Goal: Task Accomplishment & Management: Manage account settings

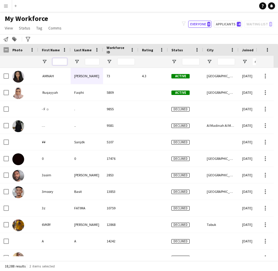
click at [62, 61] on input "First Name Filter Input" at bounding box center [59, 61] width 15 height 7
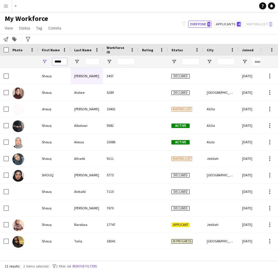
type input "*****"
click at [91, 62] on input "Last Name Filter Input" at bounding box center [92, 61] width 15 height 7
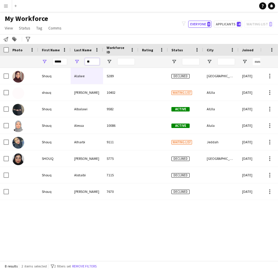
type input "*"
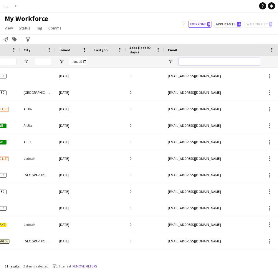
click at [207, 63] on input "Email Filter Input" at bounding box center [229, 61] width 100 height 7
paste input "**********"
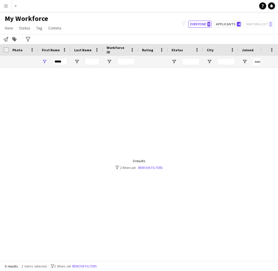
type input "**********"
click at [59, 63] on input "*****" at bounding box center [59, 61] width 15 height 7
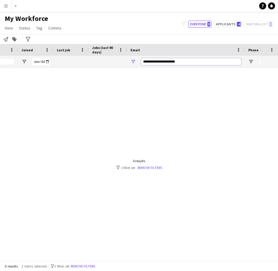
click at [193, 63] on input "**********" at bounding box center [191, 61] width 100 height 7
type input "****"
click at [94, 264] on button "Remove filters" at bounding box center [83, 266] width 27 height 6
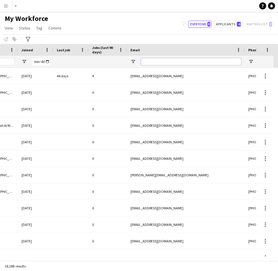
click at [165, 63] on input "Email Filter Input" at bounding box center [191, 61] width 100 height 7
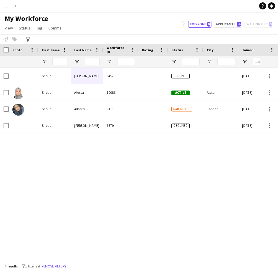
type input "*****"
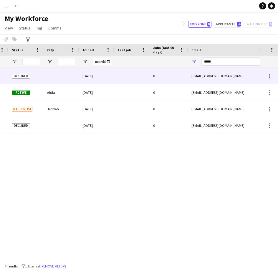
scroll to position [0, 219]
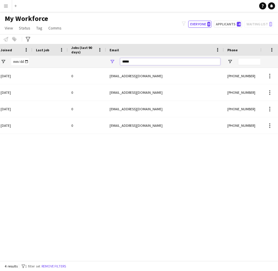
click at [156, 63] on input "*****" at bounding box center [170, 61] width 100 height 7
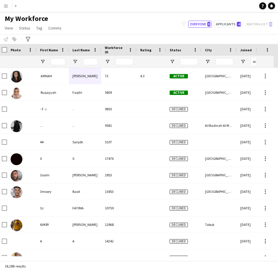
scroll to position [0, 0]
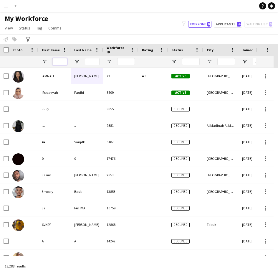
click at [64, 60] on input "First Name Filter Input" at bounding box center [59, 61] width 15 height 7
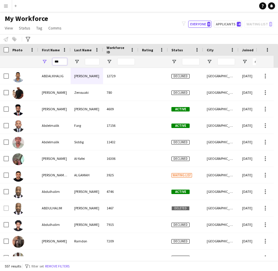
type input "***"
click at [94, 65] on input "Last Name Filter Input" at bounding box center [92, 61] width 15 height 7
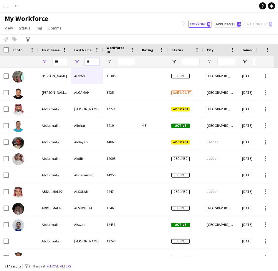
click at [94, 62] on input "**" at bounding box center [92, 61] width 15 height 7
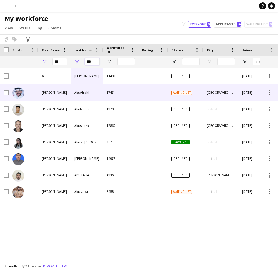
type input "***"
click at [74, 95] on div "AbuAlrahi" at bounding box center [87, 92] width 32 height 16
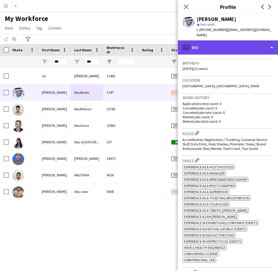
click at [238, 47] on div "profile Bio" at bounding box center [228, 47] width 100 height 14
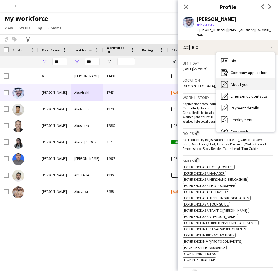
click at [240, 82] on span "About you" at bounding box center [240, 84] width 18 height 5
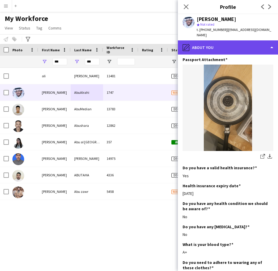
click at [243, 47] on div "pencil4 About you" at bounding box center [228, 47] width 100 height 14
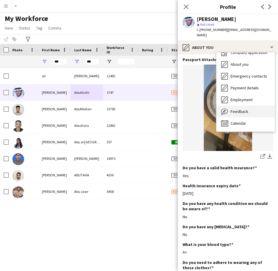
click at [231, 109] on div "Feedback Feedback" at bounding box center [246, 112] width 58 height 12
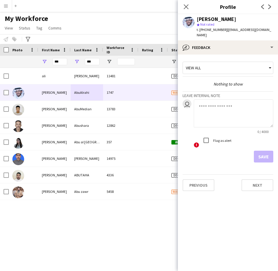
click at [217, 111] on textarea at bounding box center [234, 113] width 80 height 28
click at [205, 100] on textarea "**********" at bounding box center [234, 113] width 80 height 28
click at [208, 101] on textarea "**********" at bounding box center [234, 113] width 80 height 28
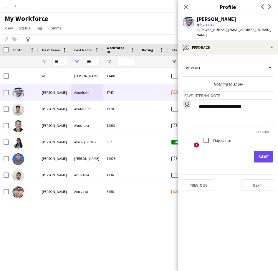
click at [210, 102] on textarea "**********" at bounding box center [234, 113] width 80 height 28
click at [212, 102] on textarea "**********" at bounding box center [234, 113] width 80 height 28
type textarea "**********"
click at [263, 151] on button "Save" at bounding box center [263, 157] width 19 height 12
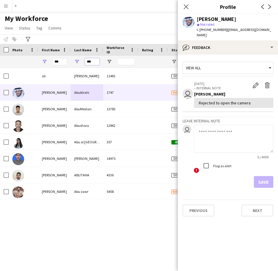
click at [94, 64] on input "***" at bounding box center [92, 61] width 15 height 7
type input "*"
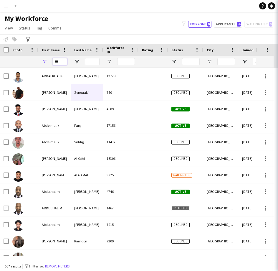
click at [57, 60] on input "***" at bounding box center [59, 61] width 15 height 7
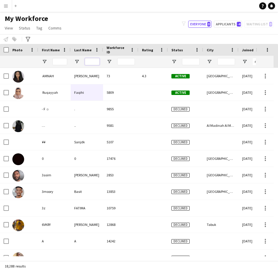
click at [87, 64] on input "Last Name Filter Input" at bounding box center [92, 61] width 15 height 7
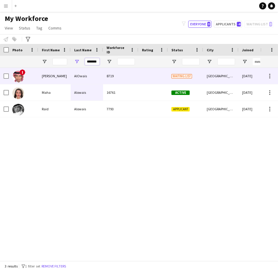
type input "*******"
click at [93, 78] on div "AlOwais" at bounding box center [87, 76] width 32 height 16
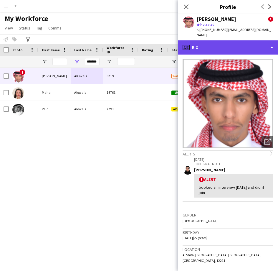
click at [222, 48] on div "profile Bio" at bounding box center [228, 47] width 100 height 14
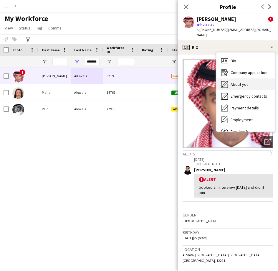
click at [235, 82] on span "About you" at bounding box center [240, 84] width 18 height 5
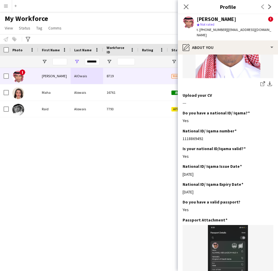
scroll to position [93, 0]
click at [95, 62] on input "*******" at bounding box center [92, 61] width 15 height 7
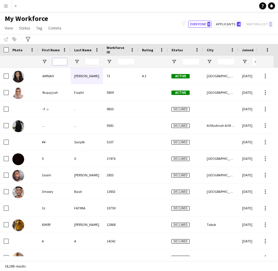
click at [65, 62] on input "First Name Filter Input" at bounding box center [59, 61] width 15 height 7
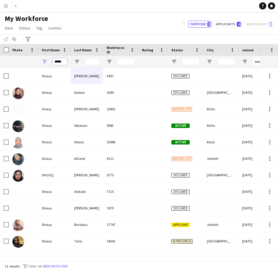
type input "*****"
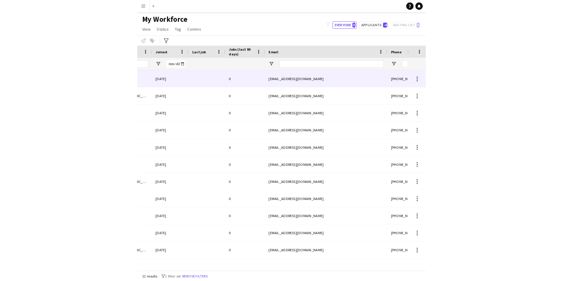
scroll to position [0, 233]
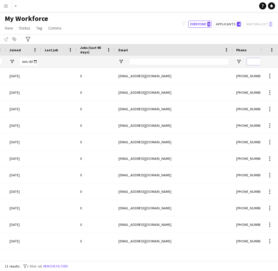
click at [253, 64] on input "Phone Filter Input" at bounding box center [276, 61] width 58 height 7
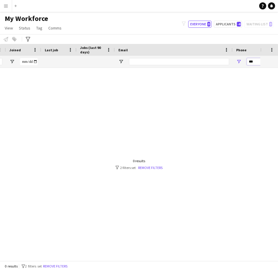
type input "***"
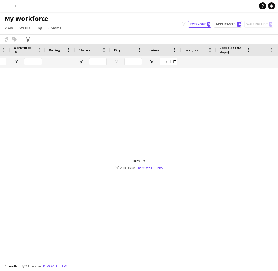
scroll to position [0, 0]
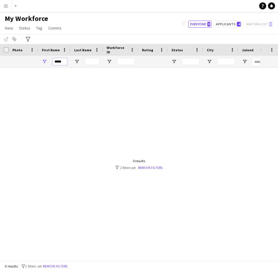
click at [66, 60] on input "*****" at bounding box center [59, 61] width 15 height 7
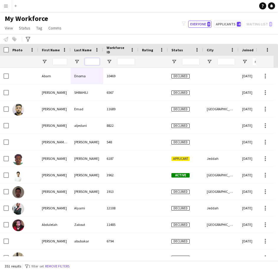
click at [94, 64] on input "Last Name Filter Input" at bounding box center [92, 61] width 15 height 7
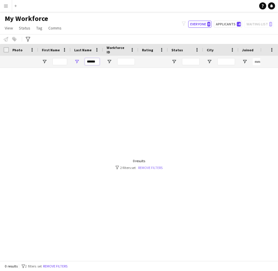
type input "******"
click at [154, 167] on link "Remove filters" at bounding box center [150, 167] width 24 height 4
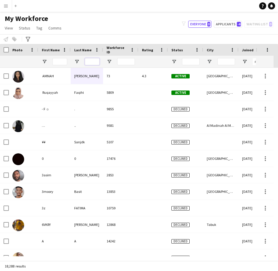
click at [96, 61] on input "Last Name Filter Input" at bounding box center [92, 61] width 15 height 7
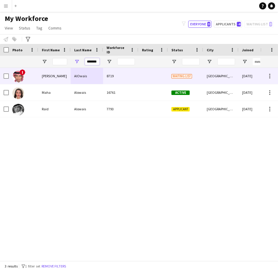
type input "*******"
click at [89, 75] on div "AlOwais" at bounding box center [87, 76] width 32 height 16
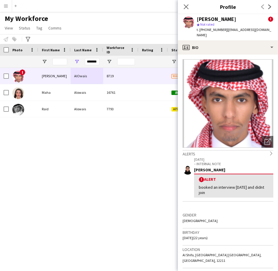
click at [232, 139] on img at bounding box center [228, 103] width 91 height 88
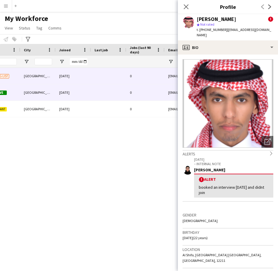
scroll to position [0, 270]
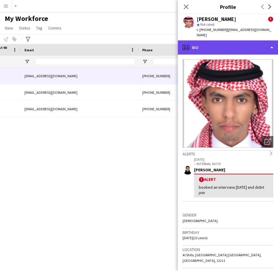
click at [229, 40] on div "profile Bio" at bounding box center [228, 47] width 100 height 14
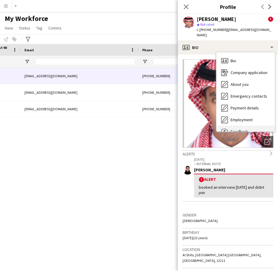
click at [234, 126] on div "Feedback Feedback" at bounding box center [246, 132] width 58 height 12
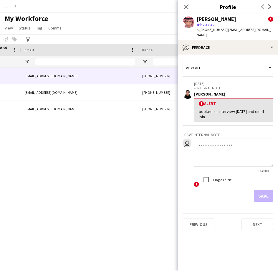
click at [213, 144] on textarea at bounding box center [234, 153] width 80 height 28
type textarea "*******"
click at [261, 190] on button "Save" at bounding box center [263, 196] width 19 height 12
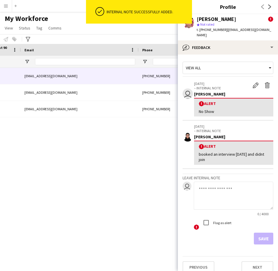
click at [141, 154] on div "AlOwais 10-09-2024 0 inozrr@gmail.com +966536256009 Self-employed Crew 22 IN - …" at bounding box center [130, 162] width 261 height 188
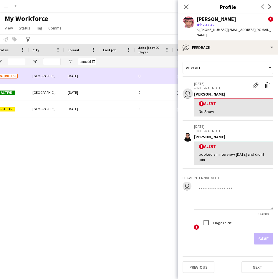
scroll to position [0, 137]
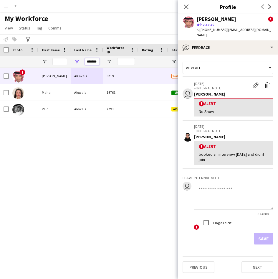
click at [89, 65] on input "*******" at bounding box center [92, 61] width 15 height 7
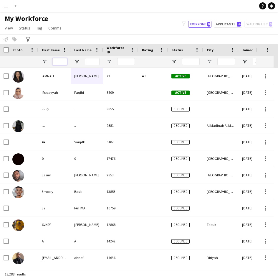
click at [54, 63] on input "First Name Filter Input" at bounding box center [59, 61] width 15 height 7
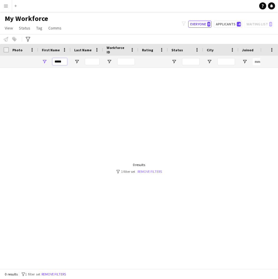
type input "*****"
click at [151, 173] on link "Remove filters" at bounding box center [150, 171] width 24 height 4
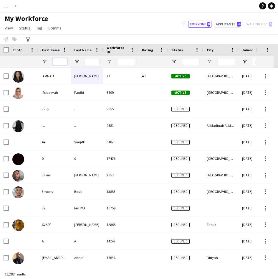
click at [61, 61] on input "First Name Filter Input" at bounding box center [59, 61] width 15 height 7
click at [61, 63] on input "First Name Filter Input" at bounding box center [59, 61] width 15 height 7
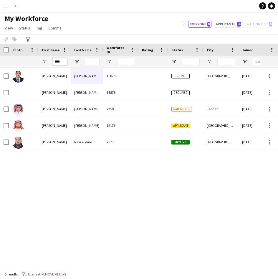
type input "****"
click at [86, 62] on input "Last Name Filter Input" at bounding box center [92, 61] width 15 height 7
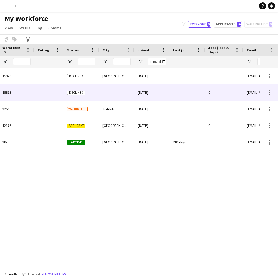
scroll to position [0, 155]
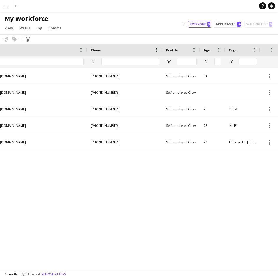
click at [209, 162] on div "Mohamed alhassan taha 0 luaysudan@gmail.com +966591570025 Self-employed Crew 34…" at bounding box center [130, 166] width 261 height 196
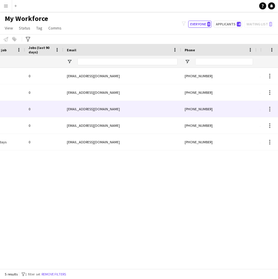
click at [108, 116] on div "loaiarab@gmail.com" at bounding box center [122, 109] width 118 height 16
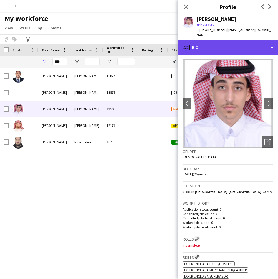
click at [226, 43] on div "profile Bio" at bounding box center [228, 47] width 100 height 14
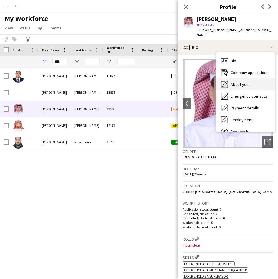
click at [229, 83] on div "About you About you" at bounding box center [246, 84] width 58 height 12
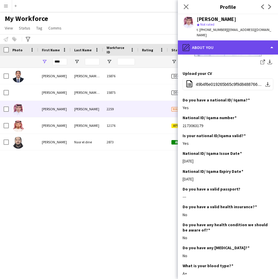
click at [233, 43] on div "pencil4 About you" at bounding box center [228, 47] width 100 height 14
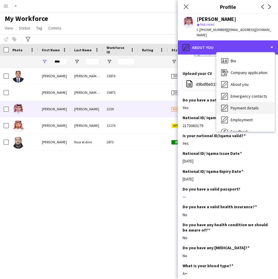
scroll to position [20, 0]
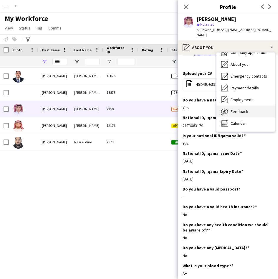
click at [240, 109] on span "Feedback" at bounding box center [240, 111] width 18 height 5
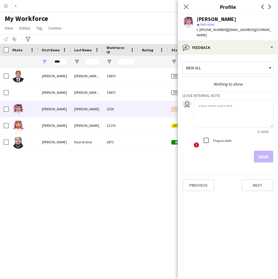
click at [209, 112] on textarea at bounding box center [234, 113] width 80 height 28
click at [226, 108] on textarea at bounding box center [234, 113] width 80 height 28
type textarea "*******"
click at [217, 139] on div "Flag as alert" at bounding box center [215, 140] width 31 height 12
click at [217, 138] on label "Flag as alert" at bounding box center [221, 140] width 19 height 4
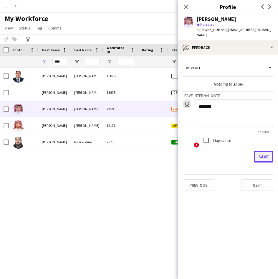
click at [261, 156] on button "Save" at bounding box center [263, 157] width 19 height 12
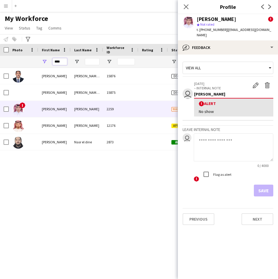
click at [66, 64] on input "****" at bounding box center [59, 61] width 15 height 7
type input "*"
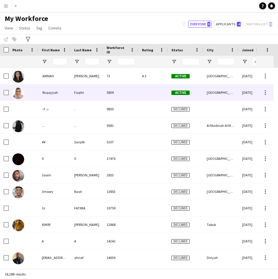
click at [19, 96] on img at bounding box center [18, 93] width 12 height 12
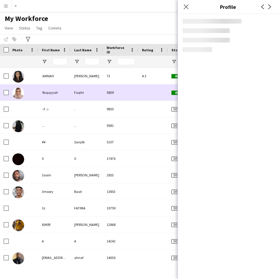
click at [19, 96] on img at bounding box center [18, 93] width 12 height 12
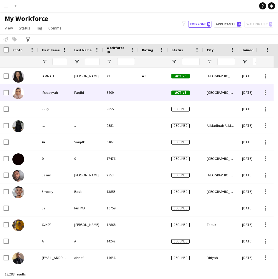
click at [19, 96] on img at bounding box center [18, 93] width 12 height 12
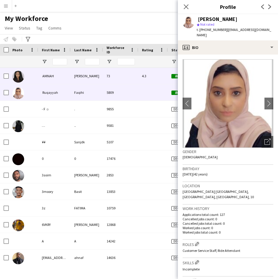
click at [25, 78] on div at bounding box center [23, 76] width 29 height 16
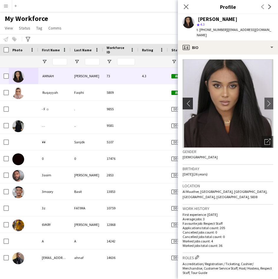
click at [188, 100] on app-icon "chevron-left" at bounding box center [187, 103] width 9 height 6
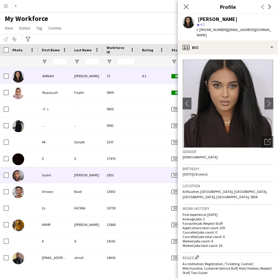
click at [121, 176] on div "2853" at bounding box center [120, 175] width 35 height 16
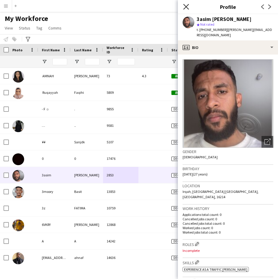
click at [187, 6] on icon at bounding box center [186, 7] width 6 height 6
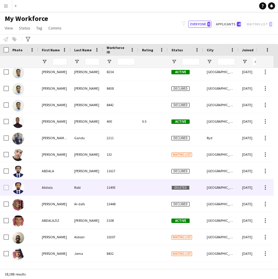
scroll to position [681, 0]
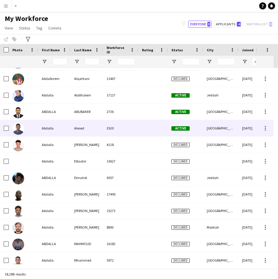
click at [124, 136] on div "3520" at bounding box center [120, 128] width 35 height 16
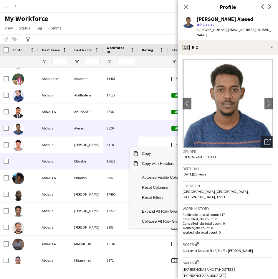
click at [116, 156] on div "15627" at bounding box center [120, 161] width 35 height 16
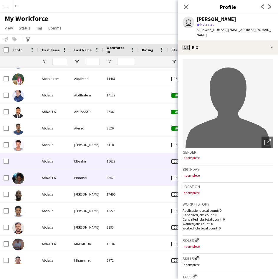
click at [113, 172] on div "6557" at bounding box center [120, 177] width 35 height 16
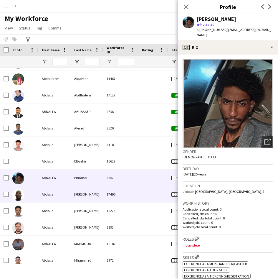
click at [93, 187] on div "Ibrahim" at bounding box center [87, 194] width 32 height 16
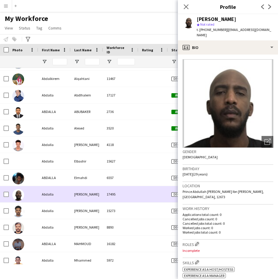
click at [88, 200] on div "Ibrahim" at bounding box center [87, 194] width 32 height 16
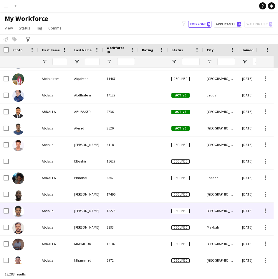
click at [91, 208] on div "Idris" at bounding box center [87, 210] width 32 height 16
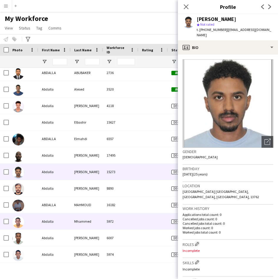
click at [64, 221] on div "Abdalla" at bounding box center [54, 221] width 32 height 16
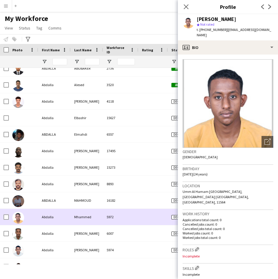
click at [64, 221] on div "Abdalla" at bounding box center [54, 217] width 32 height 16
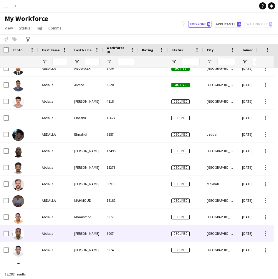
click at [61, 232] on div "Abdalla" at bounding box center [54, 233] width 32 height 16
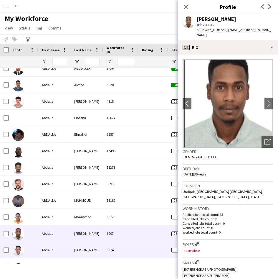
click at [50, 248] on div "Abdalla" at bounding box center [54, 250] width 32 height 16
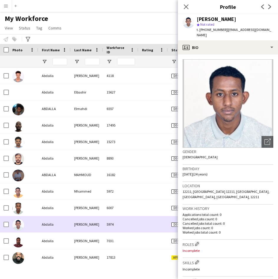
click at [66, 232] on div "Abdalla" at bounding box center [54, 224] width 32 height 16
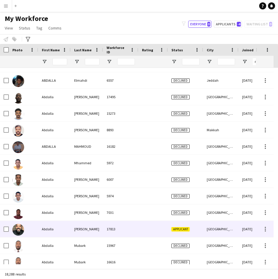
click at [66, 232] on div "Abdalla" at bounding box center [54, 229] width 32 height 16
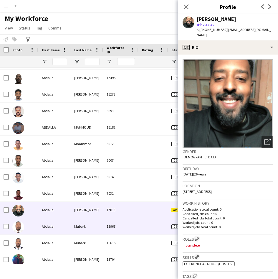
click at [66, 232] on div "Abdalla" at bounding box center [54, 226] width 32 height 16
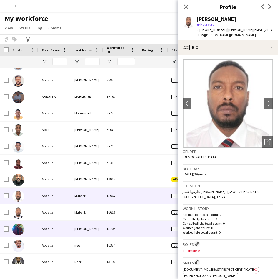
click at [66, 232] on div "Abdalla" at bounding box center [54, 228] width 32 height 16
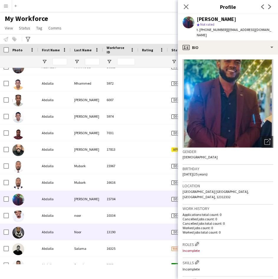
click at [66, 232] on div "Abdalla" at bounding box center [54, 232] width 32 height 16
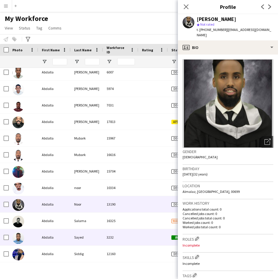
click at [66, 232] on div "Abdalla" at bounding box center [54, 237] width 32 height 16
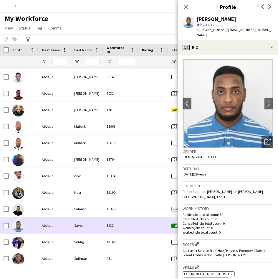
click at [66, 232] on div "Abdalla" at bounding box center [54, 225] width 32 height 16
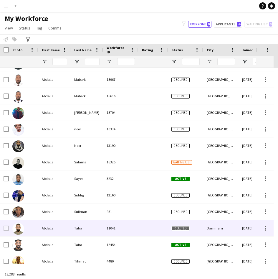
click at [44, 230] on div "Abdalla" at bounding box center [54, 228] width 32 height 16
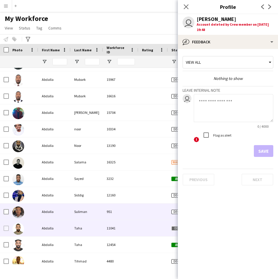
click at [36, 209] on div at bounding box center [23, 211] width 29 height 16
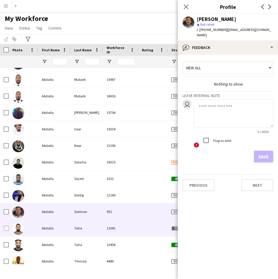
click at [32, 222] on div at bounding box center [23, 228] width 29 height 16
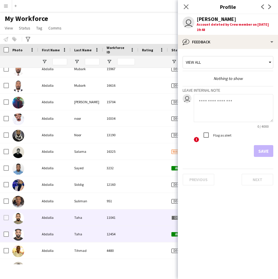
click at [32, 226] on div at bounding box center [23, 234] width 29 height 16
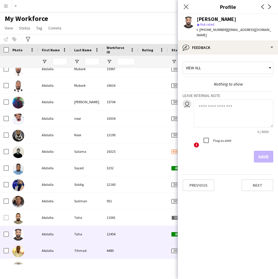
click at [32, 245] on div at bounding box center [23, 250] width 29 height 16
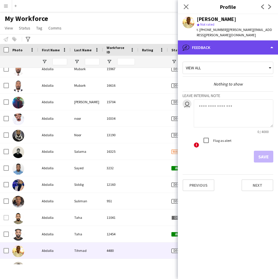
click at [217, 50] on div "bubble-pencil Feedback" at bounding box center [228, 47] width 100 height 14
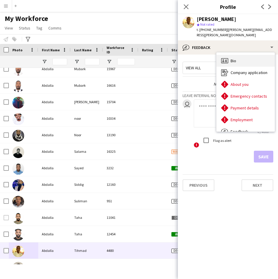
click at [241, 61] on div "Bio Bio" at bounding box center [246, 61] width 58 height 12
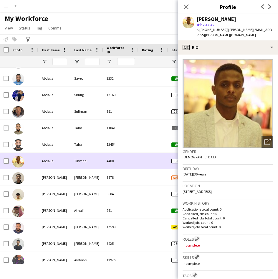
click at [77, 158] on div "Tihmad" at bounding box center [87, 161] width 32 height 16
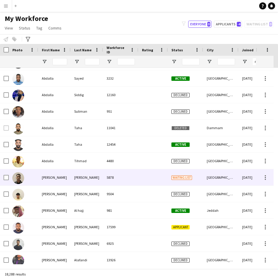
click at [61, 179] on div "Abdallah" at bounding box center [54, 177] width 32 height 16
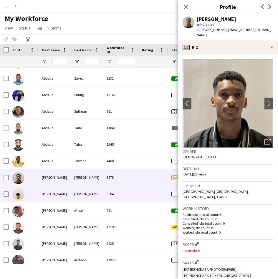
click at [33, 200] on div at bounding box center [23, 194] width 29 height 16
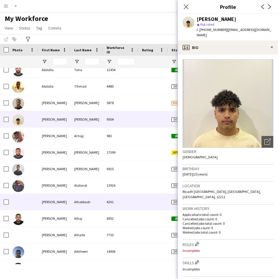
click at [33, 200] on div at bounding box center [23, 202] width 29 height 16
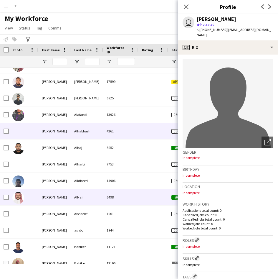
click at [33, 200] on div at bounding box center [23, 197] width 29 height 16
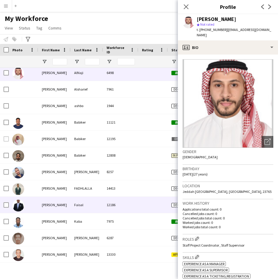
click at [33, 200] on div at bounding box center [23, 205] width 29 height 16
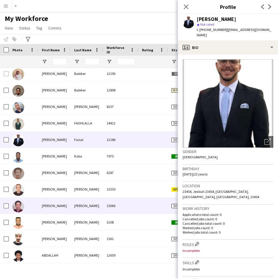
click at [33, 200] on div at bounding box center [23, 205] width 29 height 16
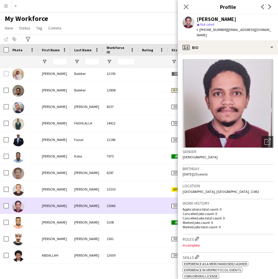
click at [35, 209] on div at bounding box center [23, 205] width 29 height 16
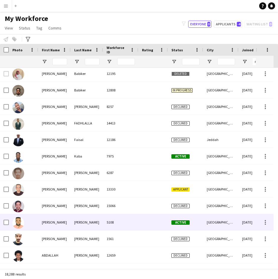
click at [42, 221] on div "Abdallah" at bounding box center [54, 222] width 32 height 16
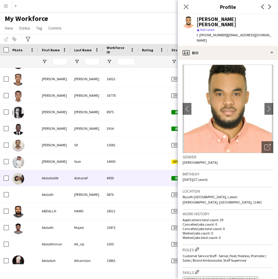
click at [58, 176] on div "Abdallatife" at bounding box center [54, 178] width 32 height 16
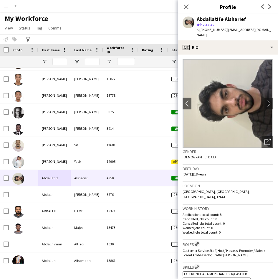
click at [184, 137] on img at bounding box center [228, 103] width 91 height 88
click at [188, 9] on icon at bounding box center [186, 7] width 6 height 6
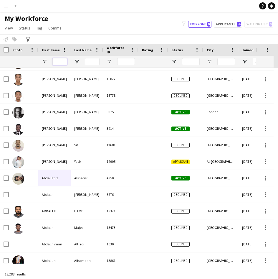
click at [59, 63] on input "First Name Filter Input" at bounding box center [59, 61] width 15 height 7
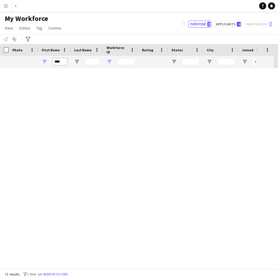
scroll to position [992, 0]
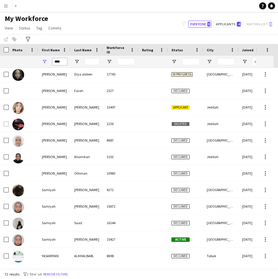
type input "****"
click at [99, 61] on input "Last Name Filter Input" at bounding box center [92, 61] width 15 height 7
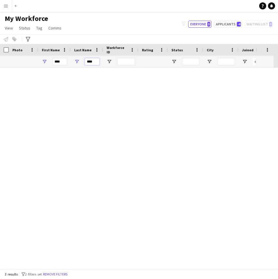
scroll to position [0, 0]
type input "*****"
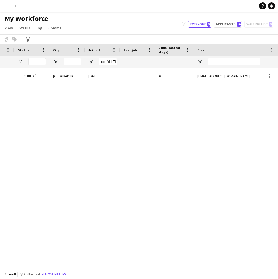
scroll to position [0, 170]
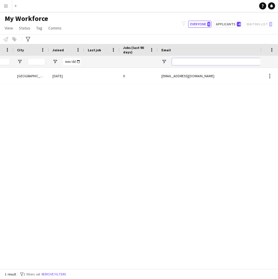
click at [180, 63] on input "Email Filter Input" at bounding box center [222, 61] width 100 height 7
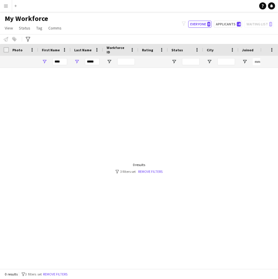
type input "*******"
click at [91, 59] on input "*****" at bounding box center [92, 61] width 15 height 7
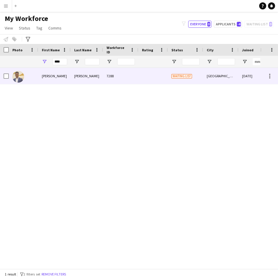
click at [88, 75] on div "Omer" at bounding box center [87, 76] width 32 height 16
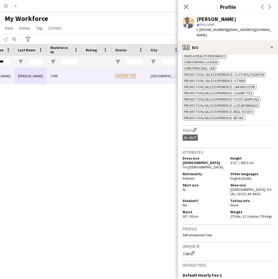
scroll to position [276, 0]
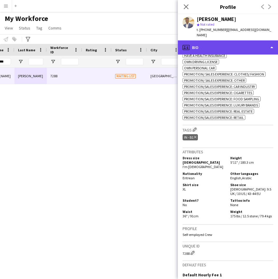
click at [240, 40] on div "profile Bio" at bounding box center [228, 47] width 100 height 14
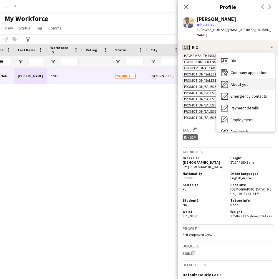
click at [246, 82] on span "About you" at bounding box center [240, 84] width 18 height 5
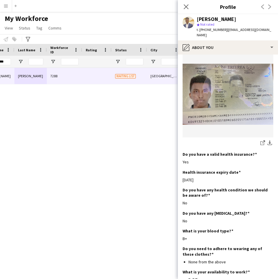
scroll to position [370, 0]
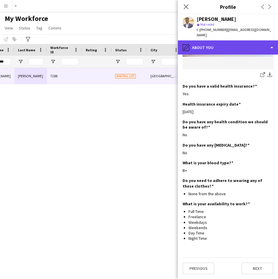
click at [230, 41] on div "pencil4 About you" at bounding box center [228, 47] width 100 height 14
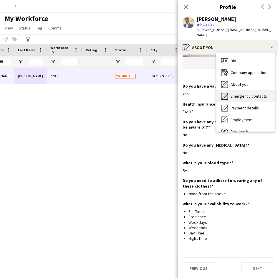
click at [247, 93] on span "Emergency contacts" at bounding box center [249, 95] width 37 height 5
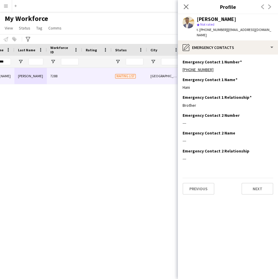
scroll to position [0, 0]
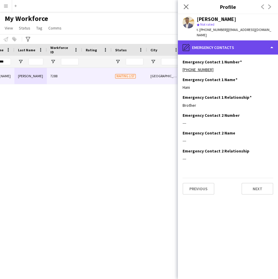
click at [233, 43] on div "pencil4 Emergency contacts" at bounding box center [228, 47] width 100 height 14
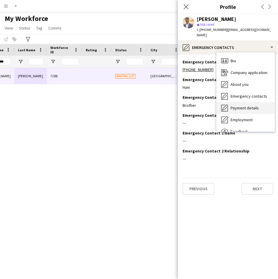
click at [253, 105] on span "Payment details" at bounding box center [245, 107] width 28 height 5
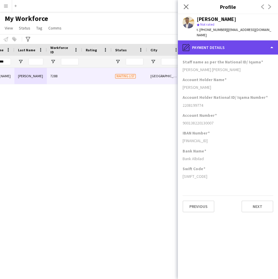
click at [229, 42] on div "pencil4 Payment details" at bounding box center [228, 47] width 100 height 14
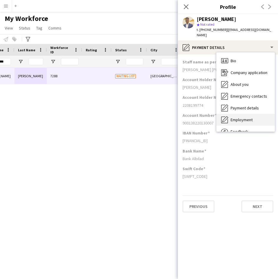
click at [254, 115] on div "Employment Employment" at bounding box center [246, 120] width 58 height 12
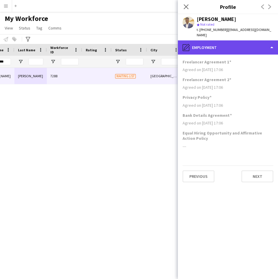
click at [246, 46] on div "pencil4 Employment" at bounding box center [228, 47] width 100 height 14
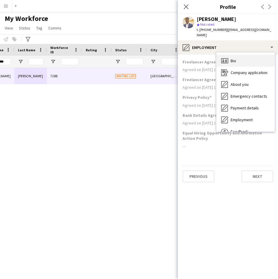
click at [249, 56] on div "Bio Bio" at bounding box center [246, 61] width 58 height 12
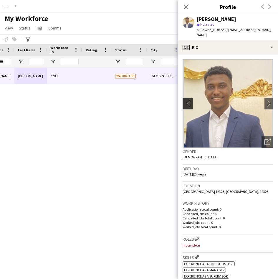
click at [189, 100] on app-icon "chevron-left" at bounding box center [187, 103] width 9 height 6
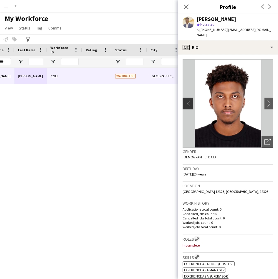
click at [189, 100] on app-icon "chevron-left" at bounding box center [187, 103] width 9 height 6
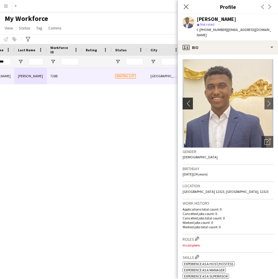
click at [189, 100] on app-icon "chevron-left" at bounding box center [187, 103] width 9 height 6
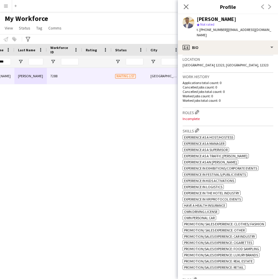
scroll to position [111, 0]
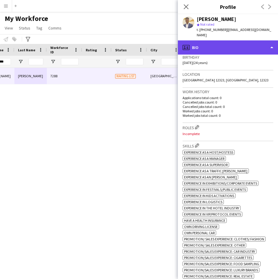
click at [237, 42] on div "profile Bio" at bounding box center [228, 47] width 100 height 14
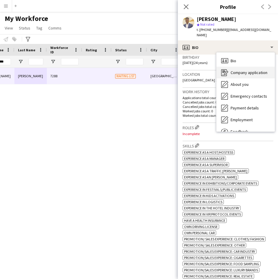
click at [240, 70] on span "Company application" at bounding box center [249, 72] width 37 height 5
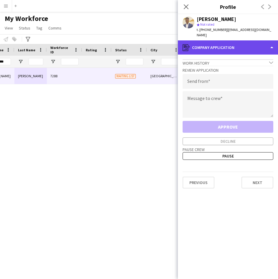
click at [244, 45] on div "register Company application" at bounding box center [228, 47] width 100 height 14
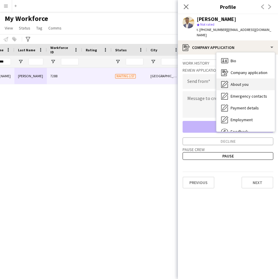
click at [245, 83] on div "About you About you" at bounding box center [246, 84] width 58 height 12
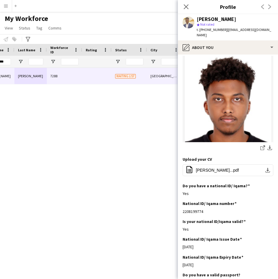
scroll to position [49, 0]
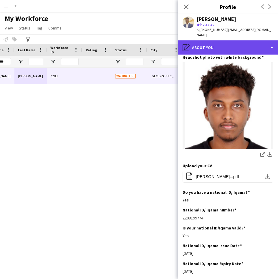
click at [212, 48] on div "pencil4 About you" at bounding box center [228, 47] width 100 height 14
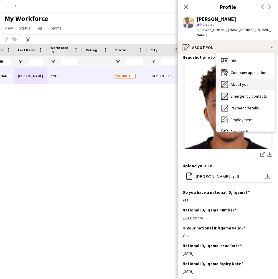
click at [239, 82] on span "About you" at bounding box center [240, 84] width 18 height 5
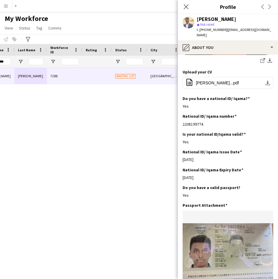
scroll to position [0, 0]
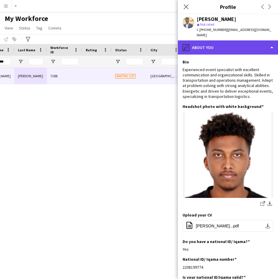
click at [234, 43] on div "pencil4 About you" at bounding box center [228, 47] width 100 height 14
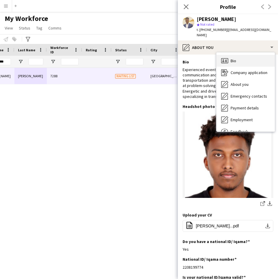
click at [236, 60] on div "Bio Bio" at bounding box center [246, 61] width 58 height 12
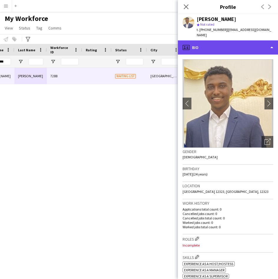
click at [250, 44] on div "profile Bio" at bounding box center [228, 47] width 100 height 14
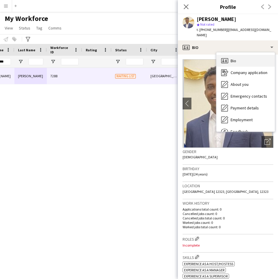
click at [241, 55] on div "Bio Bio" at bounding box center [246, 61] width 58 height 12
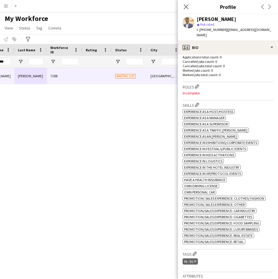
scroll to position [157, 0]
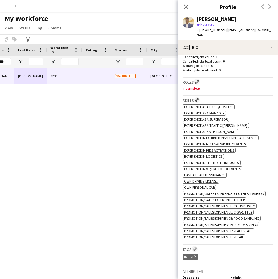
click at [192, 246] on h3 "Tags Edit crew company tags" at bounding box center [228, 249] width 91 height 6
click at [195, 247] on app-icon "Edit crew company tags" at bounding box center [195, 249] width 4 height 4
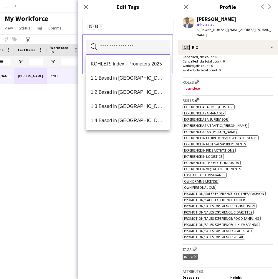
click at [141, 51] on input "text" at bounding box center [128, 47] width 84 height 15
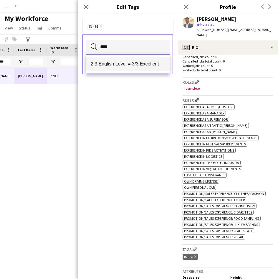
type input "****"
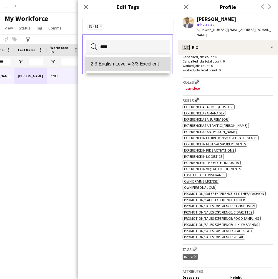
click at [143, 60] on mat-option "2.3 English Level = 3/3 Excellent" at bounding box center [128, 64] width 84 height 14
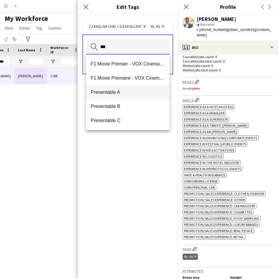
type input "***"
click at [129, 93] on span "Presentable A" at bounding box center [128, 92] width 74 height 6
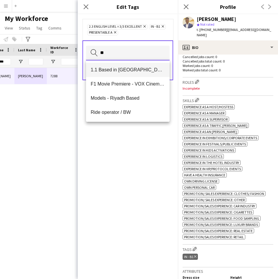
type input "**"
click at [142, 68] on span "1.1 Based in [GEOGRAPHIC_DATA]" at bounding box center [128, 70] width 74 height 6
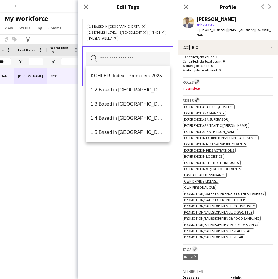
click at [151, 50] on div "Search by tag name Save" at bounding box center [128, 66] width 91 height 40
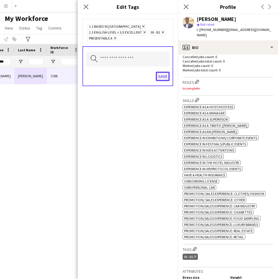
click at [163, 80] on button "Save" at bounding box center [163, 76] width 14 height 9
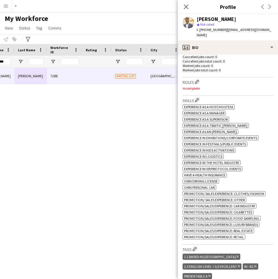
click at [198, 80] on div "Roles Edit crew company roles Incomplete" at bounding box center [228, 87] width 91 height 18
click at [198, 80] on app-icon "Edit crew company roles" at bounding box center [197, 82] width 4 height 4
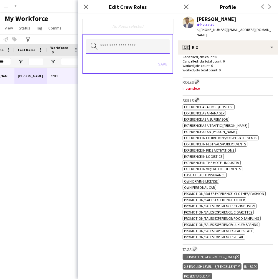
click at [154, 46] on input "text" at bounding box center [128, 46] width 84 height 15
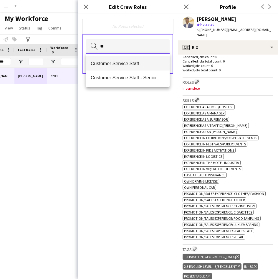
type input "**"
click at [144, 64] on span "Customer Service Staff" at bounding box center [128, 64] width 74 height 6
type input "***"
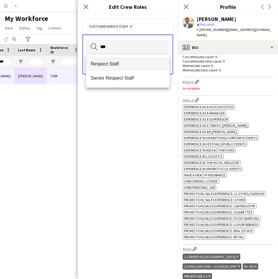
click at [131, 67] on span "Respect Staff" at bounding box center [128, 64] width 74 height 6
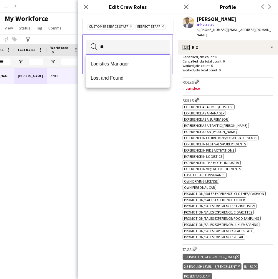
type input "*"
type input "***"
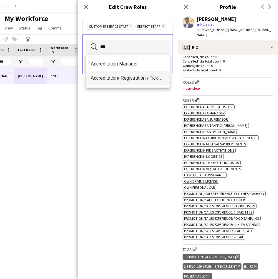
click at [131, 82] on mat-option "Accreditation/ Registration / Ticketing" at bounding box center [128, 78] width 84 height 14
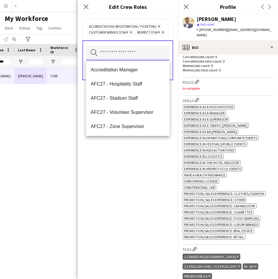
scroll to position [0, 0]
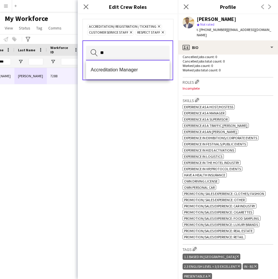
type input "*"
type input "****"
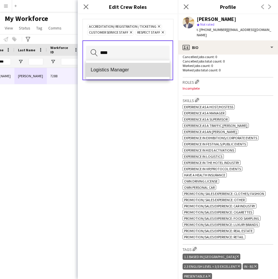
click at [136, 69] on span "Logistics Manager" at bounding box center [128, 70] width 74 height 6
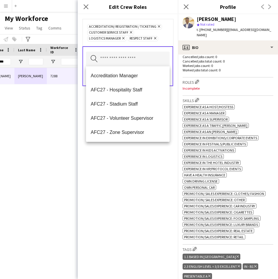
click at [122, 38] on icon "Remove" at bounding box center [123, 38] width 4 height 4
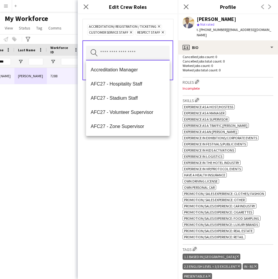
click at [131, 55] on input "text" at bounding box center [128, 53] width 84 height 15
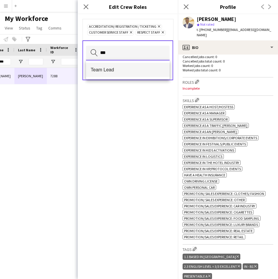
type input "***"
click at [120, 72] on span "Team Lead" at bounding box center [128, 70] width 74 height 6
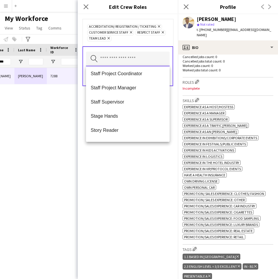
scroll to position [539, 0]
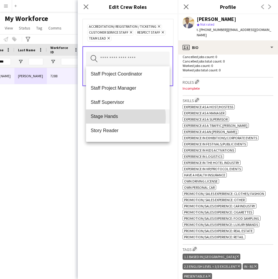
click at [112, 117] on span "Stage Hands" at bounding box center [128, 116] width 74 height 6
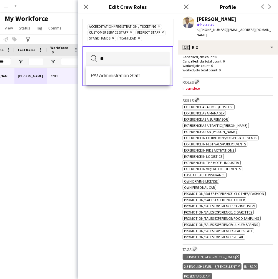
type input "**"
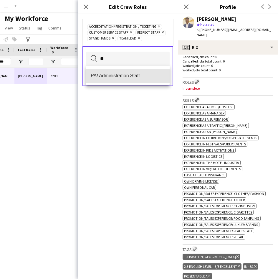
click at [120, 81] on mat-option "PA/ Administration Staff" at bounding box center [128, 76] width 84 height 14
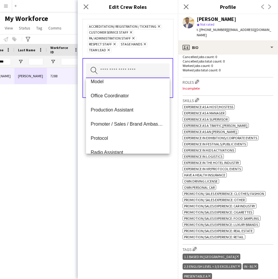
scroll to position [289, 0]
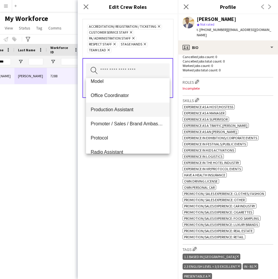
click at [136, 107] on span "Production Assistant" at bounding box center [128, 110] width 74 height 6
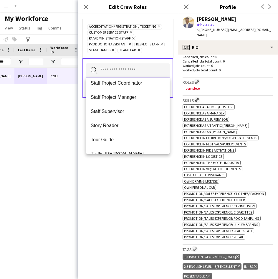
scroll to position [552, 0]
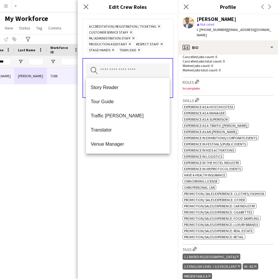
click at [102, 190] on div "Accreditation/ Registration / Ticketing Remove Customer Service Staff Remove PA…" at bounding box center [128, 146] width 100 height 265
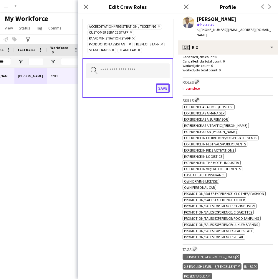
click at [165, 89] on button "Save" at bounding box center [163, 87] width 14 height 9
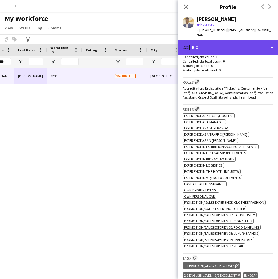
click at [222, 46] on div "profile Bio" at bounding box center [228, 47] width 100 height 14
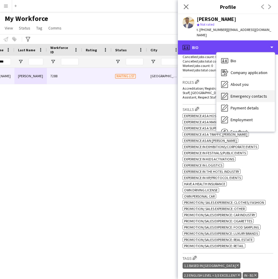
scroll to position [20, 0]
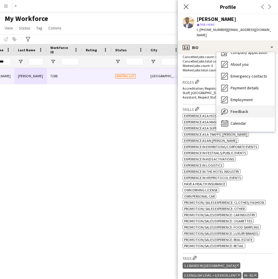
click at [235, 109] on span "Feedback" at bounding box center [240, 111] width 18 height 5
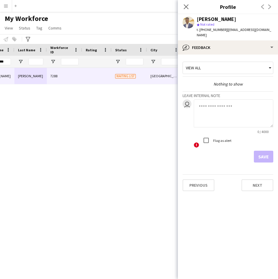
click at [203, 104] on textarea at bounding box center [234, 113] width 80 height 28
type textarea "**********"
click at [257, 151] on button "Save" at bounding box center [263, 157] width 19 height 12
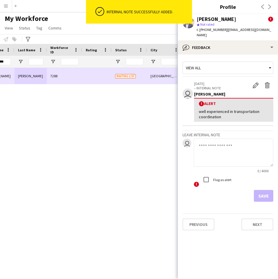
click at [88, 76] on div at bounding box center [96, 76] width 29 height 16
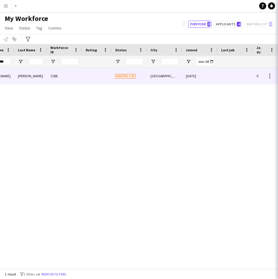
scroll to position [0, 0]
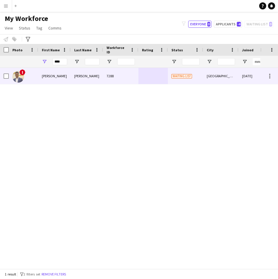
click at [5, 79] on div at bounding box center [6, 76] width 5 height 17
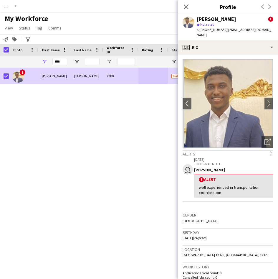
click at [124, 161] on div "! Sami Omer 7288 Waiting list Riyadh 25-08-2024 0" at bounding box center [130, 166] width 261 height 196
click at [259, 161] on p "– INTERNAL NOTE" at bounding box center [233, 163] width 79 height 4
click at [235, 177] on div "! Alert" at bounding box center [234, 180] width 70 height 6
click at [197, 167] on div "[PERSON_NAME]" at bounding box center [233, 169] width 79 height 5
click at [270, 151] on icon at bounding box center [271, 153] width 2 height 4
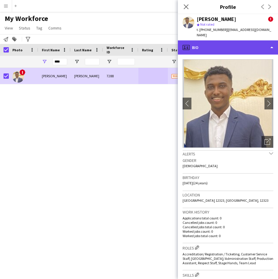
click at [234, 48] on div "profile Bio" at bounding box center [228, 47] width 100 height 14
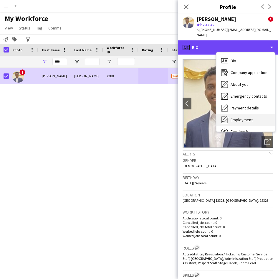
scroll to position [20, 0]
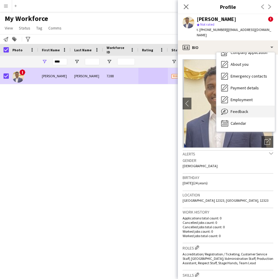
click at [239, 109] on div "Feedback Feedback" at bounding box center [246, 112] width 58 height 12
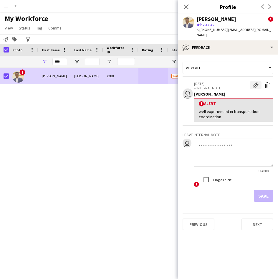
click at [257, 83] on button "Edit alert" at bounding box center [256, 85] width 12 height 8
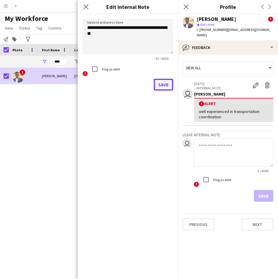
click at [159, 85] on button "Save" at bounding box center [163, 85] width 19 height 12
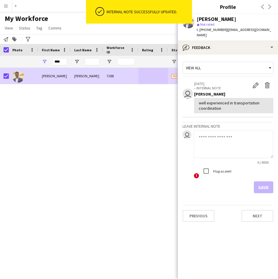
click at [46, 105] on div "Sami Omer 7288 Waiting list Riyadh 25-08-2024 0" at bounding box center [130, 166] width 261 height 196
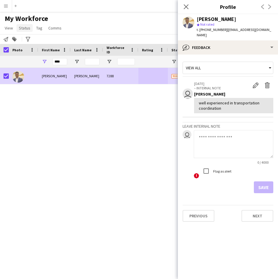
click at [25, 28] on span "Status" at bounding box center [24, 27] width 11 height 5
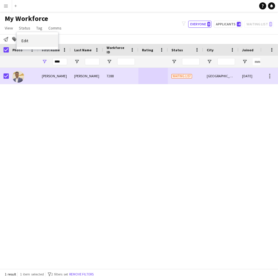
click at [37, 40] on link "Edit" at bounding box center [37, 40] width 41 height 12
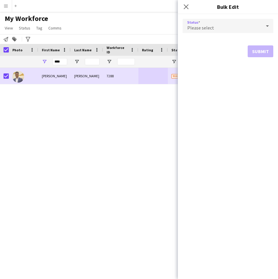
click at [191, 29] on span "Please select" at bounding box center [200, 28] width 27 height 6
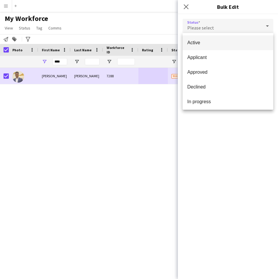
click at [196, 47] on mat-option "Active" at bounding box center [228, 42] width 91 height 15
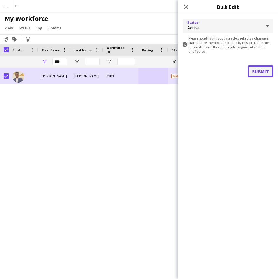
click at [251, 74] on button "Submit" at bounding box center [261, 71] width 26 height 12
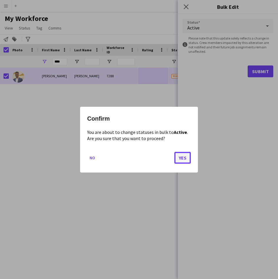
click at [178, 159] on button "Yes" at bounding box center [182, 157] width 17 height 12
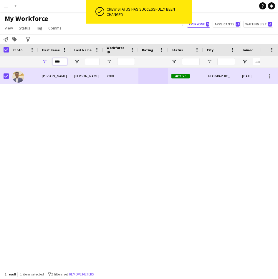
click at [64, 63] on input "****" at bounding box center [59, 61] width 15 height 7
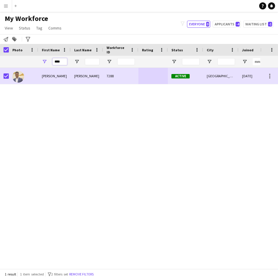
click at [64, 63] on input "****" at bounding box center [59, 61] width 15 height 7
click at [87, 271] on button "Remove filters" at bounding box center [80, 274] width 27 height 6
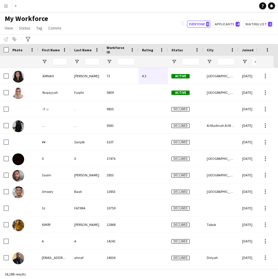
click at [62, 60] on input "First Name Filter Input" at bounding box center [59, 61] width 15 height 7
click at [64, 64] on input "First Name Filter Input" at bounding box center [59, 61] width 15 height 7
type input "*"
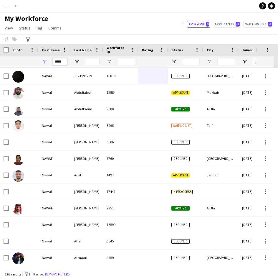
type input "*****"
click at [93, 62] on input "Last Name Filter Input" at bounding box center [92, 61] width 15 height 7
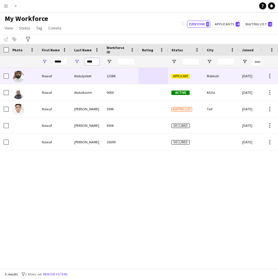
type input "****"
click at [109, 77] on div "12584" at bounding box center [120, 76] width 35 height 16
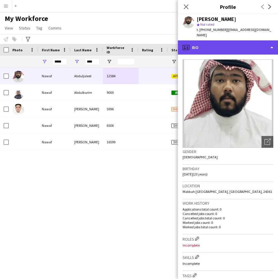
click at [233, 40] on div "profile Bio" at bounding box center [228, 47] width 100 height 14
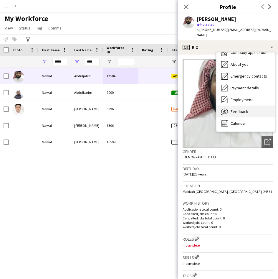
click at [251, 106] on div "Feedback Feedback" at bounding box center [246, 112] width 58 height 12
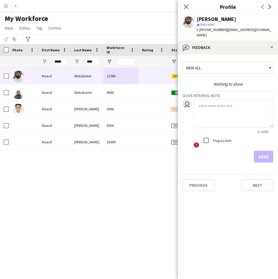
click at [231, 114] on textarea at bounding box center [234, 113] width 80 height 28
type textarea "*******"
click at [269, 151] on button "Save" at bounding box center [263, 157] width 19 height 12
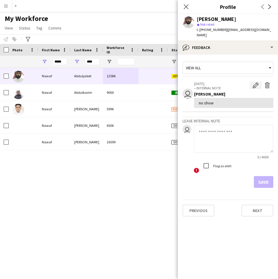
click at [252, 81] on button "Edit internal note" at bounding box center [256, 85] width 12 height 8
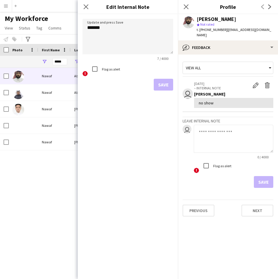
click at [102, 71] on label "Flag as alert" at bounding box center [110, 69] width 19 height 4
click at [157, 86] on button "Save" at bounding box center [163, 85] width 19 height 12
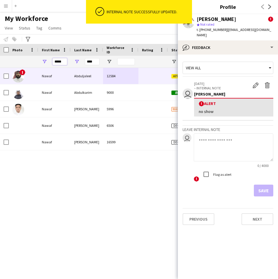
click at [60, 62] on input "*****" at bounding box center [59, 61] width 15 height 7
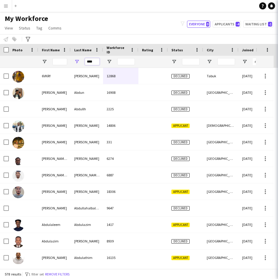
click at [86, 61] on input "****" at bounding box center [92, 61] width 15 height 7
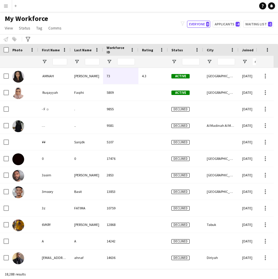
click at [58, 67] on div at bounding box center [59, 62] width 15 height 12
click at [58, 62] on input "First Name Filter Input" at bounding box center [59, 61] width 15 height 7
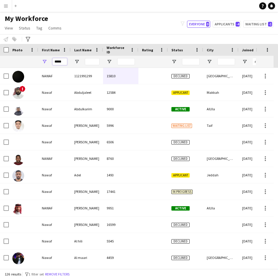
type input "*****"
click at [88, 62] on input "Last Name Filter Input" at bounding box center [92, 61] width 15 height 7
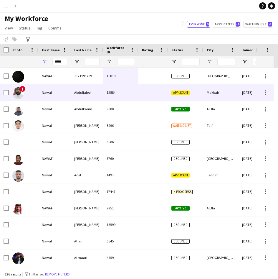
click at [57, 90] on div "Nawaf" at bounding box center [54, 92] width 32 height 16
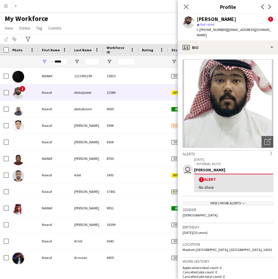
scroll to position [73, 0]
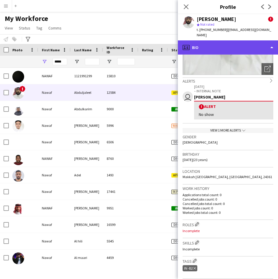
click at [232, 42] on div "profile Bio" at bounding box center [228, 47] width 100 height 14
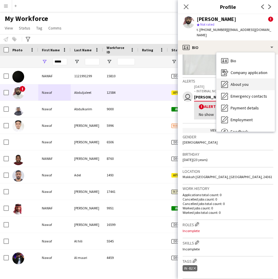
click at [240, 82] on div "About you About you" at bounding box center [246, 84] width 58 height 12
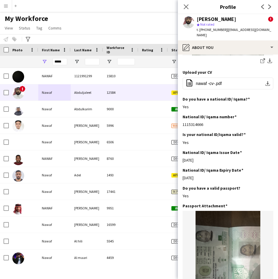
scroll to position [160, 0]
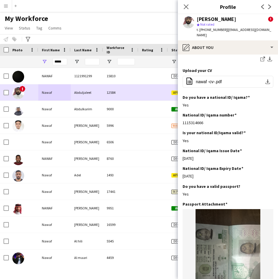
click at [64, 91] on div "Nawaf" at bounding box center [54, 92] width 32 height 16
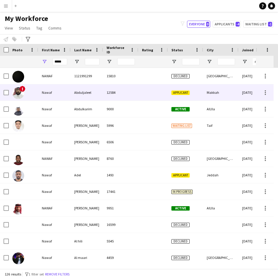
click at [110, 91] on div "12584" at bounding box center [120, 92] width 35 height 16
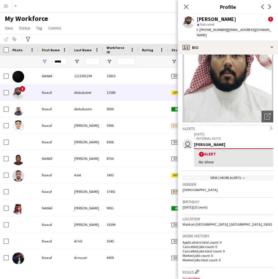
scroll to position [0, 0]
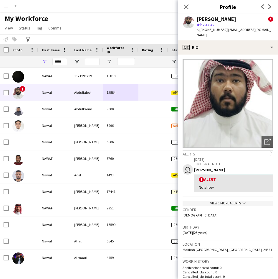
drag, startPoint x: 257, startPoint y: 196, endPoint x: 251, endPoint y: 199, distance: 6.3
click at [251, 201] on div "View 1 more alerts chevron-down" at bounding box center [228, 203] width 91 height 5
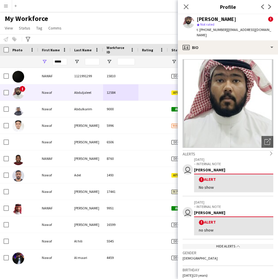
drag, startPoint x: 247, startPoint y: 215, endPoint x: 205, endPoint y: 219, distance: 42.1
click at [205, 219] on div "! Alert" at bounding box center [234, 222] width 70 height 6
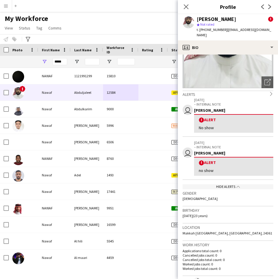
scroll to position [60, 0]
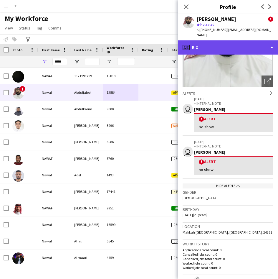
click at [230, 44] on div "profile Bio" at bounding box center [228, 47] width 100 height 14
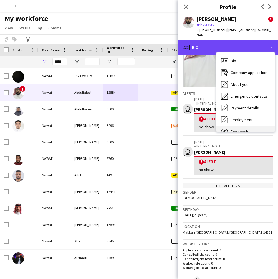
scroll to position [20, 0]
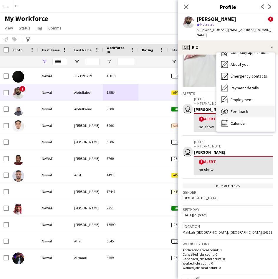
click at [249, 109] on div "Feedback Feedback" at bounding box center [246, 112] width 58 height 12
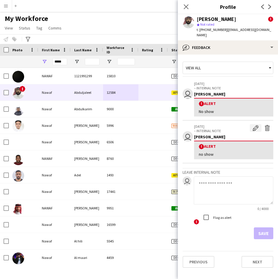
click at [260, 124] on button "Edit alert" at bounding box center [256, 128] width 12 height 8
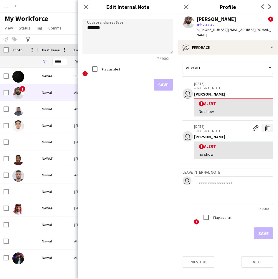
click at [265, 125] on app-icon "Delete alert" at bounding box center [268, 128] width 6 height 6
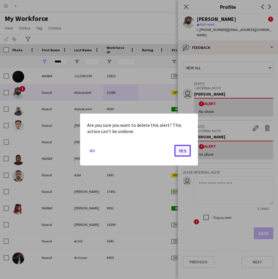
click at [177, 150] on button "Yes" at bounding box center [182, 151] width 17 height 12
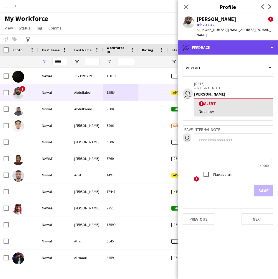
click at [275, 40] on div "bubble-pencil Feedback" at bounding box center [228, 47] width 100 height 14
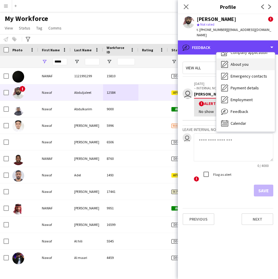
scroll to position [0, 0]
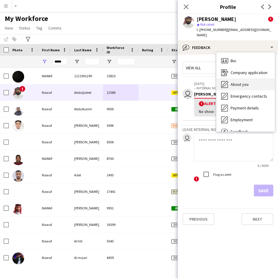
click at [247, 82] on span "About you" at bounding box center [240, 84] width 18 height 5
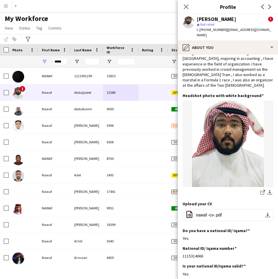
scroll to position [17, 0]
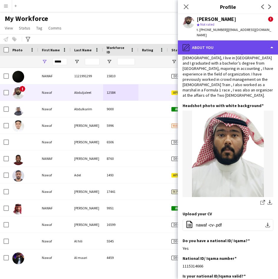
click at [238, 47] on div "pencil4 About you" at bounding box center [228, 47] width 100 height 14
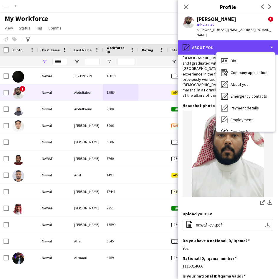
scroll to position [0, 0]
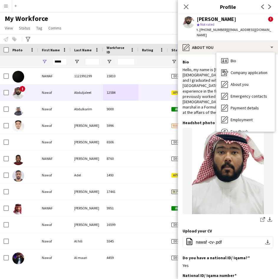
click at [205, 85] on div "Hello, my name is Nawaf, I am 22 years old, I live in Makkah and I graduated wi…" at bounding box center [228, 91] width 91 height 48
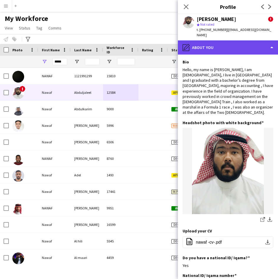
click at [233, 47] on div "pencil4 About you" at bounding box center [228, 47] width 100 height 14
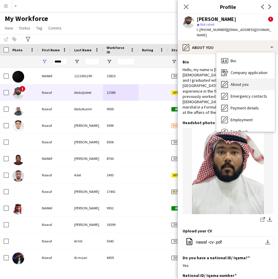
click at [239, 82] on span "About you" at bounding box center [240, 84] width 18 height 5
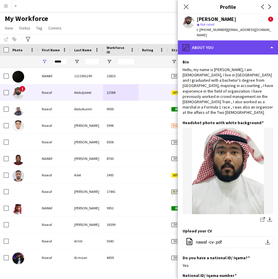
click at [228, 40] on div "pencil4 About you" at bounding box center [228, 47] width 100 height 14
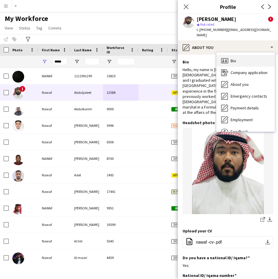
click at [231, 58] on span "Bio" at bounding box center [234, 60] width 6 height 5
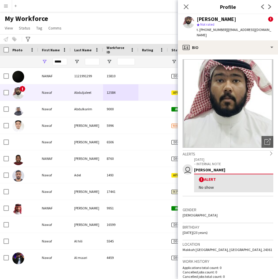
click at [221, 34] on div "Nawaf Abduljaleel ! star Not rated t. +966537206366 | no1422no@gmail.com" at bounding box center [228, 27] width 100 height 26
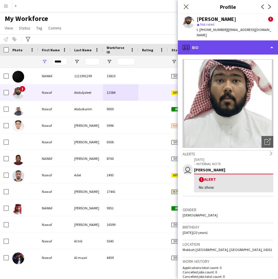
click at [222, 40] on div "profile Bio" at bounding box center [228, 47] width 100 height 14
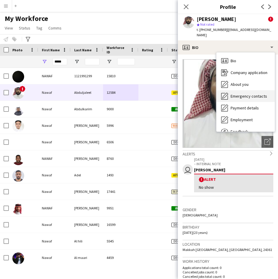
click at [237, 90] on div "Emergency contacts Emergency contacts" at bounding box center [246, 96] width 58 height 12
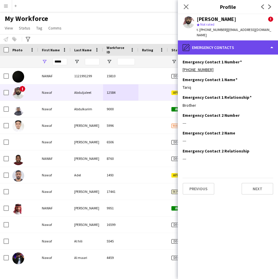
click at [238, 42] on div "pencil4 Emergency contacts" at bounding box center [228, 47] width 100 height 14
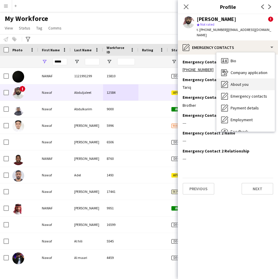
click at [248, 78] on div "About you About you" at bounding box center [246, 84] width 58 height 12
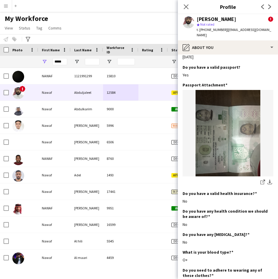
scroll to position [358, 0]
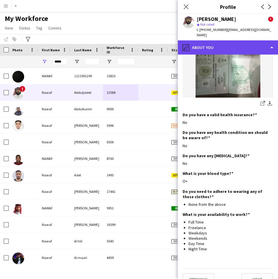
click at [241, 40] on div "pencil4 About you" at bounding box center [228, 47] width 100 height 14
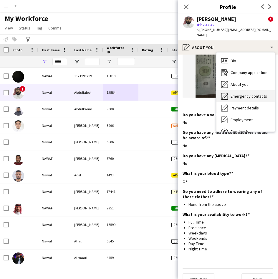
click at [252, 93] on span "Emergency contacts" at bounding box center [249, 95] width 37 height 5
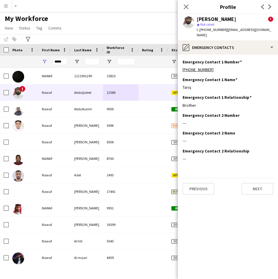
scroll to position [0, 0]
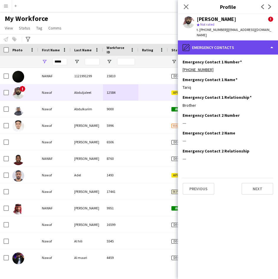
click at [243, 48] on div "pencil4 Emergency contacts" at bounding box center [228, 47] width 100 height 14
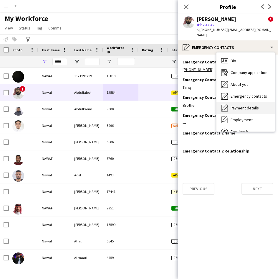
click at [252, 105] on span "Payment details" at bounding box center [245, 107] width 28 height 5
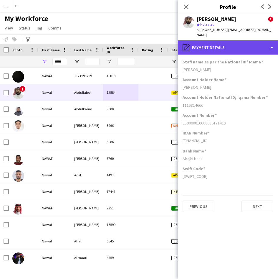
click at [232, 40] on div "pencil4 Payment details" at bounding box center [228, 47] width 100 height 14
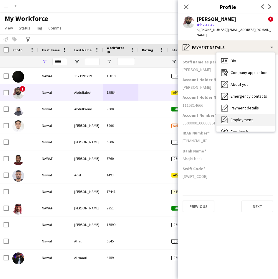
click at [251, 117] on span "Employment" at bounding box center [242, 119] width 22 height 5
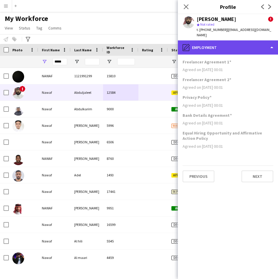
click at [238, 48] on div "pencil4 Employment" at bounding box center [228, 47] width 100 height 14
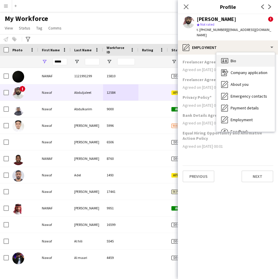
click at [234, 58] on span "Bio" at bounding box center [234, 60] width 6 height 5
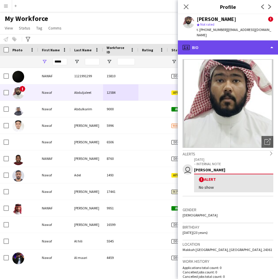
click at [233, 44] on div "profile Bio" at bounding box center [228, 47] width 100 height 14
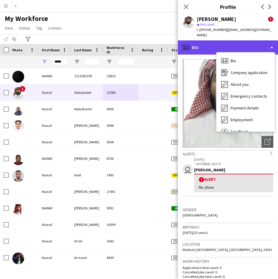
click at [230, 44] on div "profile Bio" at bounding box center [228, 47] width 100 height 14
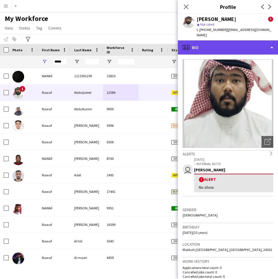
click at [230, 44] on div "profile Bio" at bounding box center [228, 47] width 100 height 14
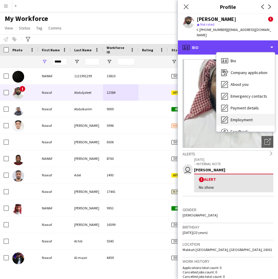
scroll to position [10, 0]
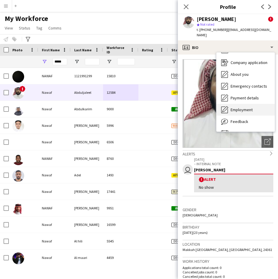
click at [236, 116] on div "Feedback Feedback" at bounding box center [246, 122] width 58 height 12
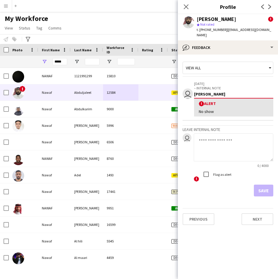
click at [216, 133] on textarea at bounding box center [234, 147] width 80 height 28
type textarea "**********"
click at [257, 184] on button "Save" at bounding box center [263, 190] width 19 height 12
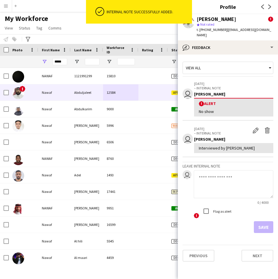
click at [244, 62] on div "View all" at bounding box center [225, 67] width 84 height 11
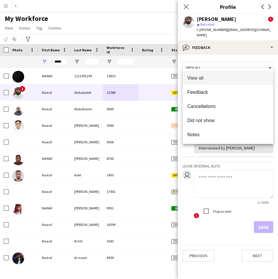
click at [217, 41] on div at bounding box center [139, 139] width 278 height 279
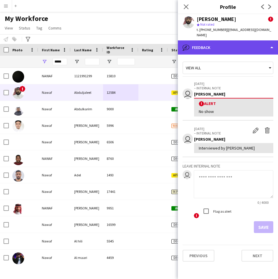
click at [218, 42] on div "bubble-pencil Feedback" at bounding box center [228, 47] width 100 height 14
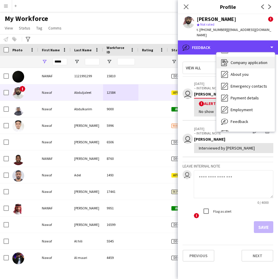
scroll to position [0, 0]
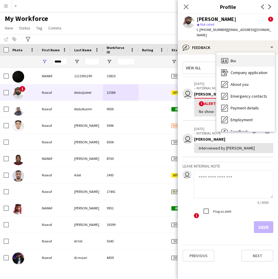
click at [230, 56] on div "Bio Bio" at bounding box center [246, 61] width 58 height 12
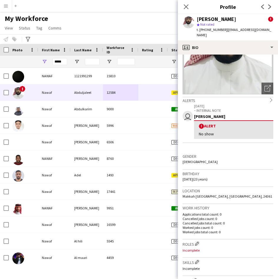
scroll to position [54, 0]
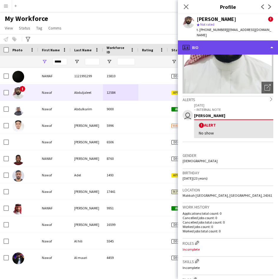
click at [215, 42] on div "profile Bio" at bounding box center [228, 47] width 100 height 14
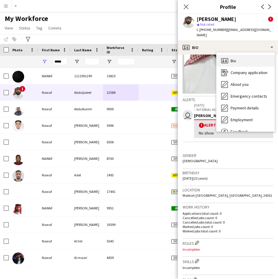
click at [228, 60] on div "Bio Bio" at bounding box center [246, 61] width 58 height 12
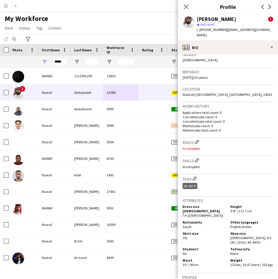
scroll to position [161, 0]
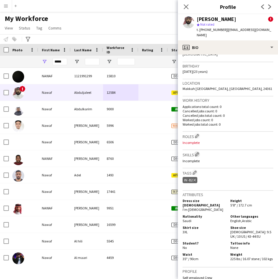
click at [198, 152] on app-icon "Edit crew company skills" at bounding box center [197, 154] width 4 height 4
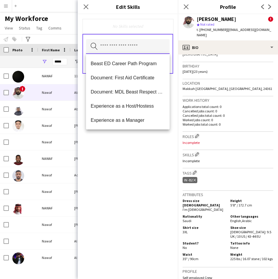
click at [145, 46] on input "text" at bounding box center [128, 46] width 84 height 15
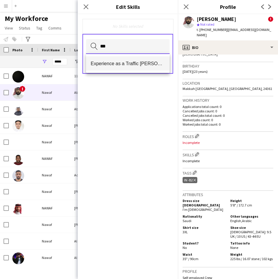
type input "***"
click at [146, 65] on span "Experience as a Traffic [PERSON_NAME]" at bounding box center [128, 64] width 74 height 6
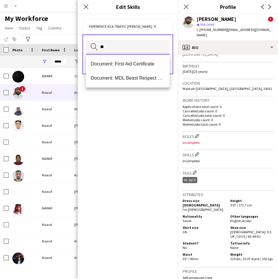
type input "*"
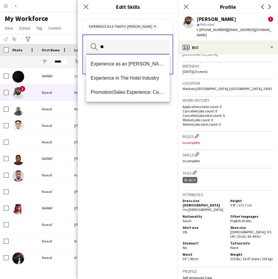
type input "**"
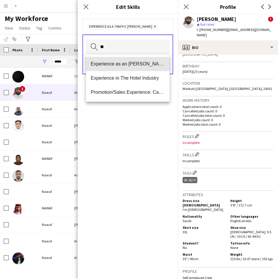
click at [141, 66] on span "Experience as an [PERSON_NAME]" at bounding box center [128, 64] width 74 height 6
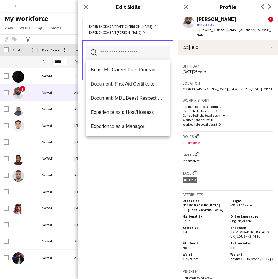
click at [155, 46] on input "text" at bounding box center [128, 53] width 84 height 15
click at [162, 35] on div "Experience as a Traffic Marshall Remove Experience as an Usher Remove" at bounding box center [128, 29] width 91 height 21
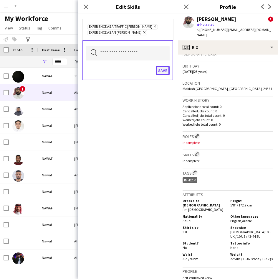
click at [163, 70] on button "Save" at bounding box center [163, 70] width 14 height 9
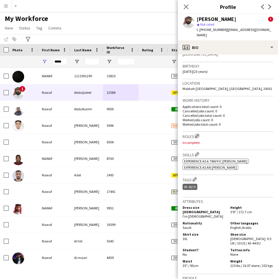
click at [200, 133] on button "Edit crew company roles" at bounding box center [197, 136] width 6 height 6
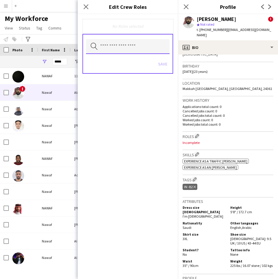
click at [147, 50] on input "text" at bounding box center [128, 46] width 84 height 15
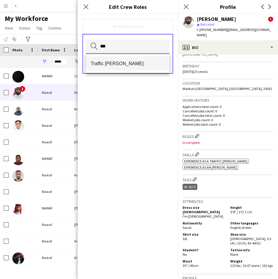
type input "***"
click at [140, 60] on mat-option "Traffic [PERSON_NAME]" at bounding box center [128, 63] width 84 height 14
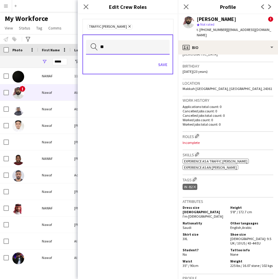
type input "*"
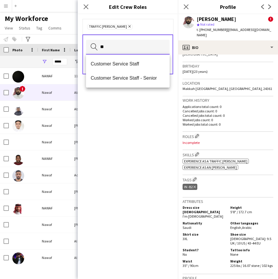
type input "**"
click at [140, 60] on mat-option "Customer Service Staff" at bounding box center [128, 64] width 84 height 14
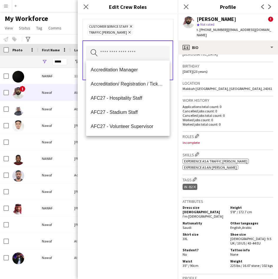
click at [165, 29] on div "Customer Service Staff Remove Traffic Marshall Remove" at bounding box center [127, 30] width 81 height 12
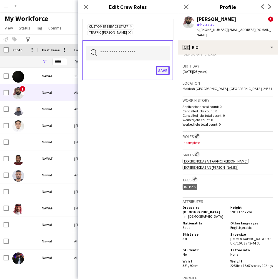
click at [165, 72] on button "Save" at bounding box center [163, 70] width 14 height 9
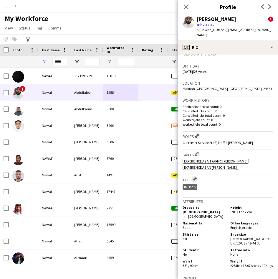
click at [194, 177] on app-icon "Edit crew company tags" at bounding box center [195, 179] width 4 height 4
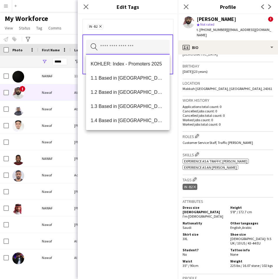
click at [144, 45] on input "text" at bounding box center [128, 47] width 84 height 15
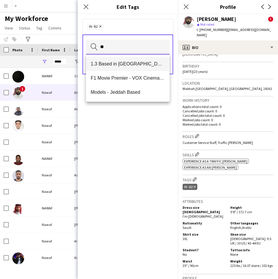
type input "**"
click at [126, 67] on mat-option "1.3 Based in [GEOGRAPHIC_DATA]" at bounding box center [128, 64] width 84 height 14
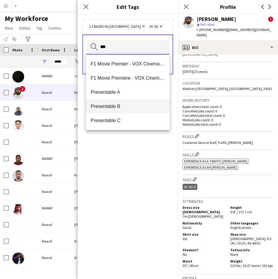
type input "***"
click at [125, 105] on span "Presentable B" at bounding box center [128, 106] width 74 height 6
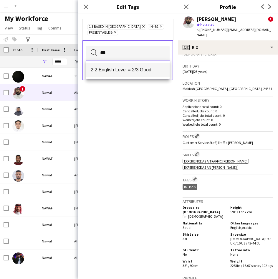
type input "***"
click at [140, 68] on span "2.2 English Level = 2/3 Good" at bounding box center [128, 70] width 74 height 6
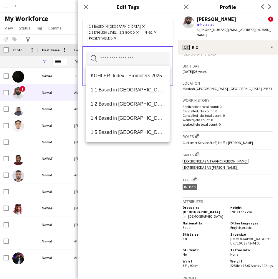
click at [159, 43] on div "1.3 Based in Jeddah Remove 2.2 English Level = 2/3 Good Remove IN -B2 Remove Pr…" at bounding box center [128, 32] width 91 height 27
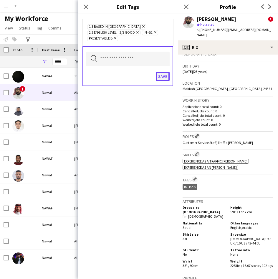
click at [159, 80] on button "Save" at bounding box center [163, 76] width 14 height 9
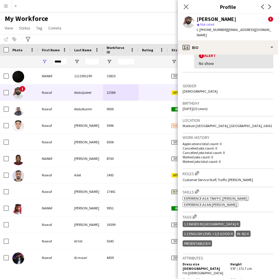
scroll to position [122, 0]
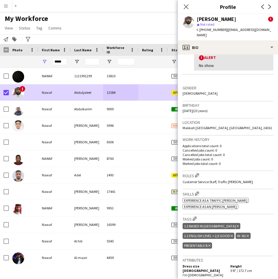
click at [24, 32] on app-page-menu "View Views Default view Musab Alamri Ninar Wannos Nouf Aloudah R4ven New view U…" at bounding box center [33, 28] width 67 height 11
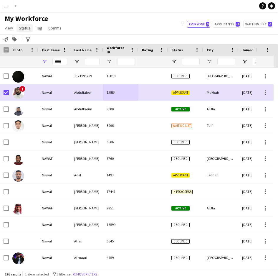
click at [24, 30] on span "Status" at bounding box center [24, 27] width 11 height 5
click at [41, 43] on link "Edit" at bounding box center [37, 40] width 41 height 12
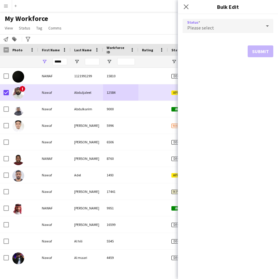
click at [187, 29] on div "Please select" at bounding box center [222, 26] width 79 height 14
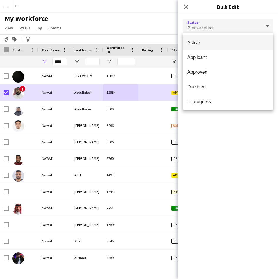
click at [200, 47] on mat-option "Active" at bounding box center [228, 42] width 91 height 15
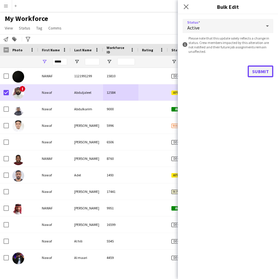
click at [255, 70] on button "Submit" at bounding box center [261, 71] width 26 height 12
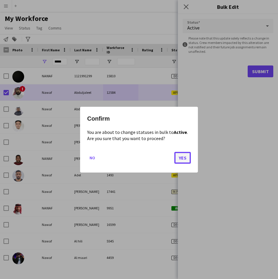
click at [188, 159] on button "Yes" at bounding box center [182, 157] width 17 height 12
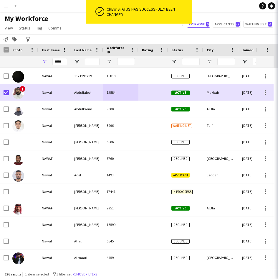
click at [188, 159] on span "Declined" at bounding box center [181, 158] width 18 height 4
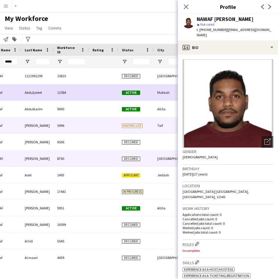
scroll to position [0, 79]
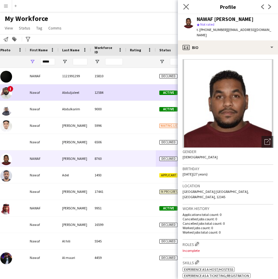
click at [182, 5] on app-icon "Close pop-in" at bounding box center [186, 7] width 9 height 9
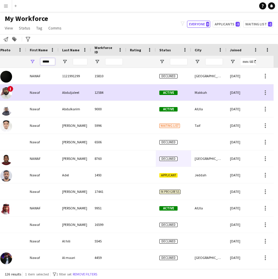
click at [51, 61] on input "*****" at bounding box center [47, 61] width 15 height 7
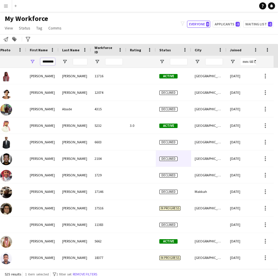
type input "********"
type input "***"
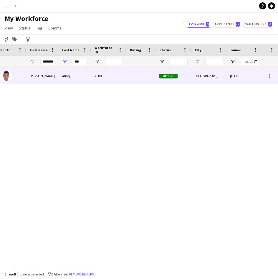
click at [72, 73] on div "Alhaj" at bounding box center [75, 76] width 32 height 16
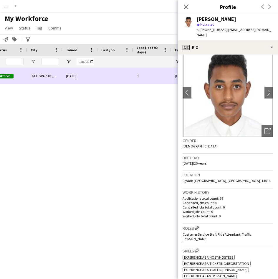
scroll to position [0, 270]
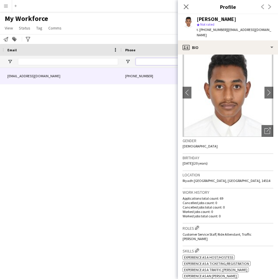
click at [143, 60] on input "Phone Filter Input" at bounding box center [165, 61] width 58 height 7
click at [117, 61] on input "Email Filter Input" at bounding box center [68, 61] width 100 height 7
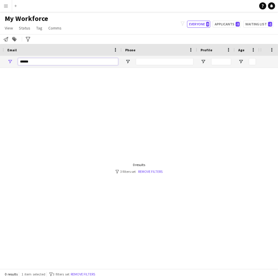
type input "******"
click at [128, 116] on div at bounding box center [130, 166] width 261 height 196
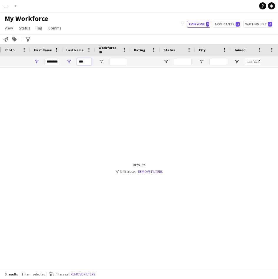
click at [82, 62] on input "***" at bounding box center [84, 61] width 15 height 7
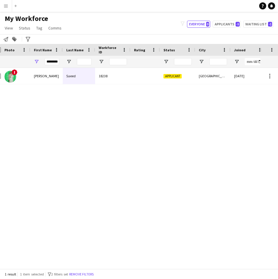
click at [51, 65] on div "********" at bounding box center [51, 62] width 15 height 12
click at [52, 63] on input "********" at bounding box center [51, 61] width 15 height 7
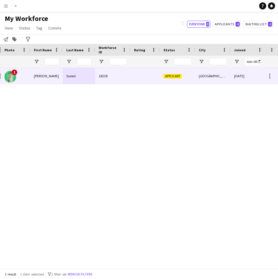
click at [50, 74] on div "[PERSON_NAME]" at bounding box center [46, 76] width 32 height 16
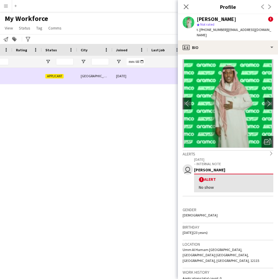
scroll to position [0, 138]
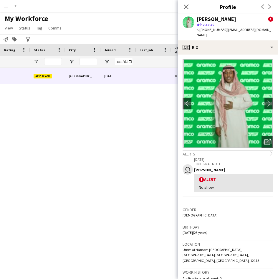
click at [80, 117] on div "Abdullah Saeed 18238 Applicant Riyadh 02-09-2025 0 outlawzand97@gmail.com" at bounding box center [130, 166] width 261 height 196
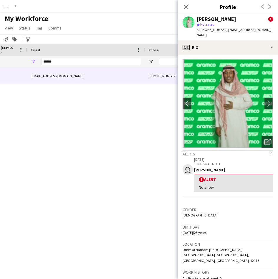
scroll to position [0, 349]
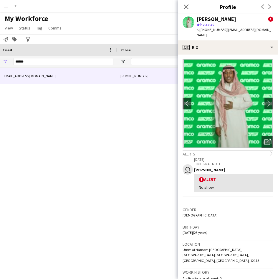
click at [54, 63] on div "******" at bounding box center [63, 62] width 100 height 12
click at [54, 63] on input "******" at bounding box center [63, 61] width 100 height 7
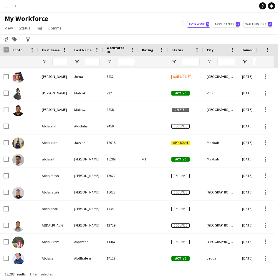
scroll to position [808, 0]
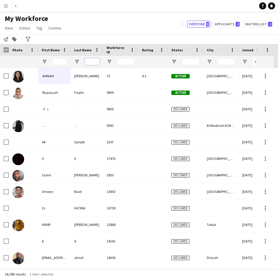
click at [88, 61] on input "Last Name Filter Input" at bounding box center [92, 61] width 15 height 7
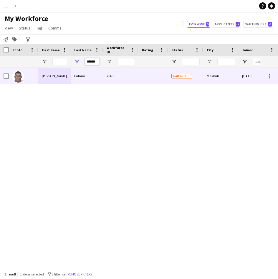
type input "******"
click at [79, 82] on div "Fafana" at bounding box center [87, 76] width 32 height 16
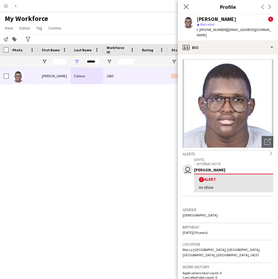
click at [237, 174] on div "! Alert no show" at bounding box center [233, 183] width 79 height 19
click at [269, 151] on icon "chevron-right" at bounding box center [271, 153] width 4 height 4
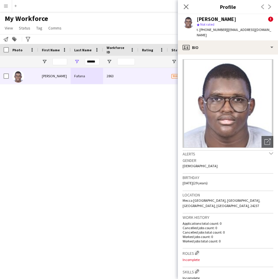
click at [269, 151] on icon "chevron-down" at bounding box center [271, 153] width 4 height 4
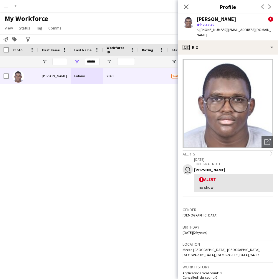
click at [224, 177] on div "! Alert" at bounding box center [234, 180] width 70 height 6
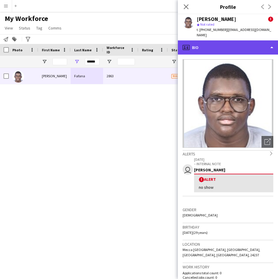
click at [239, 41] on div "profile Bio" at bounding box center [228, 47] width 100 height 14
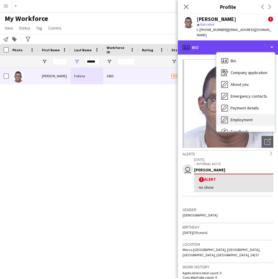
scroll to position [20, 0]
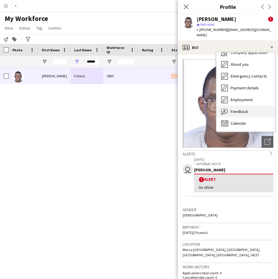
click at [250, 106] on div "Feedback Feedback" at bounding box center [246, 112] width 58 height 12
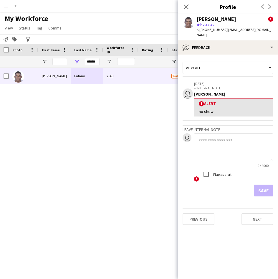
drag, startPoint x: 101, startPoint y: 110, endPoint x: 235, endPoint y: 152, distance: 141.0
click at [235, 152] on body "Menu Boards Boards Boards All jobs Status Workforce Workforce My Workforce Recr…" at bounding box center [139, 139] width 278 height 279
click at [235, 148] on textarea at bounding box center [234, 147] width 80 height 28
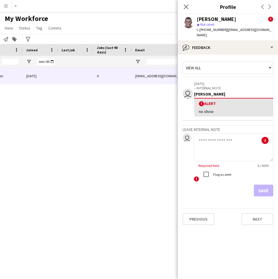
scroll to position [0, 322]
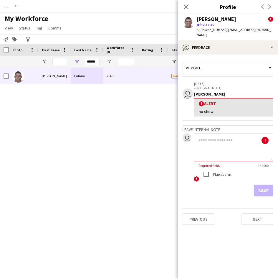
click at [230, 145] on textarea at bounding box center [234, 147] width 80 height 28
type textarea "*******"
click at [215, 173] on div "Flag as alert" at bounding box center [215, 174] width 31 height 12
click at [265, 184] on button "Save" at bounding box center [263, 190] width 19 height 12
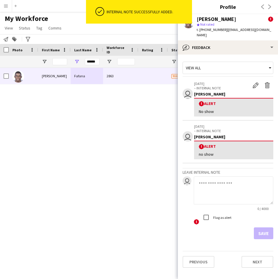
drag, startPoint x: 114, startPoint y: 128, endPoint x: 177, endPoint y: 39, distance: 109.4
click at [177, 39] on main "My Workforce View Views Default view Musab Alamri Ninar Wannos Nouf Aloudah R4v…" at bounding box center [139, 141] width 278 height 259
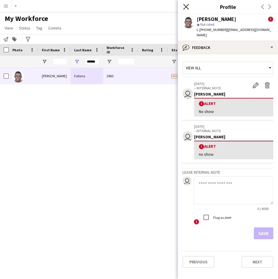
click at [184, 9] on icon "Close pop-in" at bounding box center [186, 7] width 6 height 6
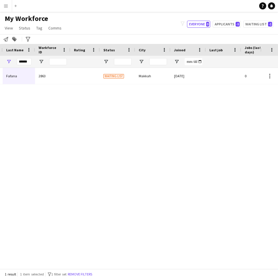
scroll to position [0, 76]
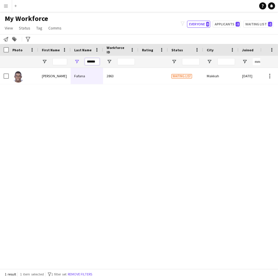
click at [86, 62] on input "******" at bounding box center [92, 61] width 15 height 7
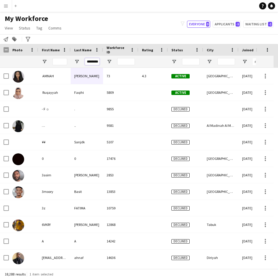
scroll to position [0, 1]
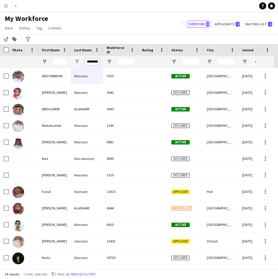
type input "********"
click at [59, 62] on input "First Name Filter Input" at bounding box center [59, 61] width 15 height 7
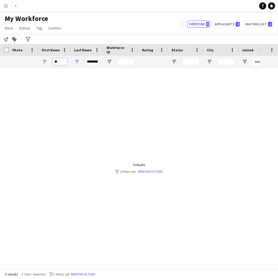
type input "*"
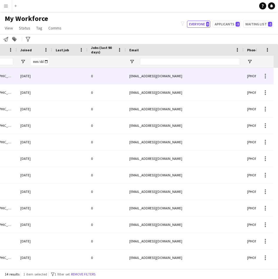
scroll to position [0, 222]
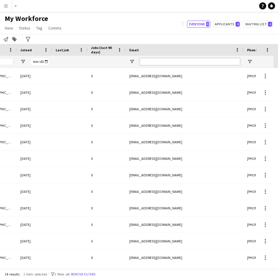
click at [173, 62] on input "Email Filter Input" at bounding box center [190, 61] width 100 height 7
paste input "**********"
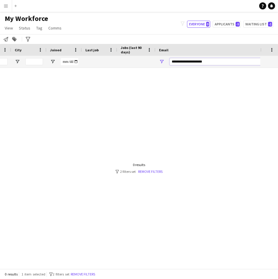
scroll to position [0, 192]
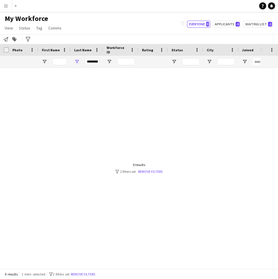
type input "**********"
click at [91, 61] on input "********" at bounding box center [92, 61] width 15 height 7
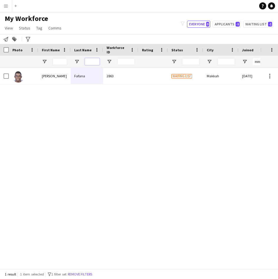
click at [93, 58] on input "Last Name Filter Input" at bounding box center [92, 61] width 15 height 7
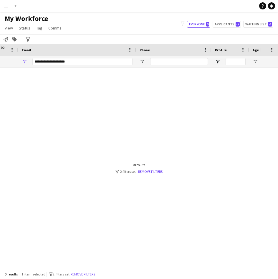
type input "*******"
click at [101, 57] on div "**********" at bounding box center [82, 62] width 100 height 12
click at [95, 64] on input "**********" at bounding box center [82, 61] width 100 height 7
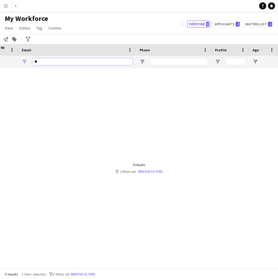
type input "*"
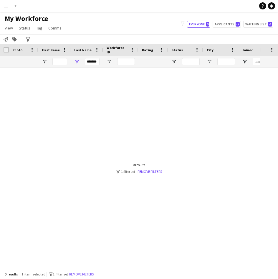
click at [81, 63] on div "*******" at bounding box center [87, 62] width 32 height 12
click at [95, 62] on input "*******" at bounding box center [92, 61] width 15 height 7
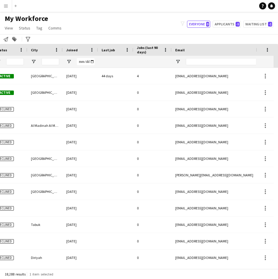
scroll to position [0, 197]
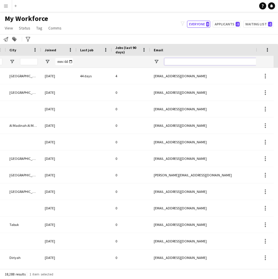
click at [172, 61] on input "Email Filter Input" at bounding box center [214, 61] width 100 height 7
paste input "**********"
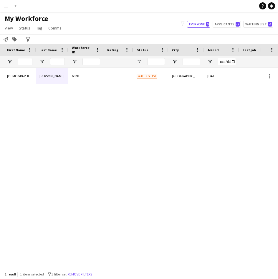
scroll to position [0, 35]
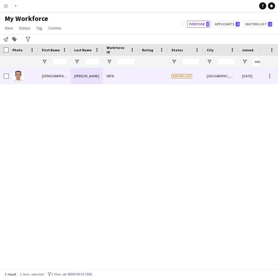
type input "**********"
click at [69, 78] on div "[DEMOGRAPHIC_DATA]" at bounding box center [54, 76] width 32 height 16
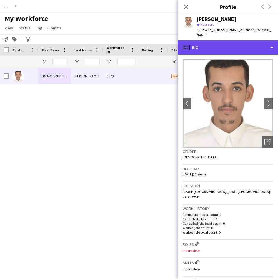
click at [239, 46] on div "profile Bio" at bounding box center [228, 47] width 100 height 14
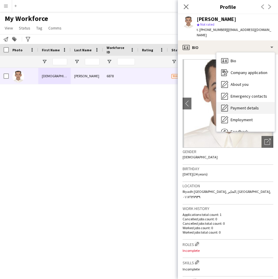
click at [242, 105] on span "Payment details" at bounding box center [245, 107] width 28 height 5
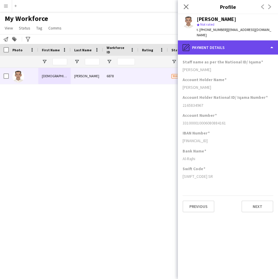
click at [216, 43] on div "pencil4 Payment details" at bounding box center [228, 47] width 100 height 14
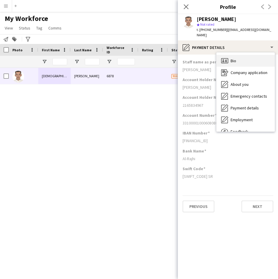
click at [251, 55] on div "Bio Bio" at bounding box center [246, 61] width 58 height 12
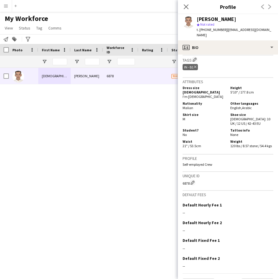
scroll to position [226, 0]
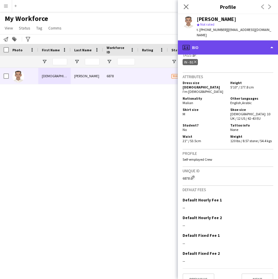
click at [218, 42] on div "profile Bio" at bounding box center [228, 47] width 100 height 14
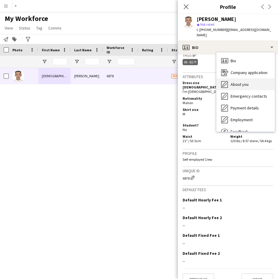
click at [236, 82] on span "About you" at bounding box center [240, 84] width 18 height 5
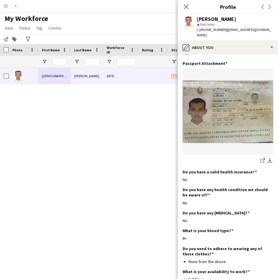
scroll to position [331, 0]
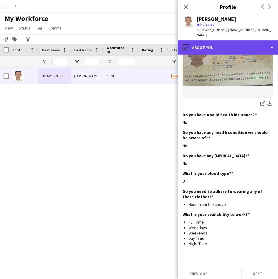
click at [222, 45] on div "pencil4 About you" at bounding box center [228, 47] width 100 height 14
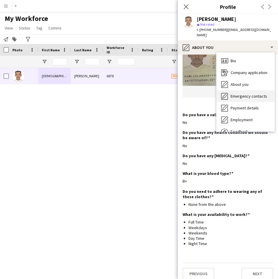
click at [236, 90] on div "Emergency contacts Emergency contacts" at bounding box center [246, 96] width 58 height 12
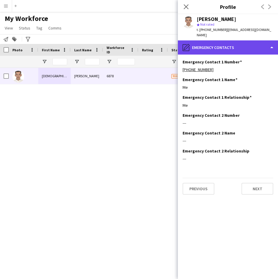
click at [219, 47] on div "pencil4 Emergency contacts" at bounding box center [228, 47] width 100 height 14
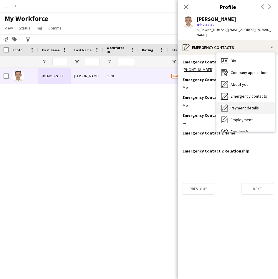
click at [243, 105] on span "Payment details" at bounding box center [245, 107] width 28 height 5
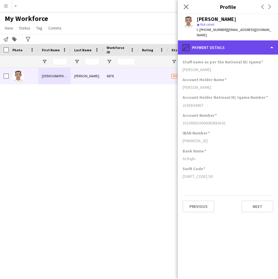
click at [221, 40] on div "pencil4 Payment details" at bounding box center [228, 47] width 100 height 14
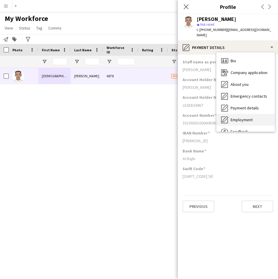
click at [245, 117] on span "Employment" at bounding box center [242, 119] width 22 height 5
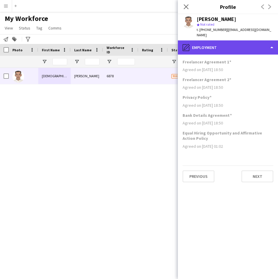
click at [222, 43] on div "pencil4 Employment" at bounding box center [228, 47] width 100 height 14
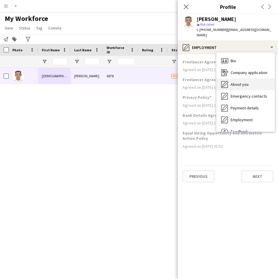
click at [240, 82] on span "About you" at bounding box center [240, 84] width 18 height 5
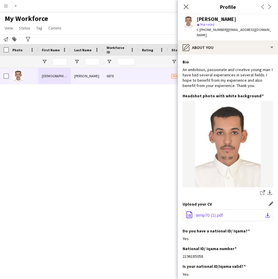
click at [229, 212] on button "office-file-sheet temp70 (1).pdf download-bottom" at bounding box center [228, 215] width 91 height 12
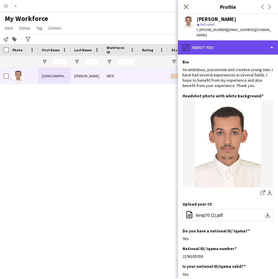
click at [236, 40] on div "pencil4 About you" at bounding box center [228, 47] width 100 height 14
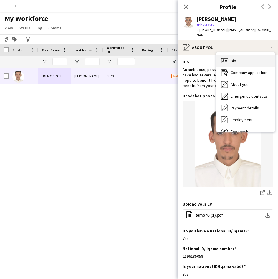
click at [240, 55] on div "Bio Bio" at bounding box center [246, 61] width 58 height 12
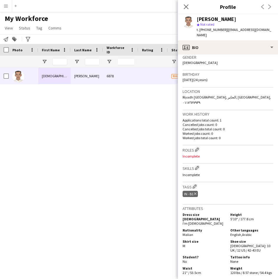
scroll to position [94, 0]
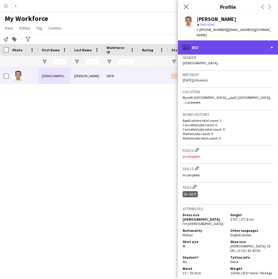
click at [227, 48] on div "profile Bio" at bounding box center [228, 47] width 100 height 14
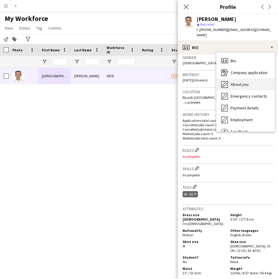
click at [240, 82] on span "About you" at bounding box center [240, 84] width 18 height 5
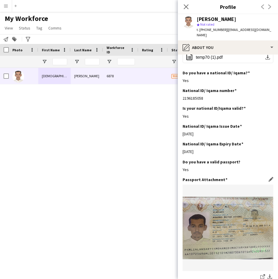
scroll to position [158, 0]
click at [238, 220] on img at bounding box center [228, 227] width 91 height 62
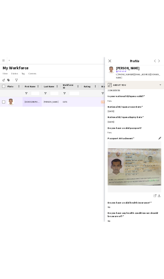
scroll to position [200, 0]
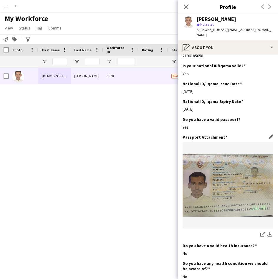
click at [227, 200] on img at bounding box center [228, 185] width 91 height 62
click at [258, 142] on figure at bounding box center [228, 185] width 91 height 86
click at [264, 134] on div "Passport Attachment Edit this field" at bounding box center [228, 136] width 91 height 5
click at [269, 134] on app-icon "Edit this field" at bounding box center [271, 136] width 5 height 5
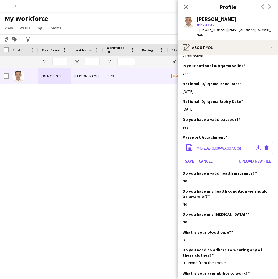
click at [232, 145] on span "IMG-20240908-WA0073.jpg" at bounding box center [219, 147] width 46 height 5
click at [249, 156] on button "Upload new file" at bounding box center [255, 160] width 37 height 9
click at [211, 145] on span "IMG-20240908-WA0073.jpg" at bounding box center [219, 147] width 46 height 5
click at [208, 156] on button "Cancel" at bounding box center [206, 160] width 19 height 9
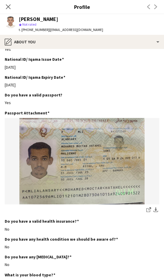
scroll to position [227, 0]
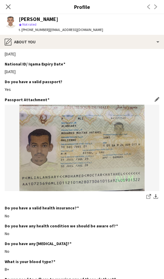
click at [152, 103] on div "Passport Attachment Edit this field share-external-link-1 download-bottom" at bounding box center [82, 151] width 155 height 108
click at [151, 102] on div "Passport Attachment Edit this field share-external-link-1 download-bottom" at bounding box center [82, 151] width 155 height 108
click at [155, 100] on app-icon "Edit this field" at bounding box center [157, 99] width 5 height 5
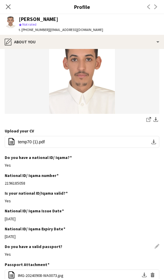
scroll to position [0, 0]
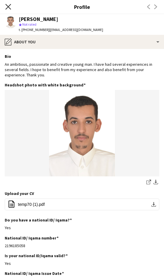
click at [10, 8] on icon "Close pop-in" at bounding box center [8, 7] width 6 height 6
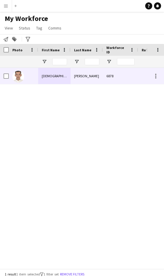
click at [64, 81] on div "[DEMOGRAPHIC_DATA]" at bounding box center [54, 76] width 32 height 16
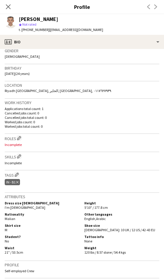
scroll to position [109, 0]
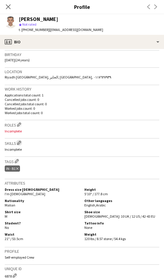
click at [21, 145] on app-icon "Edit crew company skills" at bounding box center [19, 143] width 4 height 4
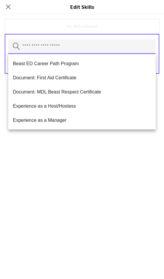
click at [50, 47] on input "text" at bounding box center [82, 46] width 148 height 15
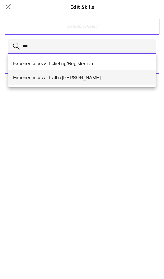
type input "***"
click at [61, 76] on span "Experience as a Traffic [PERSON_NAME]" at bounding box center [82, 78] width 139 height 6
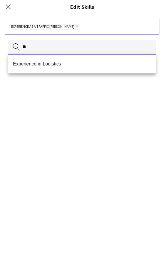
type input "*"
type input "*****"
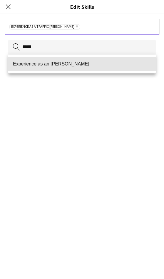
click at [64, 69] on mat-option "Experience as an [PERSON_NAME]" at bounding box center [82, 64] width 148 height 14
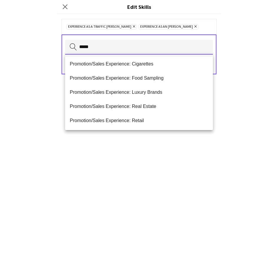
scroll to position [0, 0]
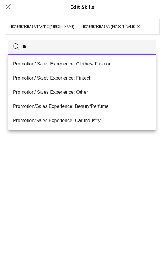
type input "*"
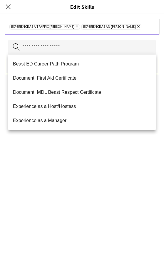
click at [135, 29] on div "Experience as a Traffic Marshall Remove Experience as an Usher Remove" at bounding box center [82, 26] width 155 height 15
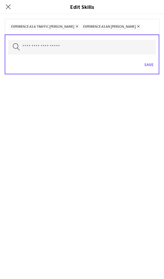
click at [149, 70] on div "Save" at bounding box center [82, 65] width 148 height 17
click at [149, 68] on button "Save" at bounding box center [149, 64] width 14 height 9
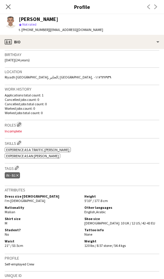
click at [20, 123] on app-icon "Edit crew company roles" at bounding box center [19, 124] width 4 height 4
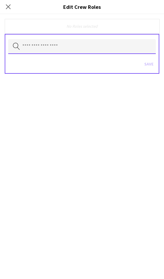
click at [53, 48] on input "text" at bounding box center [82, 46] width 148 height 15
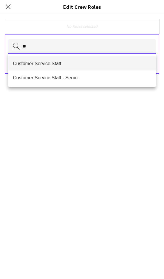
type input "**"
click at [52, 63] on span "Customer Service Staff" at bounding box center [82, 64] width 139 height 6
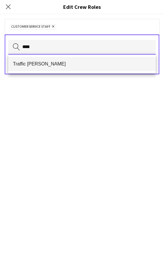
type input "****"
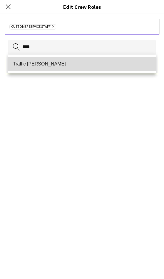
click at [60, 66] on span "Traffic [PERSON_NAME]" at bounding box center [82, 64] width 139 height 6
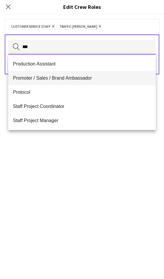
type input "***"
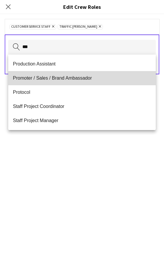
click at [58, 84] on mat-option "Promoter / Sales / Brand Ambassador" at bounding box center [82, 78] width 148 height 14
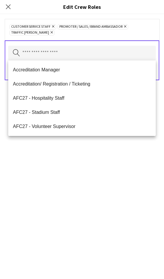
click at [21, 9] on h3 "Edit Crew Roles" at bounding box center [82, 7] width 164 height 8
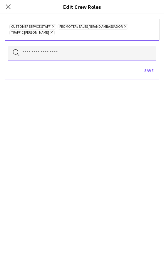
click at [78, 57] on input "text" at bounding box center [82, 53] width 148 height 15
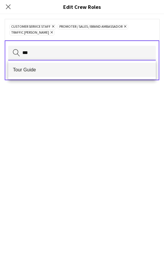
type input "***"
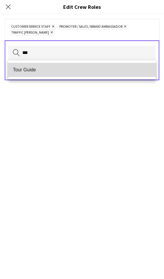
click at [74, 71] on span "Tour Guide" at bounding box center [82, 70] width 139 height 6
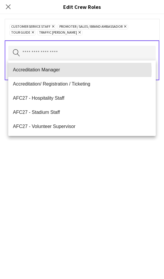
click at [74, 71] on span "Accreditation Manager" at bounding box center [82, 70] width 139 height 6
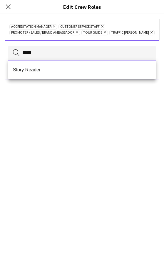
type input "*****"
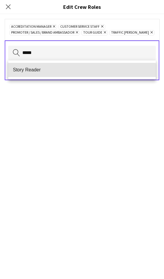
click at [74, 71] on span "Story Reader" at bounding box center [82, 70] width 139 height 6
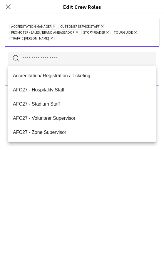
click at [129, 38] on div "Accreditation Manager Remove Customer Service Staff Remove Promoter / Sales / B…" at bounding box center [82, 33] width 146 height 18
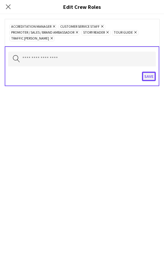
click at [153, 80] on button "Save" at bounding box center [149, 76] width 14 height 9
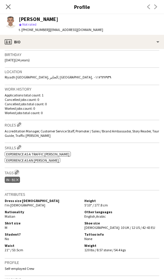
click at [19, 174] on app-icon "Edit crew company tags" at bounding box center [17, 172] width 4 height 4
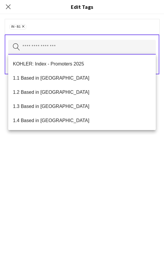
click at [44, 45] on input "text" at bounding box center [82, 47] width 148 height 15
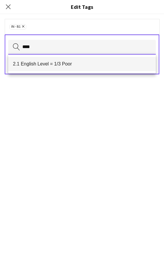
type input "****"
click at [46, 63] on span "2.1 English Level = 1/3 Poor" at bounding box center [82, 64] width 139 height 6
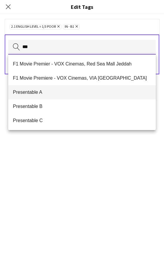
type input "***"
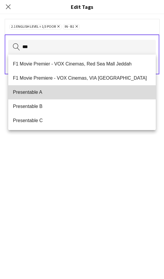
click at [45, 91] on span "Presentable A" at bounding box center [82, 92] width 139 height 6
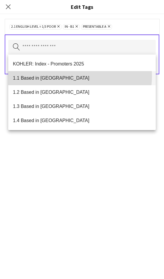
click at [67, 76] on span "1.1 Based in [GEOGRAPHIC_DATA]" at bounding box center [82, 78] width 139 height 6
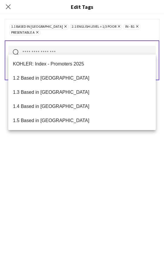
click at [143, 46] on input "text" at bounding box center [82, 53] width 148 height 15
click at [151, 34] on div "1.1 Based in Riyadh Remove 2.1 English Level = 1/3 Poor Remove IN - B1 Remove P…" at bounding box center [82, 29] width 155 height 21
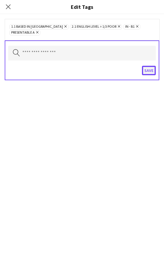
click at [149, 66] on button "Save" at bounding box center [149, 70] width 14 height 9
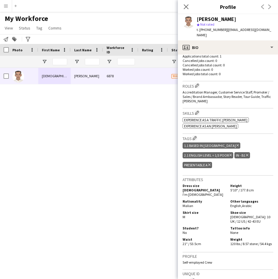
scroll to position [261, 0]
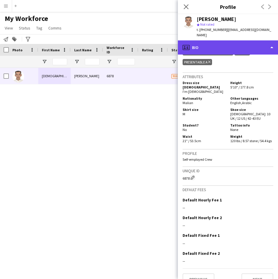
click at [223, 44] on div "profile Bio" at bounding box center [228, 47] width 100 height 14
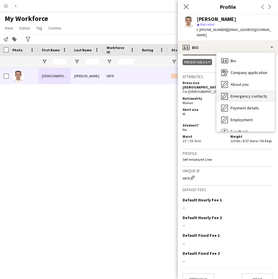
click at [244, 93] on div "Emergency contacts Emergency contacts" at bounding box center [246, 96] width 58 height 12
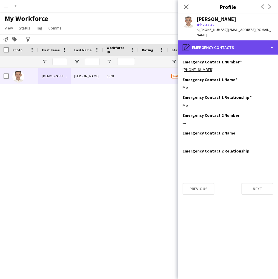
click at [194, 44] on div "pencil4 Emergency contacts" at bounding box center [228, 47] width 100 height 14
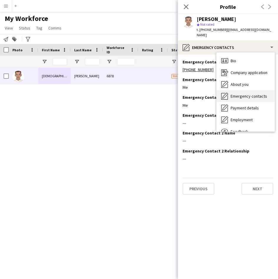
click at [239, 93] on span "Emergency contacts" at bounding box center [249, 95] width 37 height 5
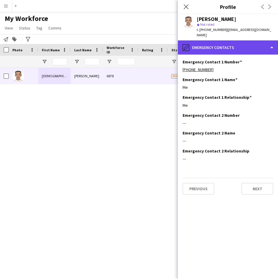
click at [219, 44] on div "pencil4 Emergency contacts" at bounding box center [228, 47] width 100 height 14
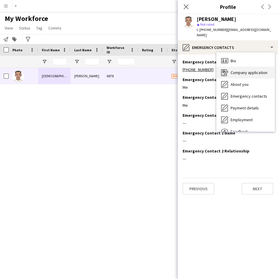
click at [235, 70] on span "Company application" at bounding box center [249, 72] width 37 height 5
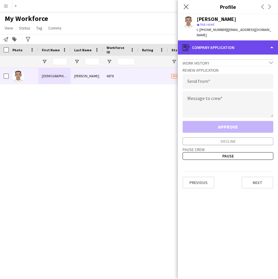
click at [231, 43] on div "register Company application" at bounding box center [228, 47] width 100 height 14
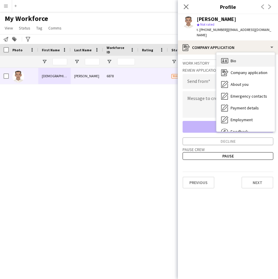
click at [240, 55] on div "Bio Bio" at bounding box center [246, 61] width 58 height 12
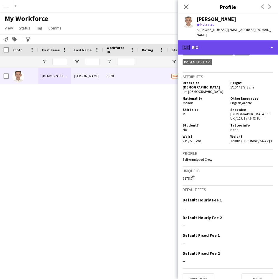
click at [240, 42] on div "profile Bio" at bounding box center [228, 47] width 100 height 14
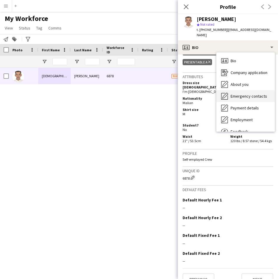
click at [253, 93] on span "Emergency contacts" at bounding box center [249, 95] width 37 height 5
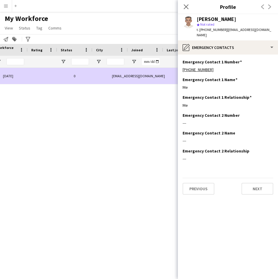
scroll to position [0, 239]
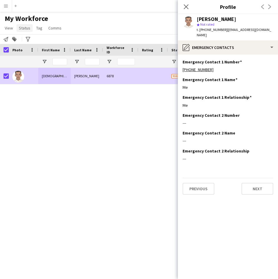
click at [27, 30] on span "Status" at bounding box center [24, 27] width 11 height 5
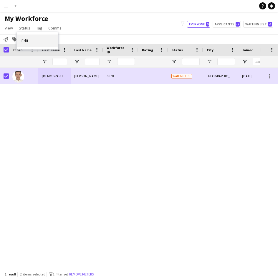
click at [36, 41] on link "Edit" at bounding box center [37, 40] width 41 height 12
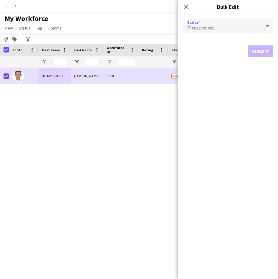
click at [222, 31] on div "Please select" at bounding box center [222, 26] width 79 height 14
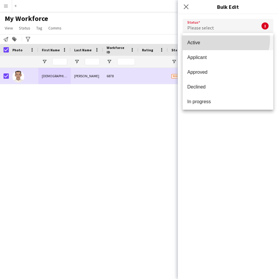
click at [224, 39] on mat-option "Active" at bounding box center [228, 42] width 91 height 15
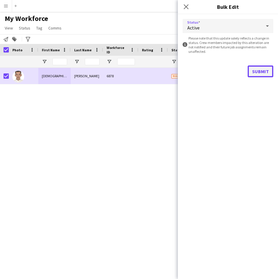
click at [259, 70] on button "Submit" at bounding box center [261, 71] width 26 height 12
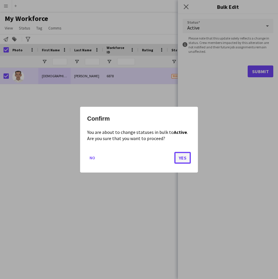
click at [189, 161] on button "Yes" at bounding box center [182, 157] width 17 height 12
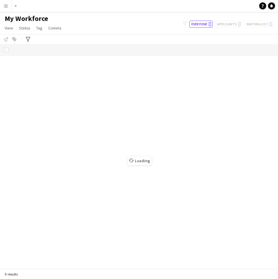
click at [7, 3] on button "Menu" at bounding box center [6, 6] width 12 height 12
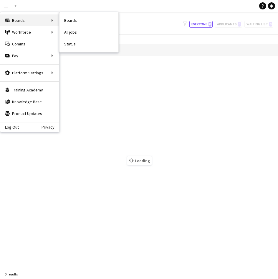
click at [26, 19] on div "Boards Boards" at bounding box center [29, 20] width 59 height 12
click at [78, 31] on link "My Workforce" at bounding box center [89, 32] width 59 height 12
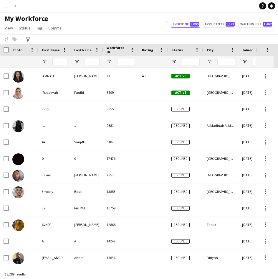
click at [74, 33] on div "My Workforce View Views Default view Musab Alamri Ninar Wannos Nouf Aloudah R4v…" at bounding box center [139, 24] width 278 height 20
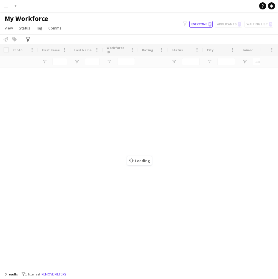
click at [59, 62] on div "Loading" at bounding box center [139, 156] width 278 height 225
click at [57, 60] on div "Loading" at bounding box center [139, 156] width 278 height 225
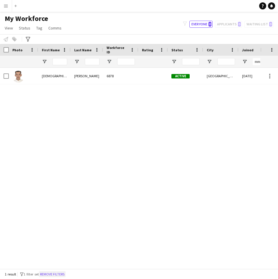
click at [64, 271] on button "Remove filters" at bounding box center [52, 274] width 27 height 6
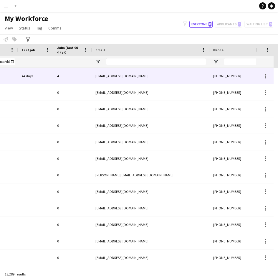
scroll to position [0, 295]
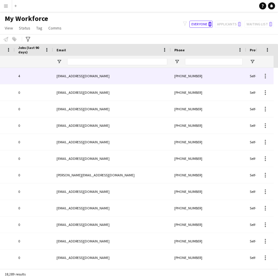
click at [131, 67] on div at bounding box center [117, 62] width 100 height 12
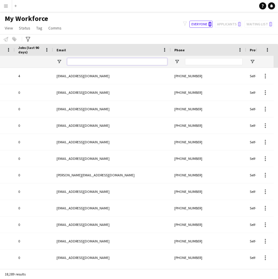
click at [130, 64] on input "Email Filter Input" at bounding box center [117, 61] width 100 height 7
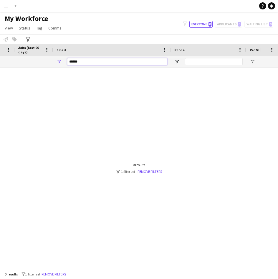
click at [87, 62] on input "******" at bounding box center [117, 61] width 100 height 7
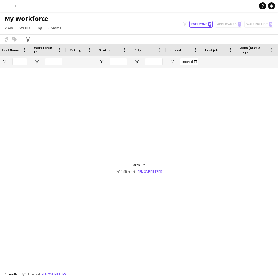
scroll to position [0, 6]
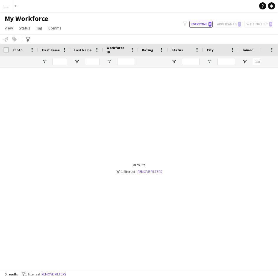
type input "******"
click at [162, 173] on link "Remove filters" at bounding box center [150, 171] width 24 height 4
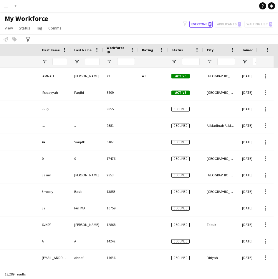
scroll to position [0, 205]
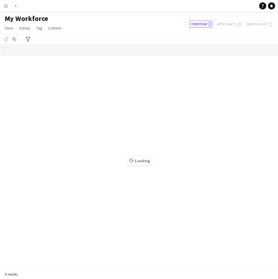
click at [8, 6] on button "Menu" at bounding box center [6, 6] width 12 height 12
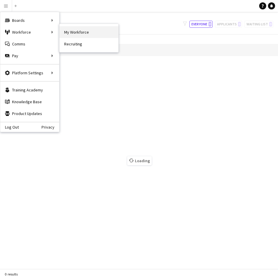
click at [80, 34] on link "My Workforce" at bounding box center [89, 32] width 59 height 12
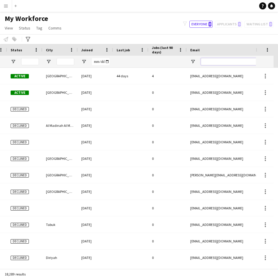
click at [241, 62] on input "Email Filter Input" at bounding box center [251, 61] width 100 height 7
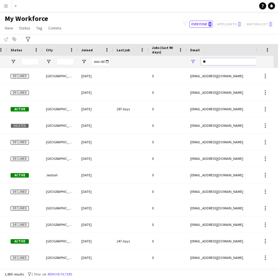
type input "*"
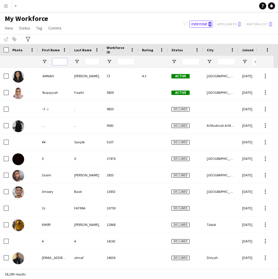
click at [63, 65] on input "First Name Filter Input" at bounding box center [59, 61] width 15 height 7
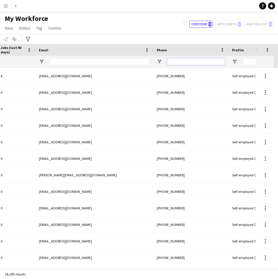
click at [184, 60] on input "Phone Filter Input" at bounding box center [196, 61] width 58 height 7
click at [117, 60] on input "Email Filter Input" at bounding box center [100, 61] width 100 height 7
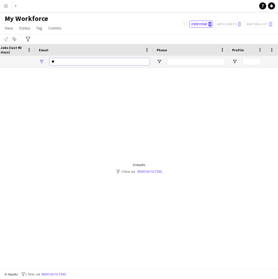
type input "*"
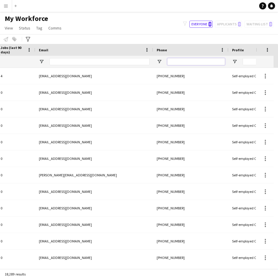
click at [178, 62] on input "Phone Filter Input" at bounding box center [196, 61] width 58 height 7
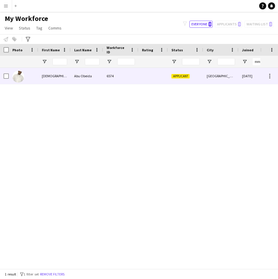
type input "******"
click at [128, 81] on div "6574" at bounding box center [120, 76] width 35 height 16
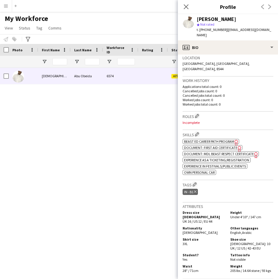
click at [231, 139] on span "Beast ED Career Path Program" at bounding box center [209, 141] width 50 height 4
click at [221, 145] on span "Document: First Aid Certificate" at bounding box center [210, 147] width 53 height 4
click at [203, 151] on span "Document: MDL Beast Respect Certificate" at bounding box center [219, 153] width 70 height 4
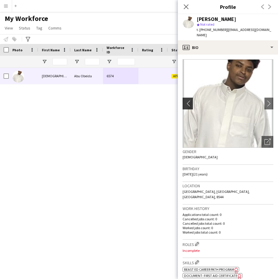
click at [188, 100] on app-icon "chevron-left" at bounding box center [187, 103] width 9 height 6
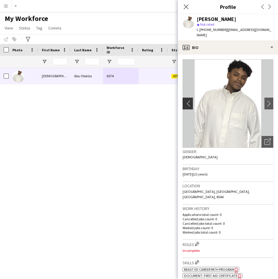
click at [184, 100] on app-icon "chevron-left" at bounding box center [187, 103] width 9 height 6
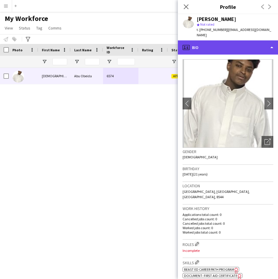
click at [209, 46] on div "profile Bio" at bounding box center [228, 47] width 100 height 14
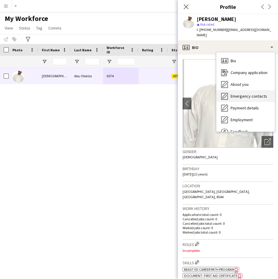
click at [233, 90] on div "Emergency contacts Emergency contacts" at bounding box center [246, 96] width 58 height 12
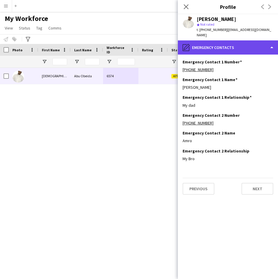
click at [222, 44] on div "pencil4 Emergency contacts" at bounding box center [228, 47] width 100 height 14
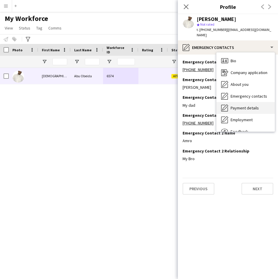
click at [236, 105] on span "Payment details" at bounding box center [245, 107] width 28 height 5
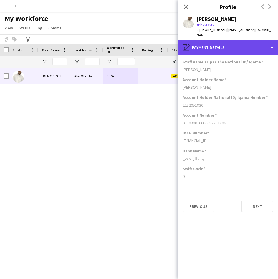
click at [222, 46] on div "pencil4 Payment details" at bounding box center [228, 47] width 100 height 14
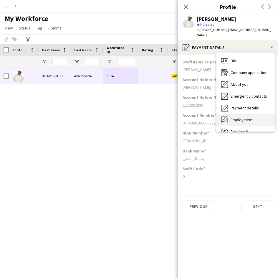
click at [234, 114] on div "Employment Employment" at bounding box center [246, 120] width 58 height 12
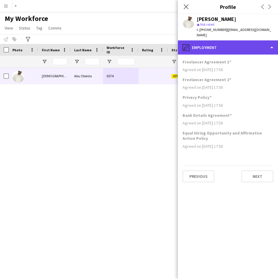
click at [230, 41] on div "pencil4 Employment" at bounding box center [228, 47] width 100 height 14
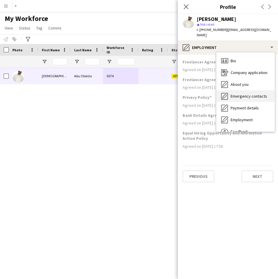
click at [250, 94] on div "Emergency contacts Emergency contacts" at bounding box center [246, 96] width 58 height 12
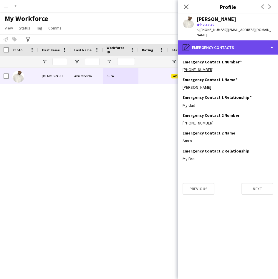
click at [244, 43] on div "pencil4 Emergency contacts" at bounding box center [228, 47] width 100 height 14
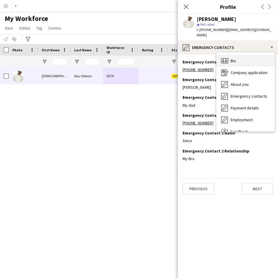
click at [244, 58] on div "Bio Bio" at bounding box center [246, 61] width 58 height 12
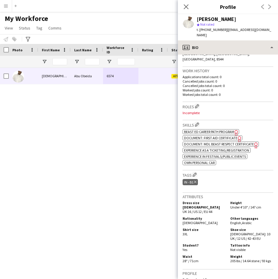
scroll to position [141, 0]
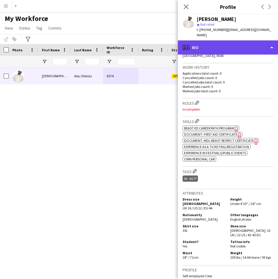
click at [228, 41] on div "profile Bio" at bounding box center [228, 47] width 100 height 14
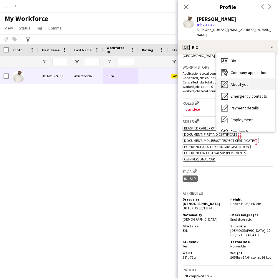
click at [243, 82] on span "About you" at bounding box center [240, 84] width 18 height 5
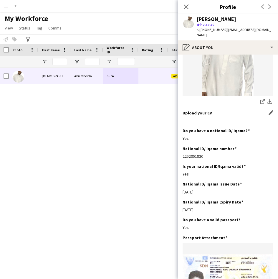
scroll to position [0, 0]
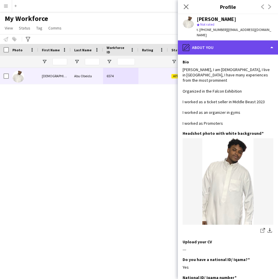
click at [215, 45] on div "pencil4 About you" at bounding box center [228, 47] width 100 height 14
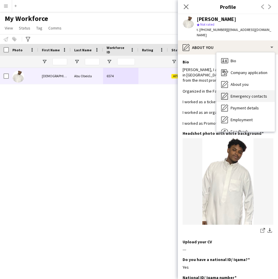
click at [236, 93] on span "Emergency contacts" at bounding box center [249, 95] width 37 height 5
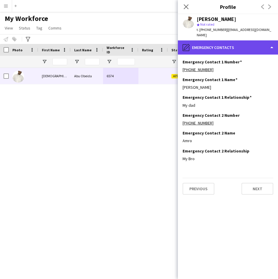
click at [221, 49] on div "pencil4 Emergency contacts" at bounding box center [228, 47] width 100 height 14
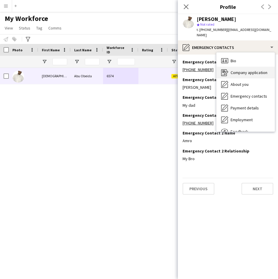
click at [231, 70] on span "Company application" at bounding box center [249, 72] width 37 height 5
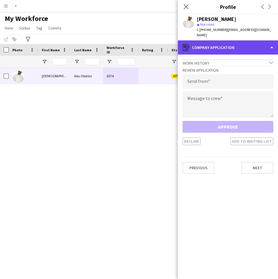
click at [232, 48] on div "register Company application" at bounding box center [228, 47] width 100 height 14
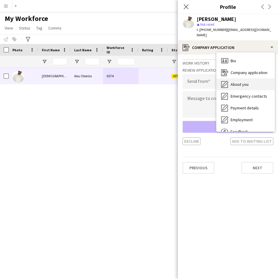
click at [234, 78] on div "About you About you" at bounding box center [246, 84] width 58 height 12
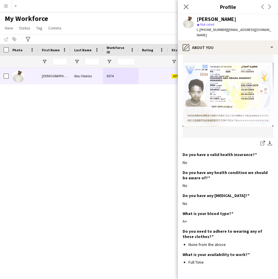
scroll to position [339, 0]
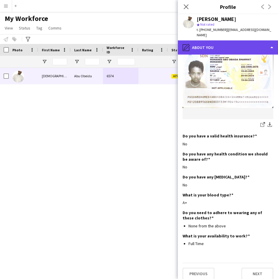
click at [228, 47] on div "pencil4 About you" at bounding box center [228, 47] width 100 height 14
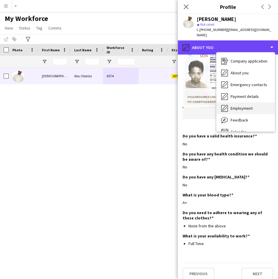
scroll to position [12, 0]
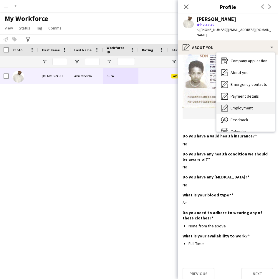
click at [248, 114] on div "Feedback Feedback" at bounding box center [246, 120] width 58 height 12
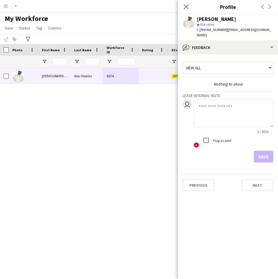
click at [215, 114] on textarea at bounding box center [234, 113] width 80 height 28
type textarea "**********"
click at [265, 151] on button "Save" at bounding box center [263, 157] width 19 height 12
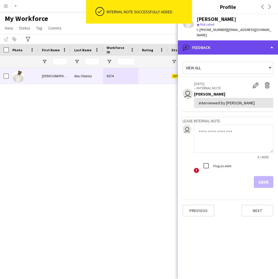
click at [225, 40] on div "bubble-pencil Feedback" at bounding box center [228, 47] width 100 height 14
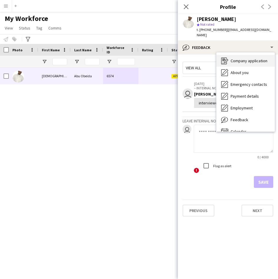
click at [238, 58] on span "Company application" at bounding box center [249, 60] width 37 height 5
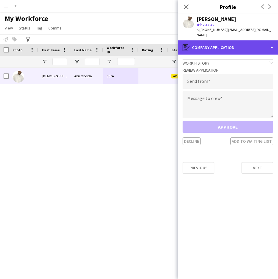
click at [234, 40] on div "register Company application" at bounding box center [228, 47] width 100 height 14
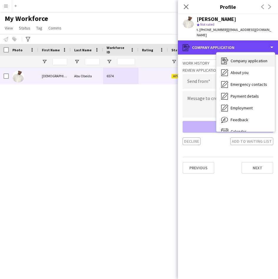
scroll to position [0, 0]
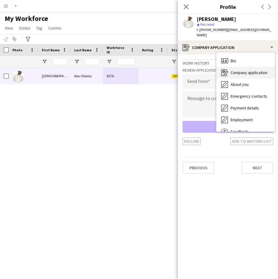
click at [234, 58] on span "Bio" at bounding box center [234, 60] width 6 height 5
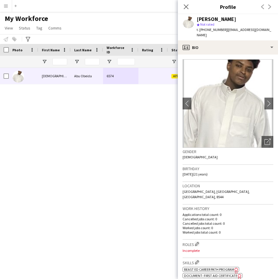
click at [234, 59] on img at bounding box center [228, 103] width 91 height 88
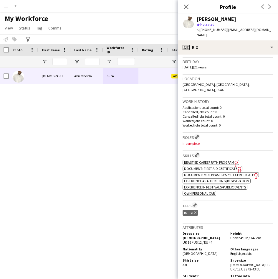
scroll to position [108, 0]
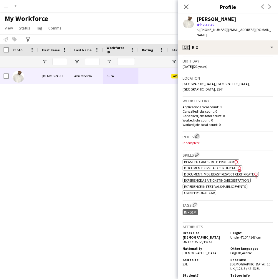
click at [196, 134] on app-icon "Edit crew company roles" at bounding box center [197, 136] width 4 height 4
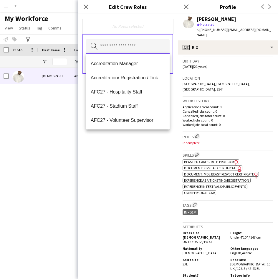
click at [143, 52] on input "text" at bounding box center [128, 46] width 84 height 15
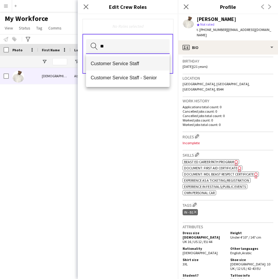
type input "**"
click at [143, 61] on span "Customer Service Staff" at bounding box center [128, 64] width 74 height 6
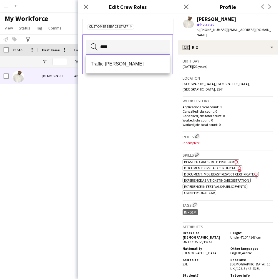
type input "****"
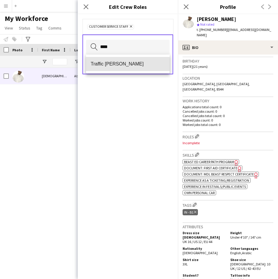
click at [143, 61] on mat-option "Traffic [PERSON_NAME]" at bounding box center [128, 64] width 84 height 14
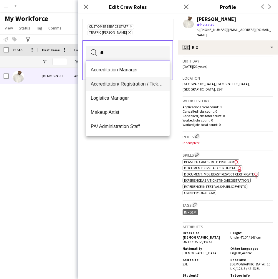
type input "**"
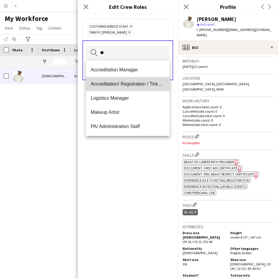
click at [133, 85] on span "Accreditation/ Registration / Ticketing" at bounding box center [128, 84] width 74 height 6
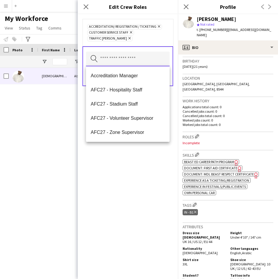
scroll to position [0, 0]
drag, startPoint x: 150, startPoint y: 43, endPoint x: 164, endPoint y: 40, distance: 14.3
click at [164, 40] on div "Accreditation/ Registration / Ticketing Remove Customer Service Staff Remove Tr…" at bounding box center [128, 32] width 91 height 27
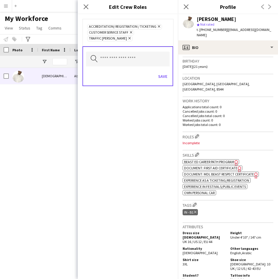
click at [164, 40] on div "Accreditation/ Registration / Ticketing Remove Customer Service Staff Remove Tr…" at bounding box center [127, 33] width 81 height 18
click at [165, 79] on button "Save" at bounding box center [163, 76] width 14 height 9
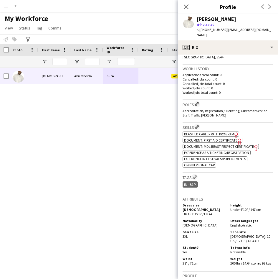
scroll to position [140, 0]
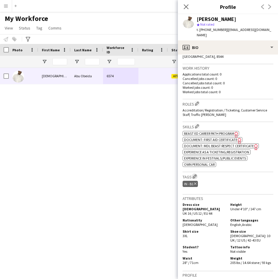
click at [197, 174] on app-icon "Edit crew company tags" at bounding box center [195, 176] width 4 height 4
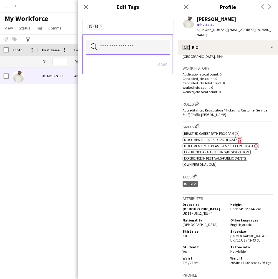
click at [133, 50] on input "text" at bounding box center [128, 47] width 84 height 15
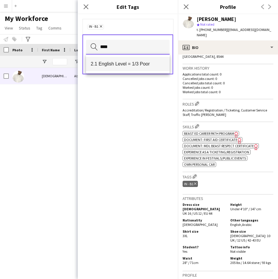
type input "****"
click at [134, 62] on span "2.1 English Level = 1/3 Poor" at bounding box center [128, 64] width 74 height 6
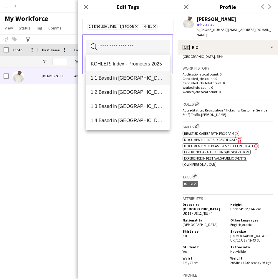
click at [133, 73] on mat-option "1.1 Based in [GEOGRAPHIC_DATA]" at bounding box center [128, 78] width 84 height 14
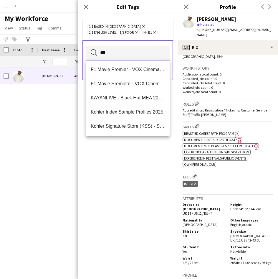
scroll to position [0, 0]
type input "***"
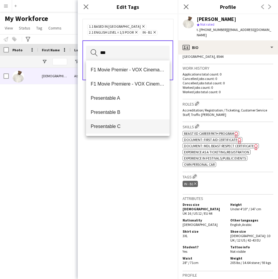
click at [130, 125] on span "Presentable C" at bounding box center [128, 126] width 74 height 6
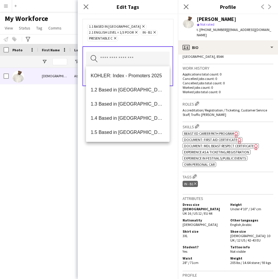
click at [161, 39] on div "1.1 Based in [GEOGRAPHIC_DATA] Remove 2.1 English Level = 1/3 Poor Remove IN - …" at bounding box center [127, 33] width 81 height 18
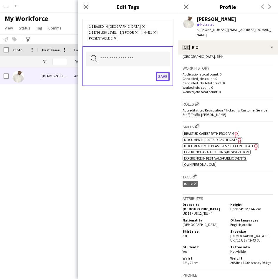
click at [160, 79] on button "Save" at bounding box center [163, 76] width 14 height 9
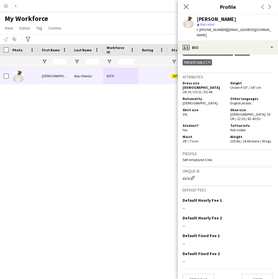
scroll to position [281, 0]
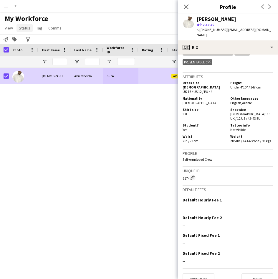
click at [26, 30] on span "Status" at bounding box center [24, 27] width 11 height 5
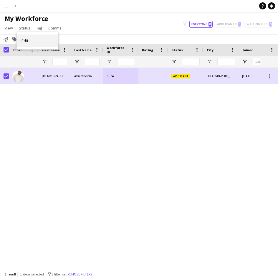
click at [52, 42] on link "Edit" at bounding box center [37, 40] width 41 height 12
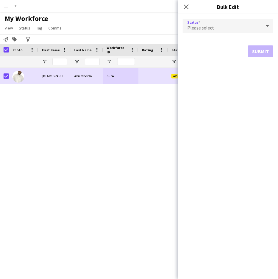
click at [230, 32] on div "Please select" at bounding box center [222, 26] width 79 height 14
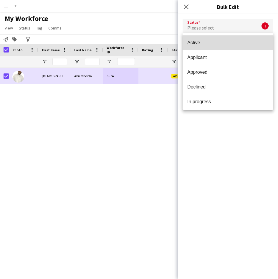
click at [230, 40] on span "Active" at bounding box center [227, 43] width 81 height 6
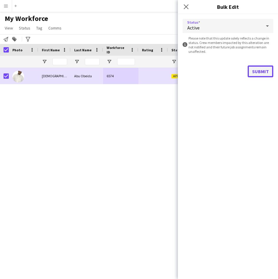
click at [258, 71] on button "Submit" at bounding box center [261, 71] width 26 height 12
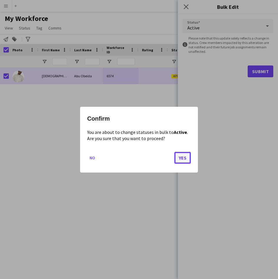
click at [184, 155] on button "Yes" at bounding box center [182, 157] width 17 height 12
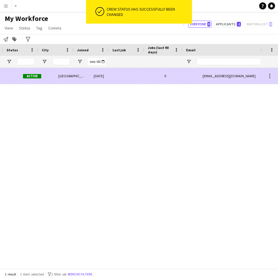
scroll to position [0, 182]
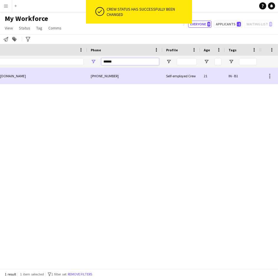
click at [140, 65] on input "******" at bounding box center [130, 61] width 58 height 7
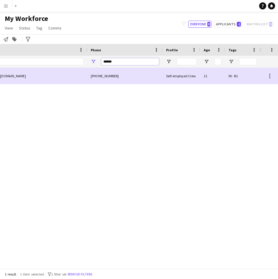
click at [140, 65] on input "******" at bounding box center [130, 61] width 58 height 7
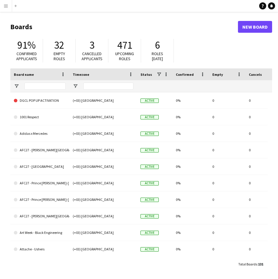
click at [6, 8] on app-icon "Menu" at bounding box center [6, 6] width 5 height 5
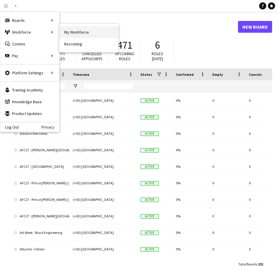
click at [79, 34] on link "My Workforce" at bounding box center [89, 32] width 59 height 12
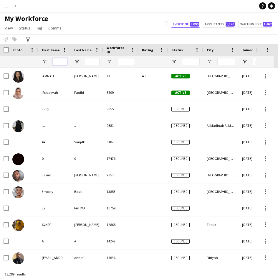
click at [66, 60] on input "First Name Filter Input" at bounding box center [59, 61] width 15 height 7
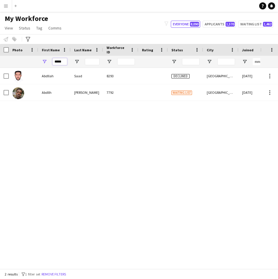
type input "*****"
click at [62, 62] on input "*****" at bounding box center [59, 61] width 15 height 7
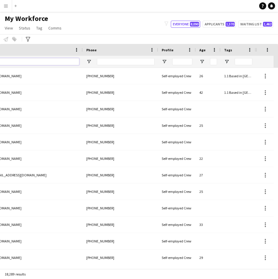
click at [65, 62] on input "Email Filter Input" at bounding box center [29, 61] width 100 height 7
paste input "**********"
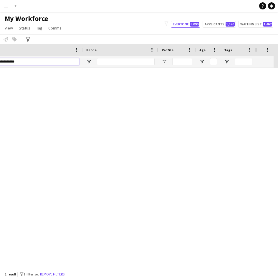
type input "**********"
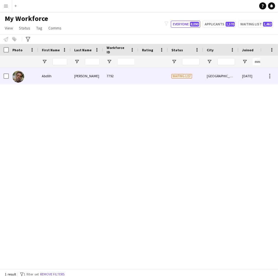
click at [88, 83] on div "[PERSON_NAME]" at bounding box center [87, 76] width 32 height 16
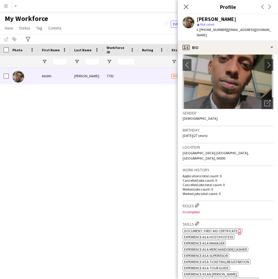
click at [234, 228] on span "Document: First Aid Certificate" at bounding box center [210, 230] width 53 height 4
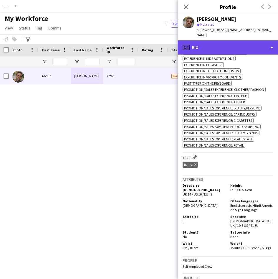
click at [244, 40] on div "profile Bio" at bounding box center [228, 47] width 100 height 14
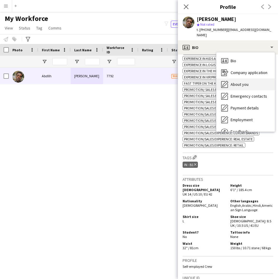
click at [240, 83] on div "About you About you" at bounding box center [246, 84] width 58 height 12
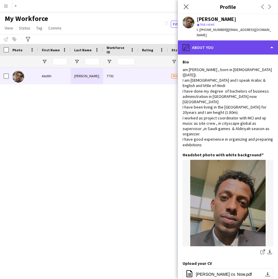
click at [202, 40] on div "pencil4 About you" at bounding box center [228, 47] width 100 height 14
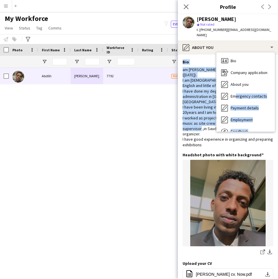
scroll to position [20, 0]
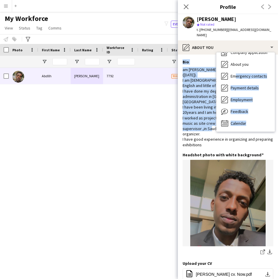
drag, startPoint x: 235, startPoint y: 85, endPoint x: 187, endPoint y: 127, distance: 63.5
click at [187, 127] on div "pencil4 About you Bio Bio Company application Company application About you Abo…" at bounding box center [228, 159] width 100 height 238
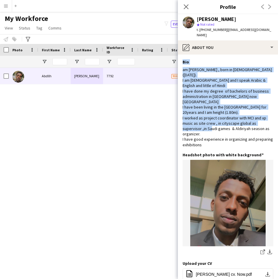
drag, startPoint x: 187, startPoint y: 127, endPoint x: 151, endPoint y: 135, distance: 36.5
click at [151, 135] on div "0 [DATE] [GEOGRAPHIC_DATA] Waiting list 7792 [PERSON_NAME]" at bounding box center [130, 166] width 261 height 196
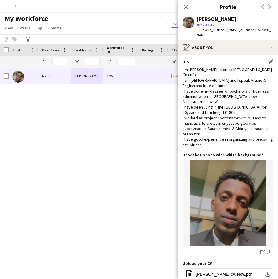
click at [253, 129] on div "am [PERSON_NAME] , born in [DEMOGRAPHIC_DATA] ([DATE]). ‏I am [DEMOGRAPHIC_DATA…" at bounding box center [228, 107] width 91 height 80
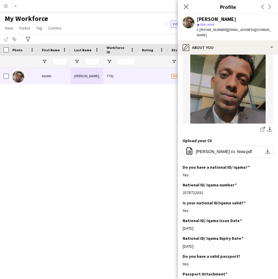
scroll to position [120, 0]
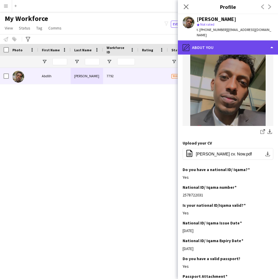
click at [223, 40] on div "pencil4 About you" at bounding box center [228, 47] width 100 height 14
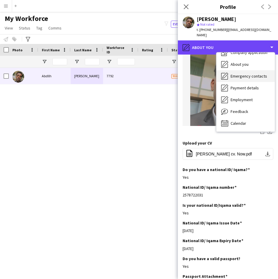
scroll to position [0, 0]
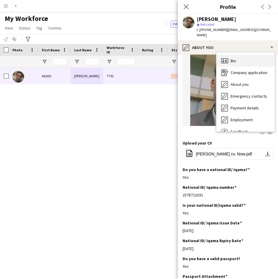
click at [236, 58] on span "Bio" at bounding box center [234, 60] width 6 height 5
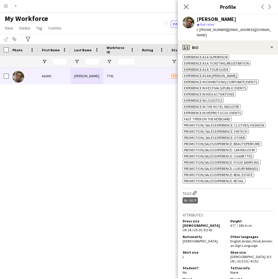
scroll to position [237, 0]
click at [195, 190] on app-icon "Edit crew company tags" at bounding box center [195, 192] width 4 height 4
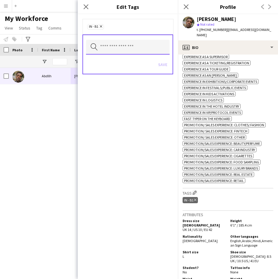
click at [139, 50] on input "text" at bounding box center [128, 47] width 84 height 15
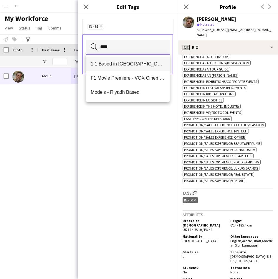
type input "****"
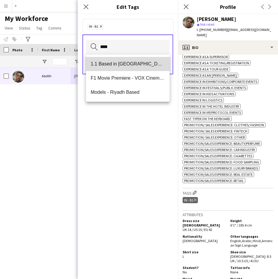
click at [136, 62] on span "1.1 Based in [GEOGRAPHIC_DATA]" at bounding box center [128, 64] width 74 height 6
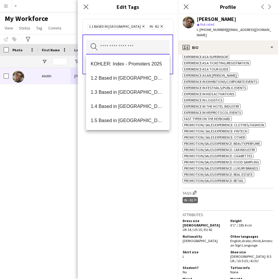
type input "*"
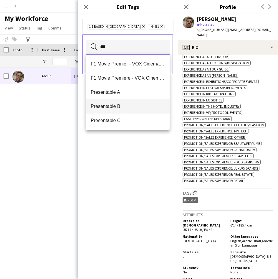
type input "***"
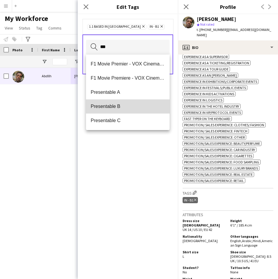
click at [125, 105] on span "Presentable B" at bounding box center [128, 106] width 74 height 6
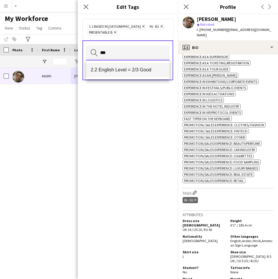
type input "***"
click at [125, 69] on span "2.2 English Level = 2/3 Good" at bounding box center [128, 70] width 74 height 6
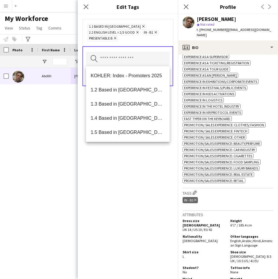
click at [163, 41] on div "1.1 Based in [GEOGRAPHIC_DATA] Remove 2.2 English Level = 2/3 Good Remove IN - …" at bounding box center [127, 33] width 81 height 18
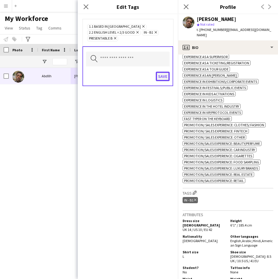
click at [161, 78] on button "Save" at bounding box center [163, 76] width 14 height 9
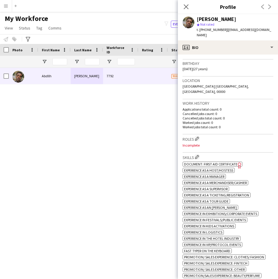
scroll to position [105, 0]
click at [197, 137] on app-icon "Edit crew company roles" at bounding box center [197, 139] width 4 height 4
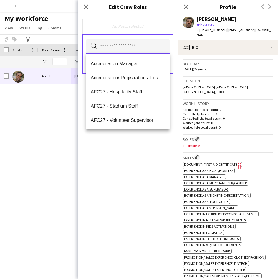
click at [156, 53] on input "text" at bounding box center [128, 46] width 84 height 15
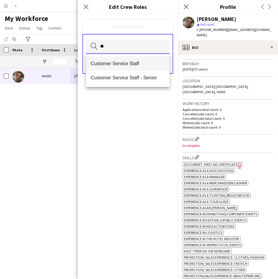
type input "**"
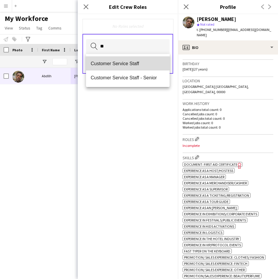
click at [133, 65] on span "Customer Service Staff" at bounding box center [128, 64] width 74 height 6
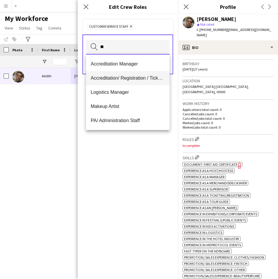
type input "**"
click at [132, 73] on mat-option "Accreditation/ Registration / Ticketing" at bounding box center [128, 78] width 84 height 14
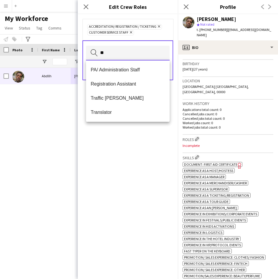
type input "*"
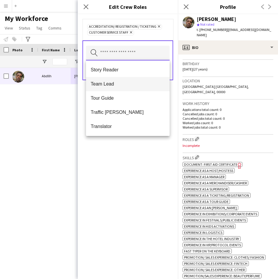
scroll to position [622, 0]
click at [158, 38] on div "Accreditation/ Registration / Ticketing Remove Customer Service Staff Remove" at bounding box center [128, 29] width 91 height 21
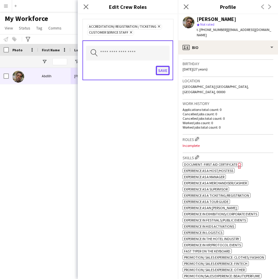
click at [163, 70] on button "Save" at bounding box center [163, 70] width 14 height 9
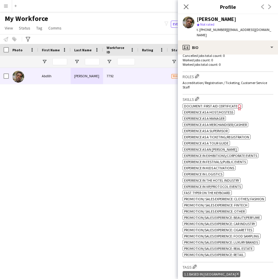
scroll to position [166, 0]
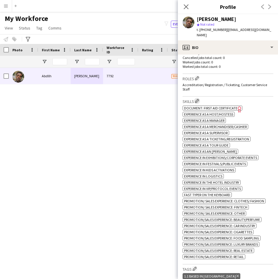
click at [197, 99] on app-icon "Edit crew company skills" at bounding box center [197, 101] width 4 height 4
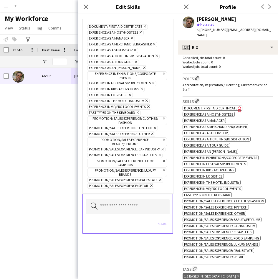
click at [144, 26] on icon "Remove" at bounding box center [144, 26] width 4 height 4
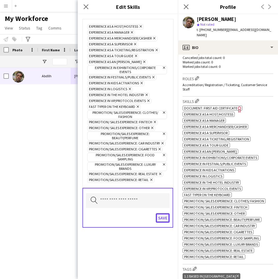
click at [167, 220] on button "Save" at bounding box center [163, 217] width 14 height 9
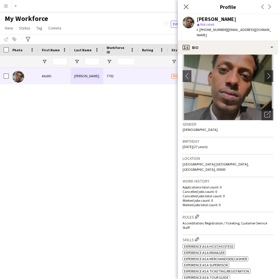
scroll to position [2, 0]
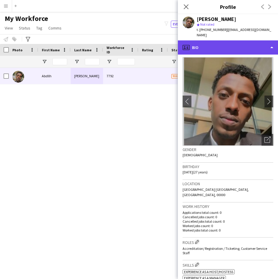
click at [252, 43] on div "profile Bio" at bounding box center [228, 47] width 100 height 14
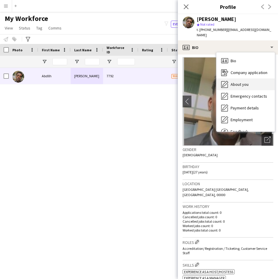
click at [254, 78] on div "About you About you" at bounding box center [246, 84] width 58 height 12
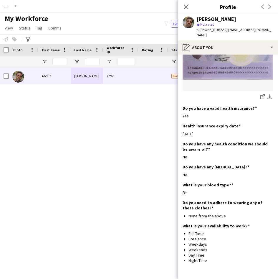
scroll to position [408, 0]
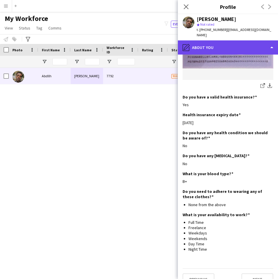
click at [223, 40] on div "pencil4 About you" at bounding box center [228, 47] width 100 height 14
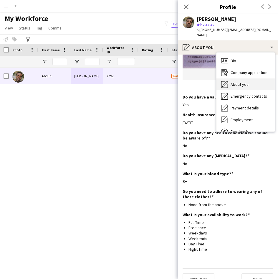
click at [245, 82] on span "About you" at bounding box center [240, 84] width 18 height 5
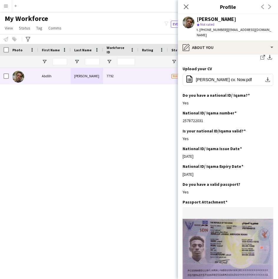
scroll to position [195, 0]
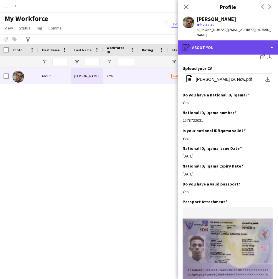
click at [222, 45] on div "pencil4 About you" at bounding box center [228, 47] width 100 height 14
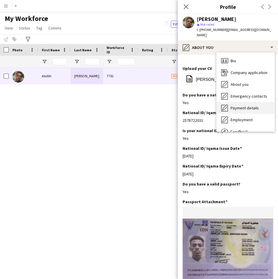
click at [240, 105] on span "Payment details" at bounding box center [245, 107] width 28 height 5
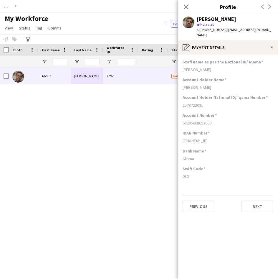
scroll to position [0, 0]
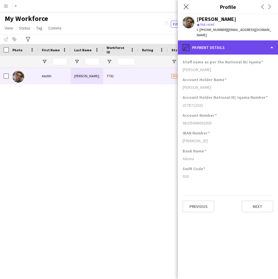
click at [228, 47] on div "pencil4 Payment details" at bounding box center [228, 47] width 100 height 14
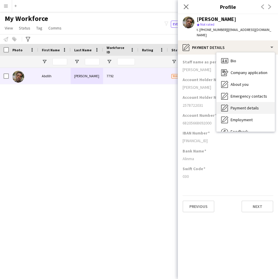
click at [248, 105] on span "Payment details" at bounding box center [245, 107] width 28 height 5
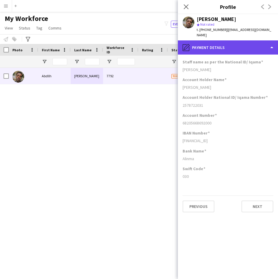
click at [226, 45] on div "pencil4 Payment details" at bounding box center [228, 47] width 100 height 14
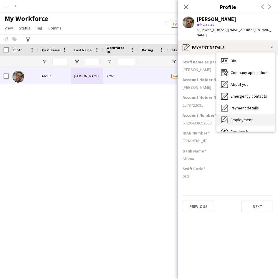
click at [247, 117] on span "Employment" at bounding box center [242, 119] width 22 height 5
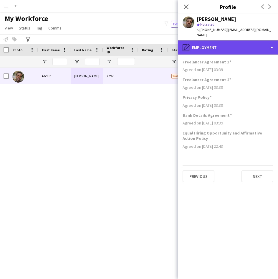
click at [222, 48] on div "pencil4 Employment" at bounding box center [228, 47] width 100 height 14
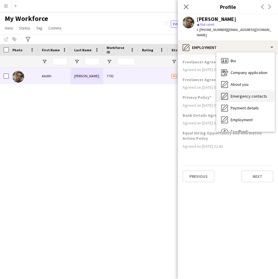
click at [243, 93] on span "Emergency contacts" at bounding box center [249, 95] width 37 height 5
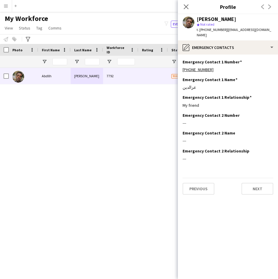
click at [234, 55] on app-section-data-types "Emergency Contact 1 Number Edit this field [PHONE_NUMBER] Emergency Contact 1 N…" at bounding box center [228, 167] width 100 height 224
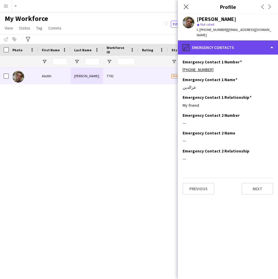
click at [234, 47] on div "pencil4 Emergency contacts" at bounding box center [228, 47] width 100 height 14
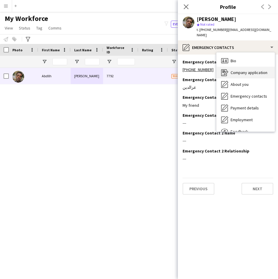
click at [240, 72] on div "Company application Company application" at bounding box center [246, 73] width 58 height 12
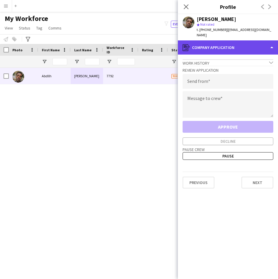
click at [233, 45] on div "register Company application" at bounding box center [228, 47] width 100 height 14
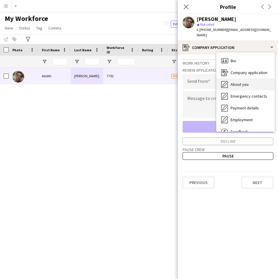
click at [240, 78] on div "About you About you" at bounding box center [246, 84] width 58 height 12
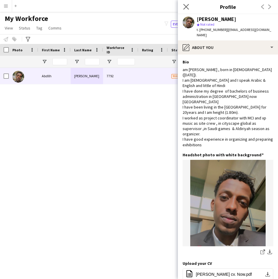
click at [189, 8] on app-icon "Close pop-in" at bounding box center [186, 7] width 9 height 9
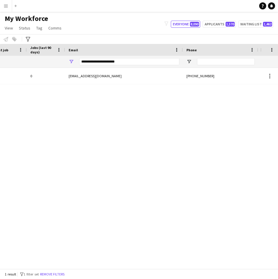
scroll to position [0, 322]
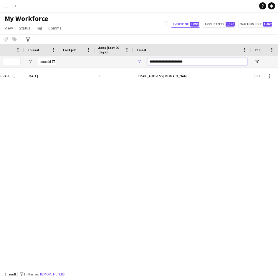
click at [187, 59] on input "**********" at bounding box center [197, 61] width 100 height 7
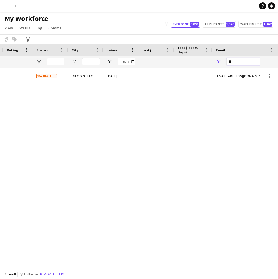
type input "*"
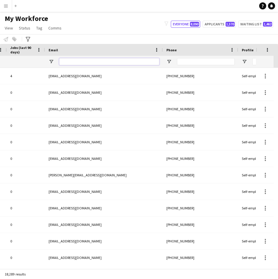
click at [91, 61] on input "Email Filter Input" at bounding box center [109, 61] width 100 height 7
paste input "**********"
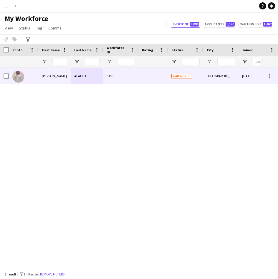
type input "**********"
click at [60, 78] on div "[PERSON_NAME]" at bounding box center [54, 76] width 32 height 16
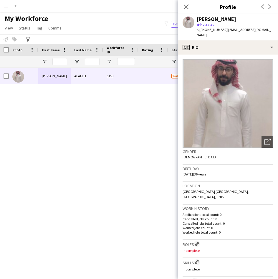
scroll to position [0, 69]
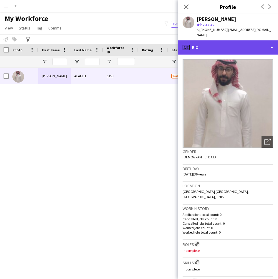
click at [236, 42] on div "profile Bio" at bounding box center [228, 47] width 100 height 14
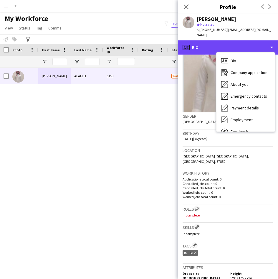
scroll to position [36, 0]
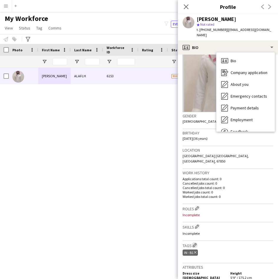
click at [194, 243] on app-icon "Edit crew company tags" at bounding box center [195, 245] width 4 height 4
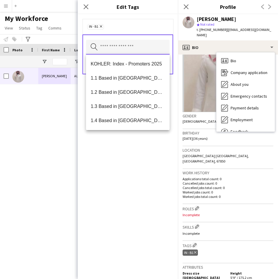
click at [140, 52] on input "text" at bounding box center [128, 47] width 84 height 15
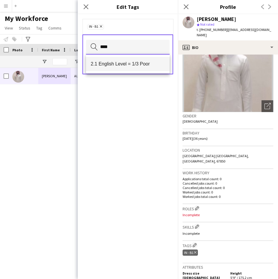
type input "****"
click at [146, 65] on span "2.1 English Level = 1/3 Poor" at bounding box center [128, 64] width 74 height 6
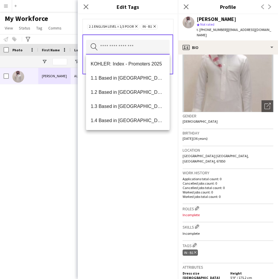
click at [147, 49] on input "text" at bounding box center [128, 47] width 84 height 15
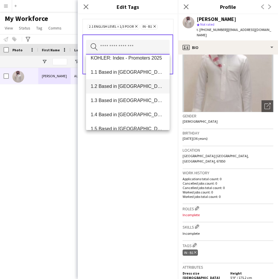
scroll to position [0, 0]
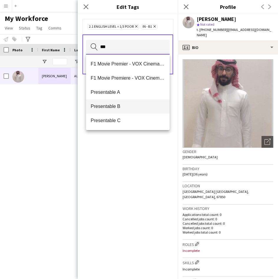
type input "***"
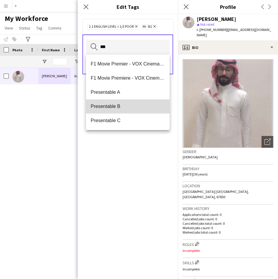
click at [126, 108] on span "Presentable B" at bounding box center [128, 106] width 74 height 6
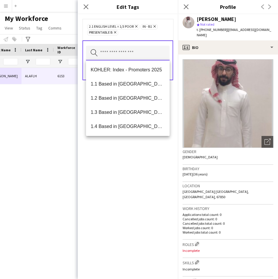
scroll to position [0, 50]
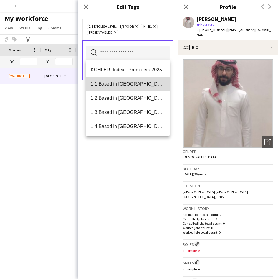
click at [136, 87] on mat-option "1.1 Based in [GEOGRAPHIC_DATA]" at bounding box center [128, 84] width 84 height 14
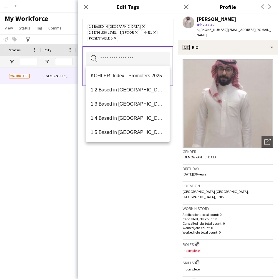
click at [166, 38] on div "1.1 Based in [GEOGRAPHIC_DATA] Remove 2.1 English Level = 1/3 Poor Remove IN - …" at bounding box center [127, 33] width 81 height 18
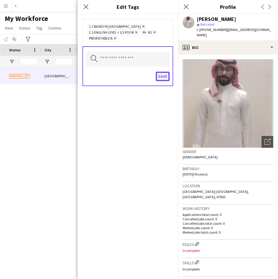
click at [164, 79] on button "Save" at bounding box center [163, 76] width 14 height 9
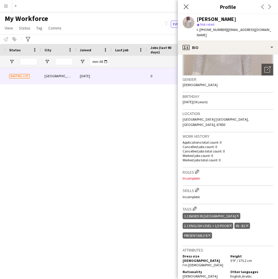
click at [197, 169] on h3 "Roles Edit crew company roles" at bounding box center [228, 172] width 91 height 6
click at [197, 169] on button "Edit crew company roles" at bounding box center [197, 172] width 6 height 6
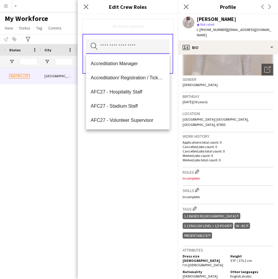
click at [119, 50] on input "text" at bounding box center [128, 46] width 84 height 15
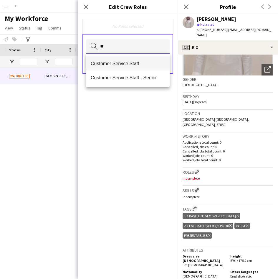
type input "**"
click at [122, 64] on span "Customer Service Staff" at bounding box center [128, 64] width 74 height 6
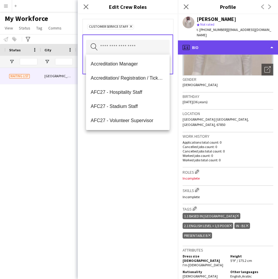
click at [233, 42] on div "profile Bio" at bounding box center [228, 47] width 100 height 14
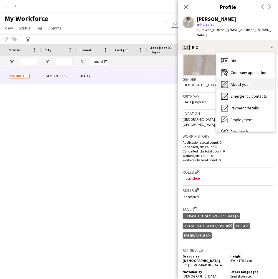
click at [233, 82] on span "About you" at bounding box center [240, 84] width 18 height 5
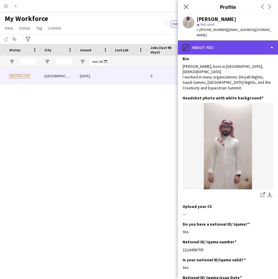
click at [222, 42] on div "pencil4 About you" at bounding box center [228, 47] width 100 height 14
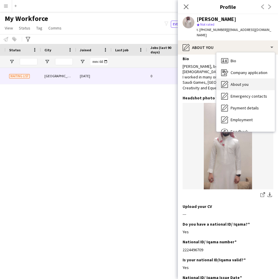
click at [244, 84] on div "About you About you" at bounding box center [246, 84] width 58 height 12
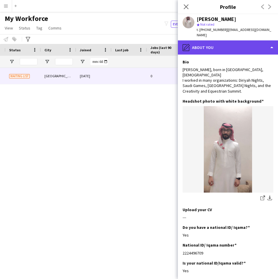
click at [211, 43] on div "pencil4 About you" at bounding box center [228, 47] width 100 height 14
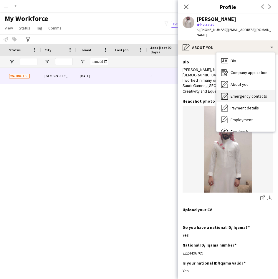
click at [255, 94] on div "Emergency contacts Emergency contacts" at bounding box center [246, 96] width 58 height 12
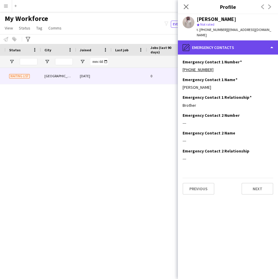
click at [222, 48] on div "pencil4 Emergency contacts" at bounding box center [228, 47] width 100 height 14
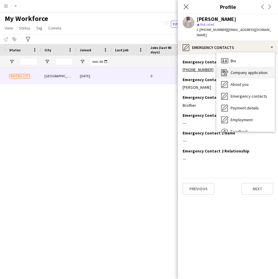
click at [243, 70] on span "Company application" at bounding box center [249, 72] width 37 height 5
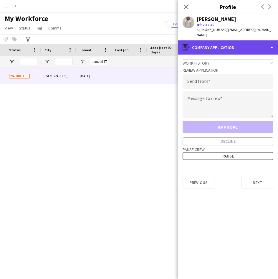
click at [218, 41] on div "register Company application" at bounding box center [228, 47] width 100 height 14
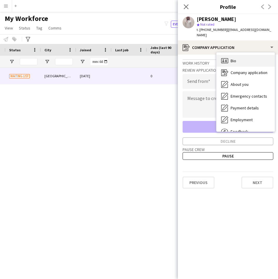
click at [240, 59] on div "Bio Bio" at bounding box center [246, 61] width 58 height 12
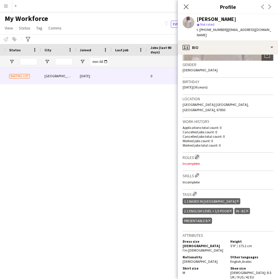
click at [198, 155] on app-icon "Edit crew company roles" at bounding box center [197, 157] width 4 height 4
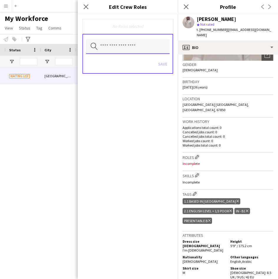
click at [148, 52] on input "text" at bounding box center [128, 46] width 84 height 15
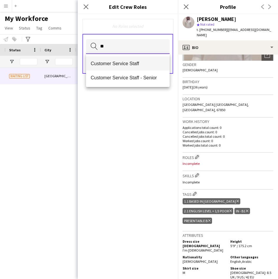
type input "**"
click at [145, 66] on span "Customer Service Staff" at bounding box center [128, 64] width 74 height 6
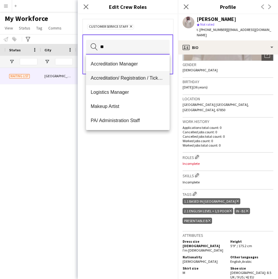
type input "**"
click at [147, 77] on span "Accreditation/ Registration / Ticketing" at bounding box center [128, 78] width 74 height 6
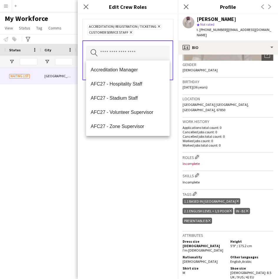
click at [162, 37] on div "Accreditation/ Registration / Ticketing Remove Customer Service Staff Remove" at bounding box center [128, 29] width 91 height 21
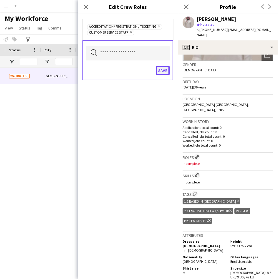
click at [163, 67] on button "Save" at bounding box center [163, 70] width 14 height 9
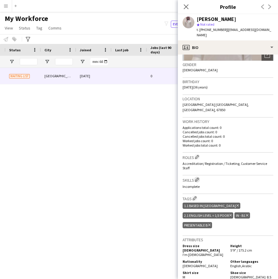
click at [196, 177] on app-icon "Edit crew company skills" at bounding box center [197, 179] width 4 height 4
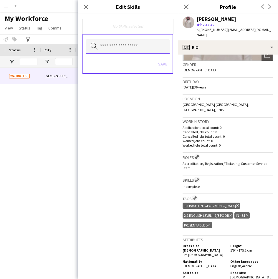
click at [151, 54] on input "text" at bounding box center [128, 46] width 84 height 15
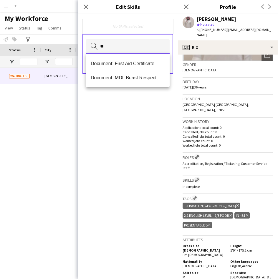
type input "*"
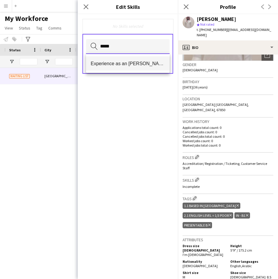
type input "*****"
click at [150, 60] on mat-option "Experience as an [PERSON_NAME]" at bounding box center [128, 63] width 84 height 14
type input "****"
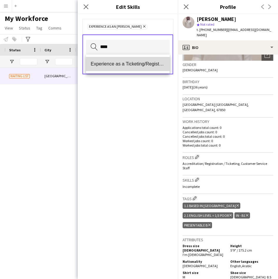
click at [143, 64] on span "Experience as a Ticketing/Registration" at bounding box center [128, 64] width 74 height 6
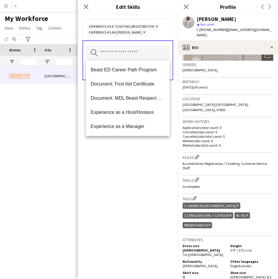
click at [154, 34] on div "Experience as a Ticketing/Registration Remove Experience as an [PERSON_NAME] Re…" at bounding box center [127, 30] width 81 height 12
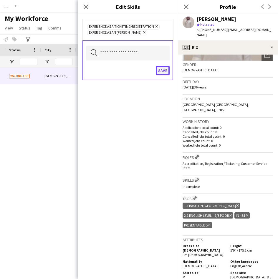
click at [160, 69] on button "Save" at bounding box center [163, 70] width 14 height 9
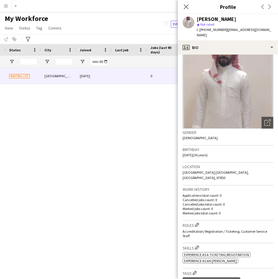
scroll to position [0, 0]
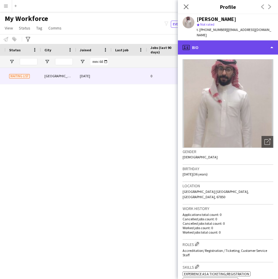
click at [207, 40] on div "profile Bio" at bounding box center [228, 47] width 100 height 14
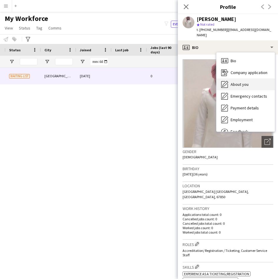
click at [233, 78] on div "About you About you" at bounding box center [246, 84] width 58 height 12
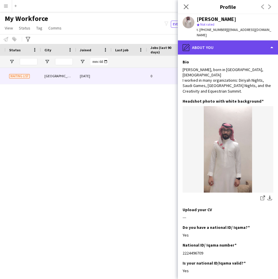
click at [233, 40] on div "pencil4 About you" at bounding box center [228, 47] width 100 height 14
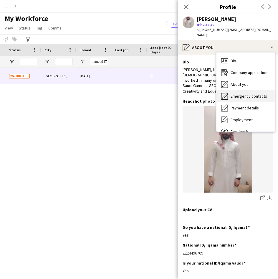
click at [257, 93] on span "Emergency contacts" at bounding box center [249, 95] width 37 height 5
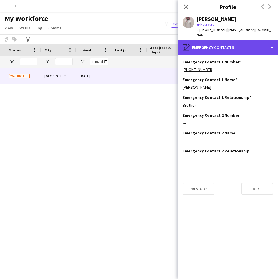
click at [223, 40] on div "pencil4 Emergency contacts" at bounding box center [228, 47] width 100 height 14
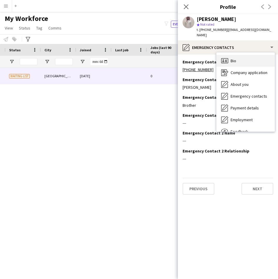
click at [233, 58] on span "Bio" at bounding box center [234, 60] width 6 height 5
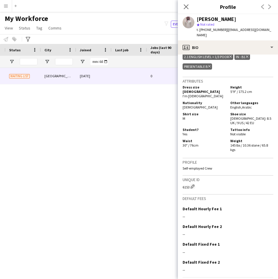
scroll to position [252, 0]
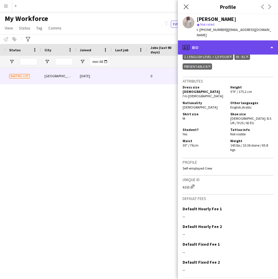
click at [227, 40] on div "profile Bio" at bounding box center [228, 47] width 100 height 14
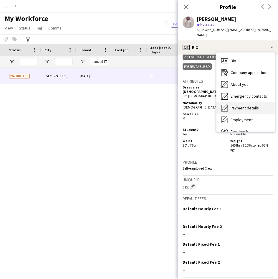
click at [250, 102] on div "Payment details Payment details" at bounding box center [246, 108] width 58 height 12
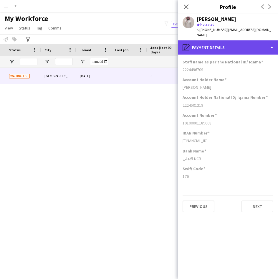
click at [240, 40] on div "pencil4 Payment details" at bounding box center [228, 47] width 100 height 14
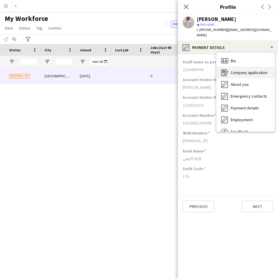
click at [246, 70] on div "Company application Company application" at bounding box center [246, 73] width 58 height 12
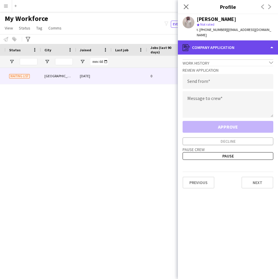
click at [226, 40] on div "register Company application" at bounding box center [228, 47] width 100 height 14
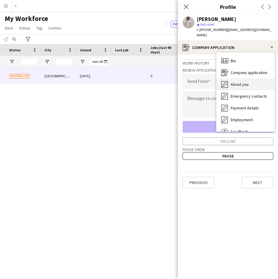
click at [236, 82] on span "About you" at bounding box center [240, 84] width 18 height 5
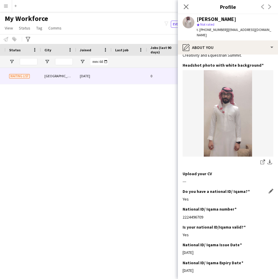
scroll to position [0, 0]
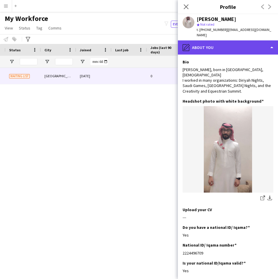
click at [206, 45] on div "pencil4 About you" at bounding box center [228, 47] width 100 height 14
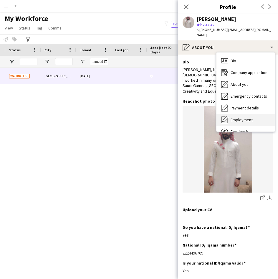
click at [244, 114] on div "Employment Employment" at bounding box center [246, 120] width 58 height 12
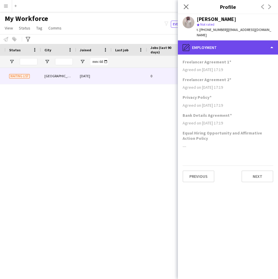
click at [230, 45] on div "pencil4 Employment" at bounding box center [228, 47] width 100 height 14
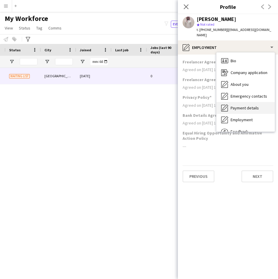
click at [252, 105] on span "Payment details" at bounding box center [245, 107] width 28 height 5
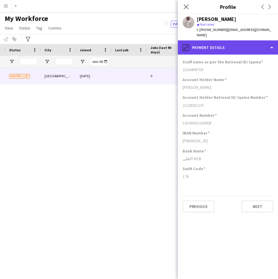
click at [224, 42] on div "pencil4 Payment details" at bounding box center [228, 47] width 100 height 14
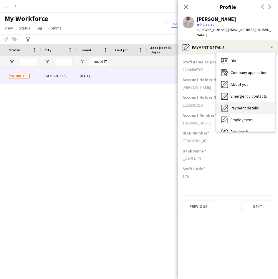
click at [242, 105] on span "Payment details" at bounding box center [245, 107] width 28 height 5
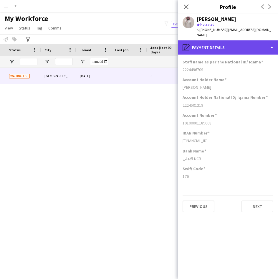
click at [229, 47] on div "pencil4 Payment details" at bounding box center [228, 47] width 100 height 14
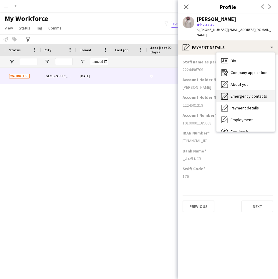
click at [256, 93] on span "Emergency contacts" at bounding box center [249, 95] width 37 height 5
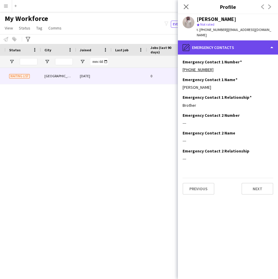
click at [226, 40] on div "pencil4 Emergency contacts" at bounding box center [228, 47] width 100 height 14
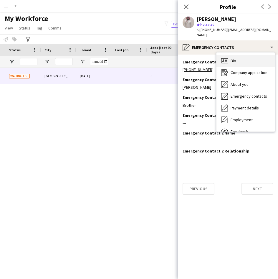
click at [256, 56] on div "Bio Bio" at bounding box center [246, 61] width 58 height 12
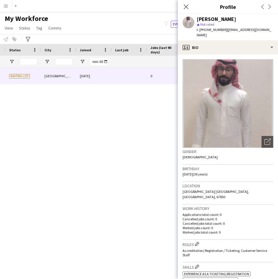
scroll to position [19, 0]
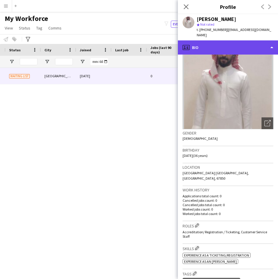
click at [234, 40] on div "profile Bio" at bounding box center [228, 47] width 100 height 14
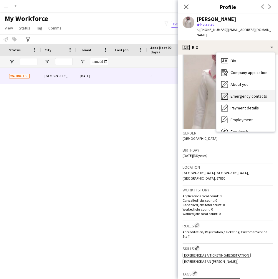
click at [250, 94] on div "Emergency contacts Emergency contacts" at bounding box center [246, 96] width 58 height 12
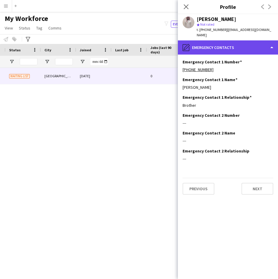
click at [242, 40] on div "pencil4 Emergency contacts" at bounding box center [228, 47] width 100 height 14
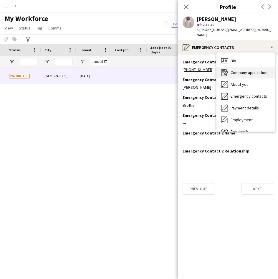
click at [243, 70] on span "Company application" at bounding box center [249, 72] width 37 height 5
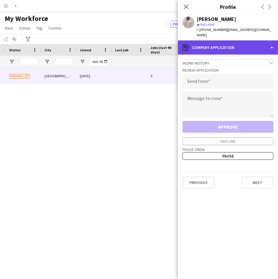
click at [239, 44] on div "register Company application" at bounding box center [228, 47] width 100 height 14
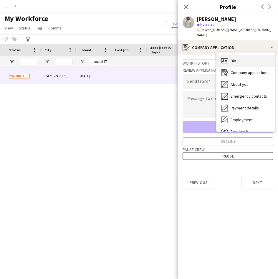
click at [241, 57] on div "Bio Bio" at bounding box center [246, 61] width 58 height 12
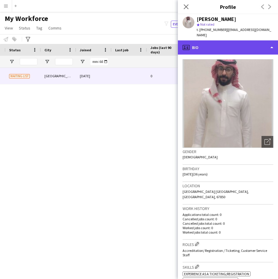
click at [243, 40] on div "profile Bio" at bounding box center [228, 47] width 100 height 14
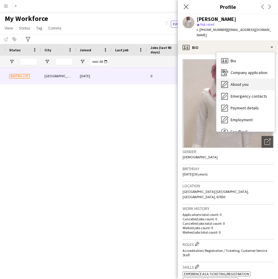
click at [243, 82] on div "About you About you" at bounding box center [246, 84] width 58 height 12
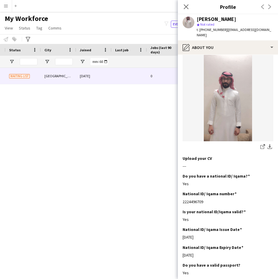
scroll to position [52, 0]
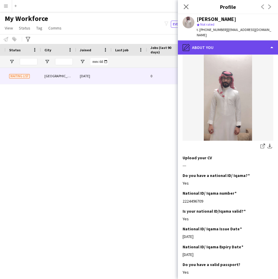
click at [195, 42] on div "pencil4 About you" at bounding box center [228, 47] width 100 height 14
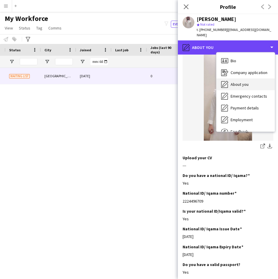
scroll to position [20, 0]
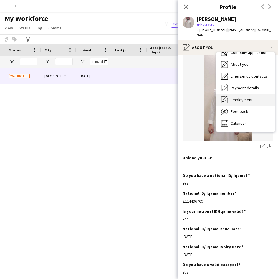
click at [242, 97] on span "Employment" at bounding box center [242, 99] width 22 height 5
